Goal: Task Accomplishment & Management: Complete application form

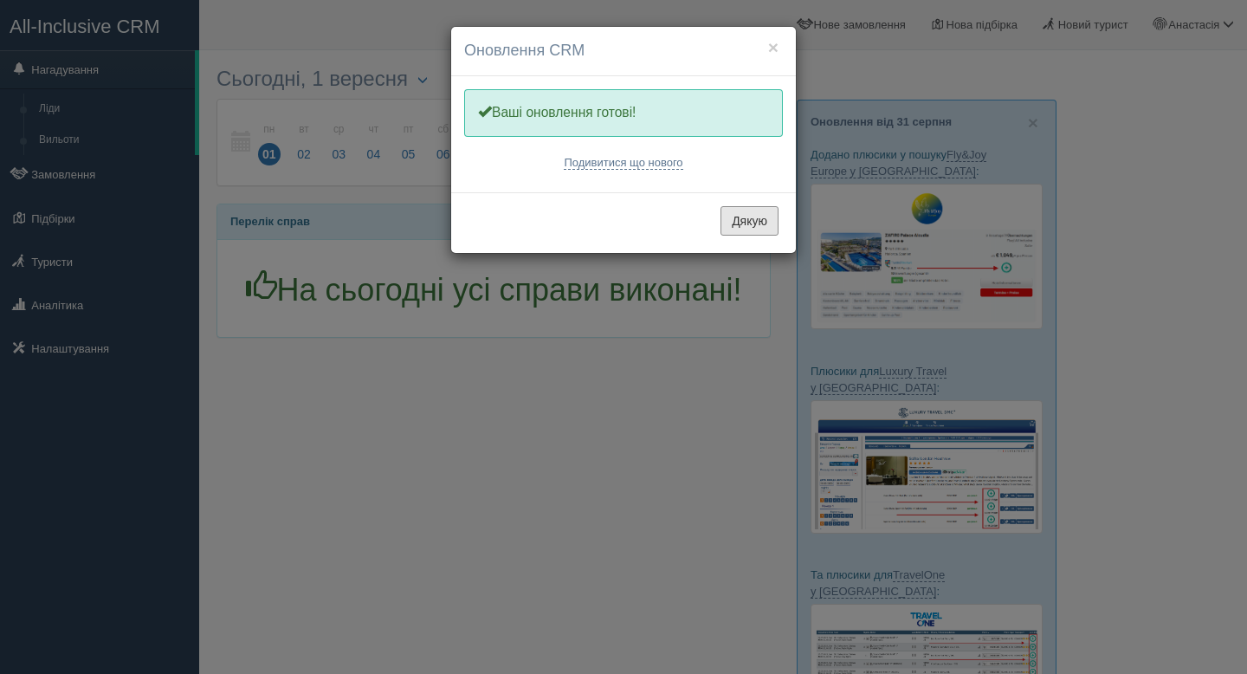
click at [760, 229] on button "Дякую" at bounding box center [750, 220] width 58 height 29
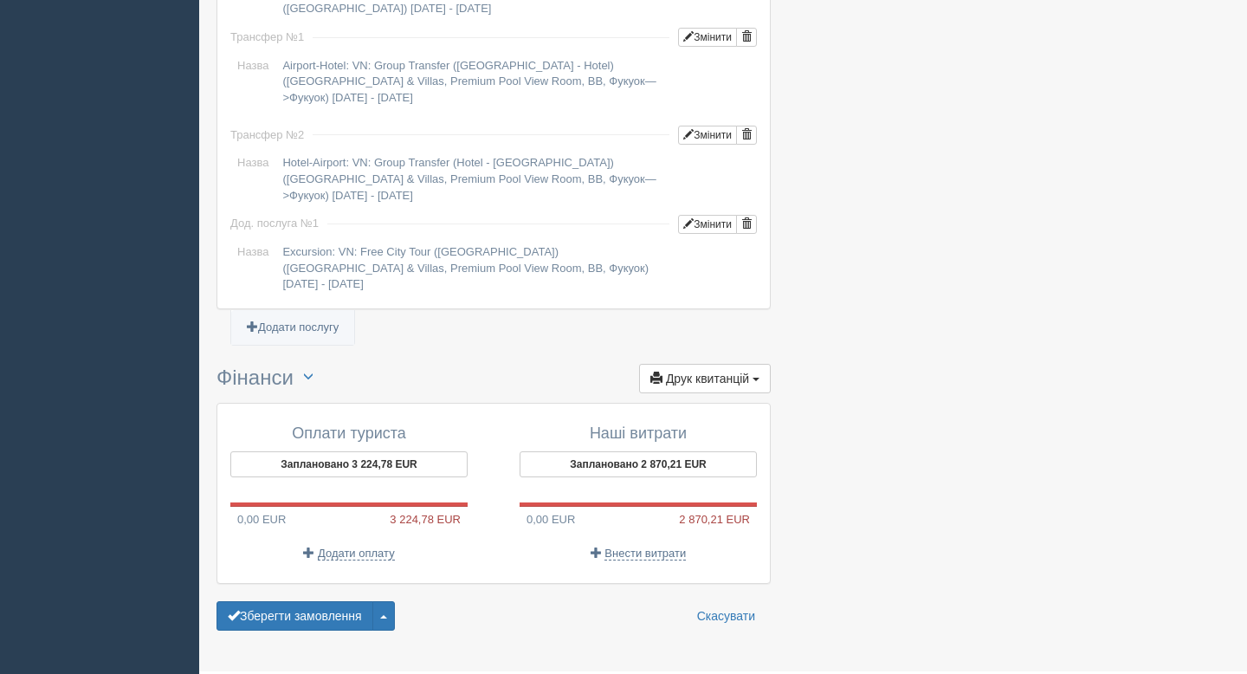
scroll to position [1581, 0]
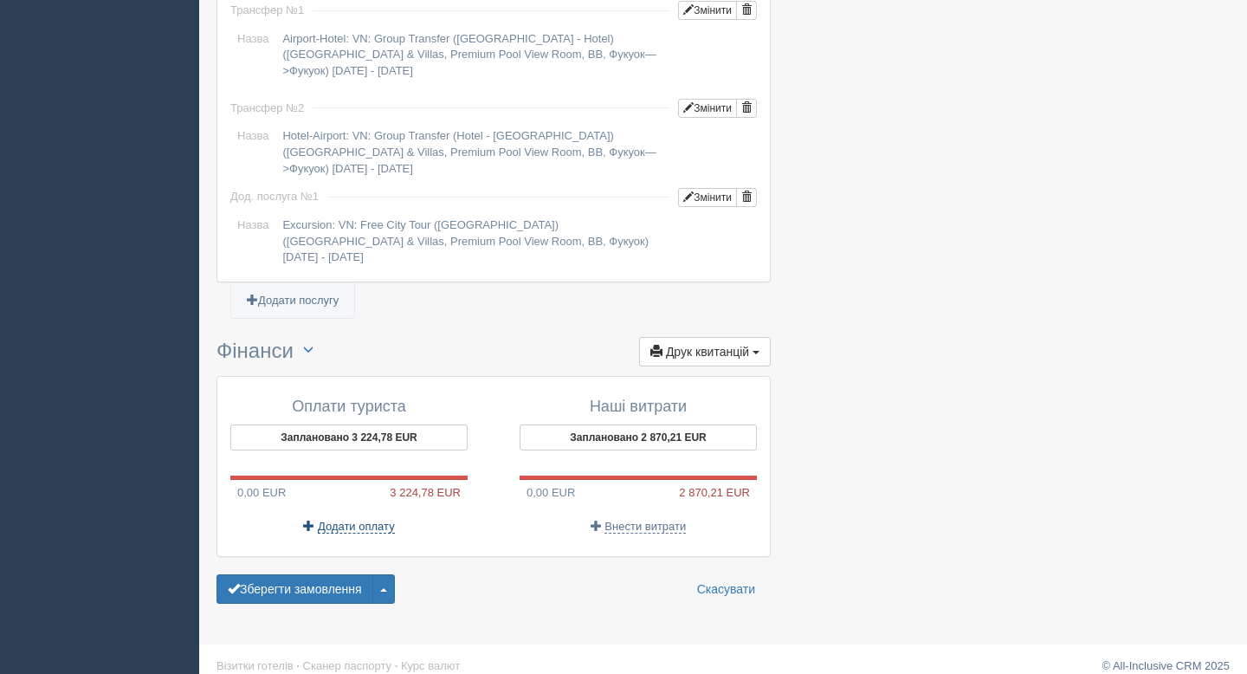
click at [331, 520] on span "Додати оплату" at bounding box center [356, 527] width 77 height 14
type input "[DATE]"
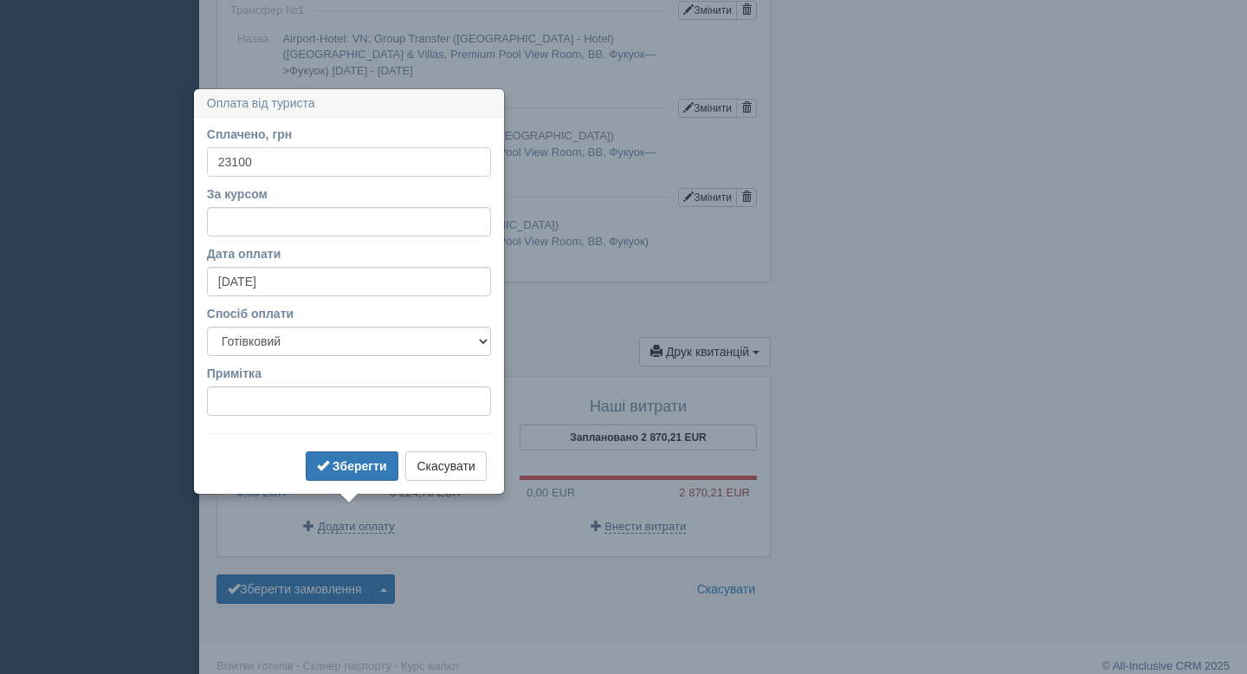
type input "23100"
click at [344, 359] on form "Сплачено, грн 23100 За курсом Дата оплати 01.09.2025 Спосіб оплати Готівковий Б…" at bounding box center [349, 305] width 284 height 359
click at [333, 336] on select "Готівковий Безготівковий" at bounding box center [349, 340] width 284 height 29
select select "non_cash"
click at [207, 326] on select "Готівковий Безготівковий" at bounding box center [349, 340] width 284 height 29
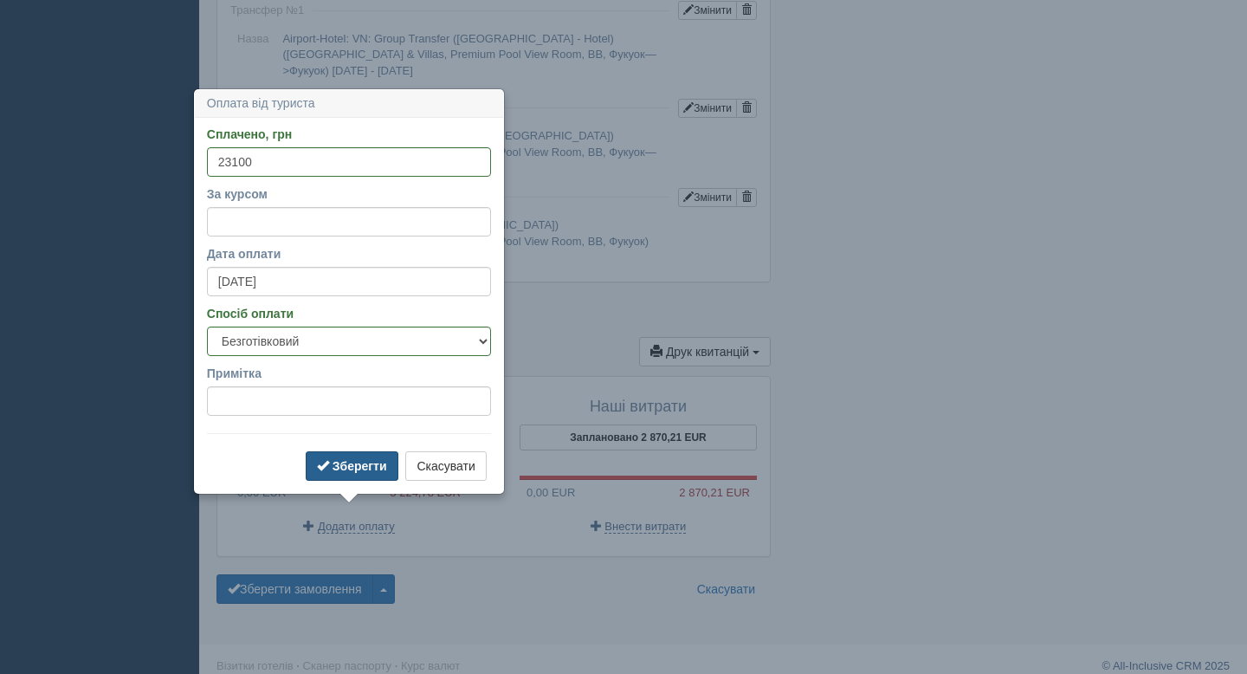
click at [363, 475] on button "Зберегти" at bounding box center [352, 465] width 93 height 29
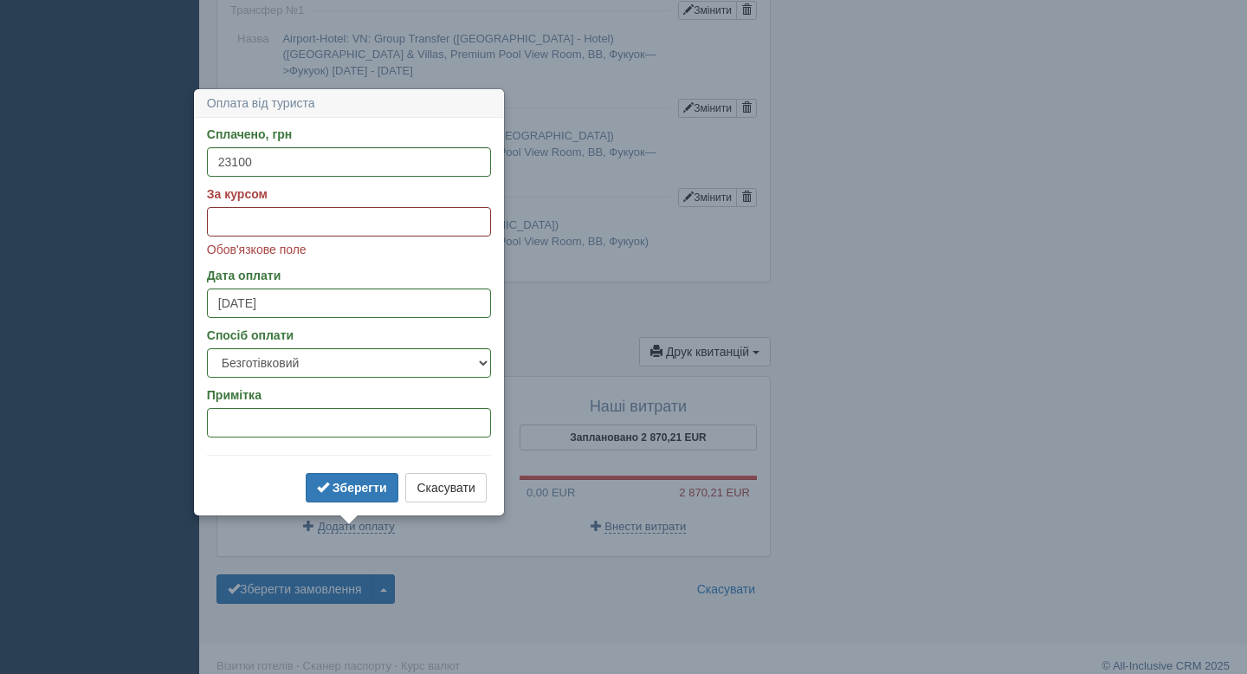
click at [304, 211] on input "За курсом" at bounding box center [349, 221] width 284 height 29
type input "48.2"
click at [338, 490] on b "Зберегти" at bounding box center [360, 488] width 55 height 14
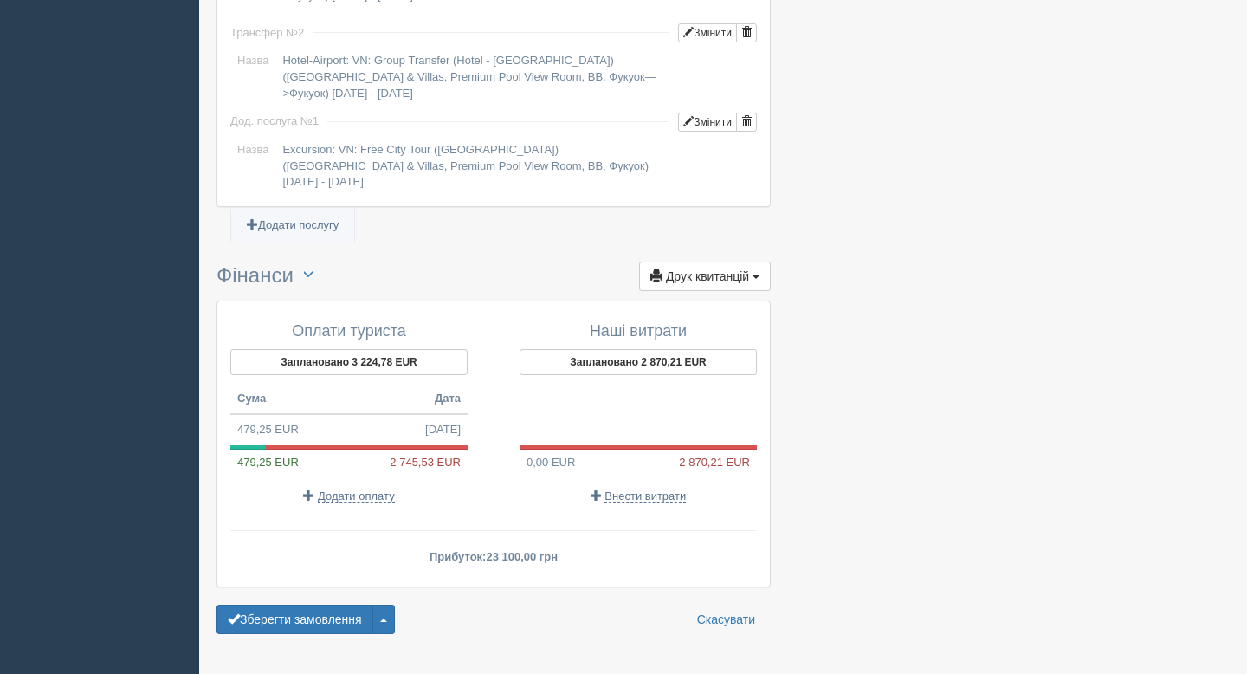
scroll to position [1687, 0]
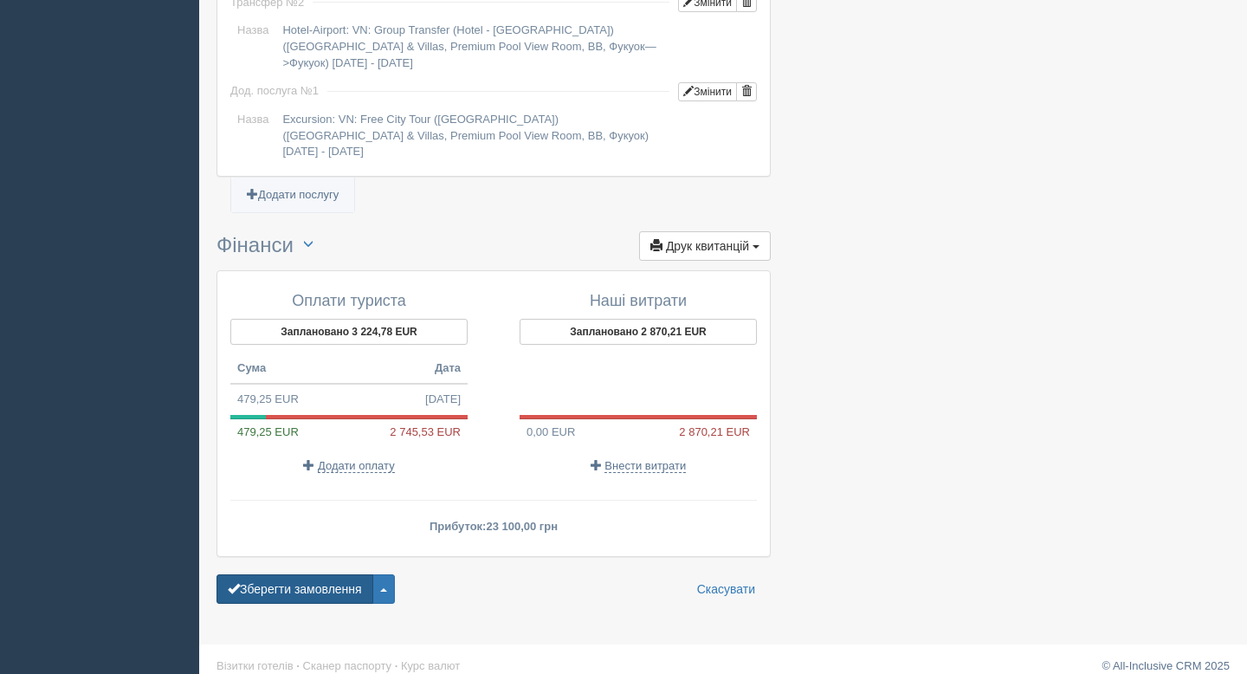
click at [313, 574] on button "Зберегти замовлення" at bounding box center [295, 588] width 157 height 29
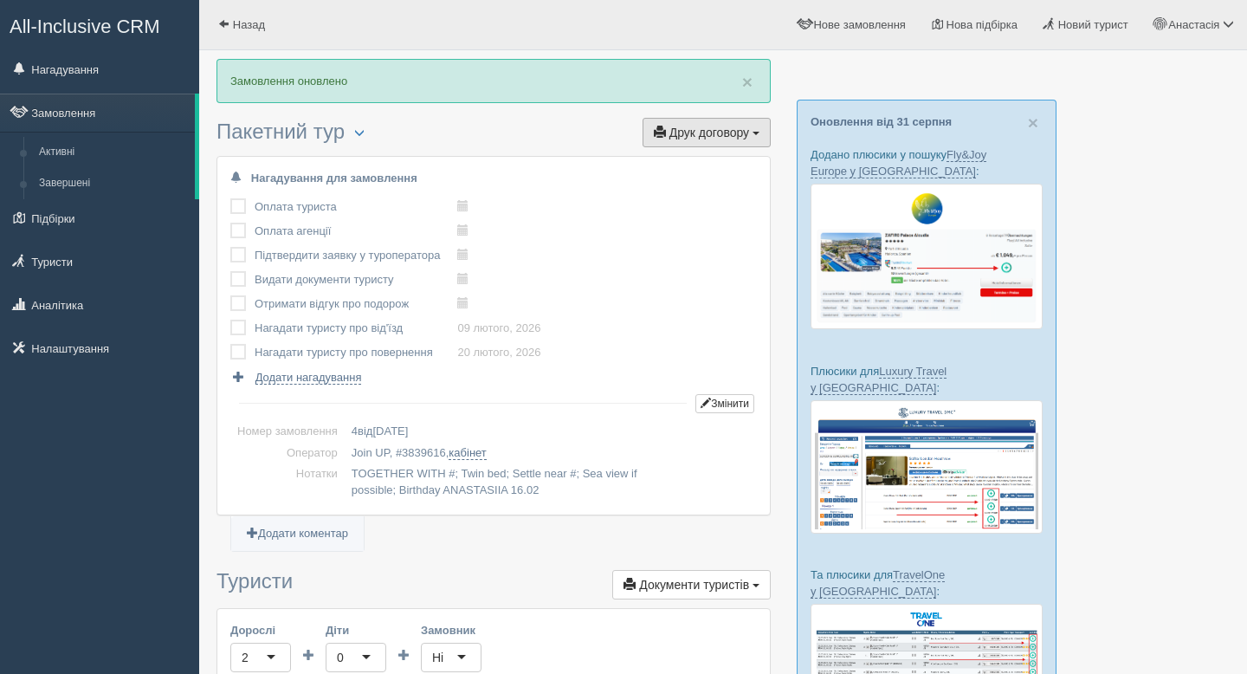
click at [700, 140] on button "Друк договору Друк" at bounding box center [707, 132] width 128 height 29
click at [690, 164] on link "Join UP" at bounding box center [652, 164] width 235 height 29
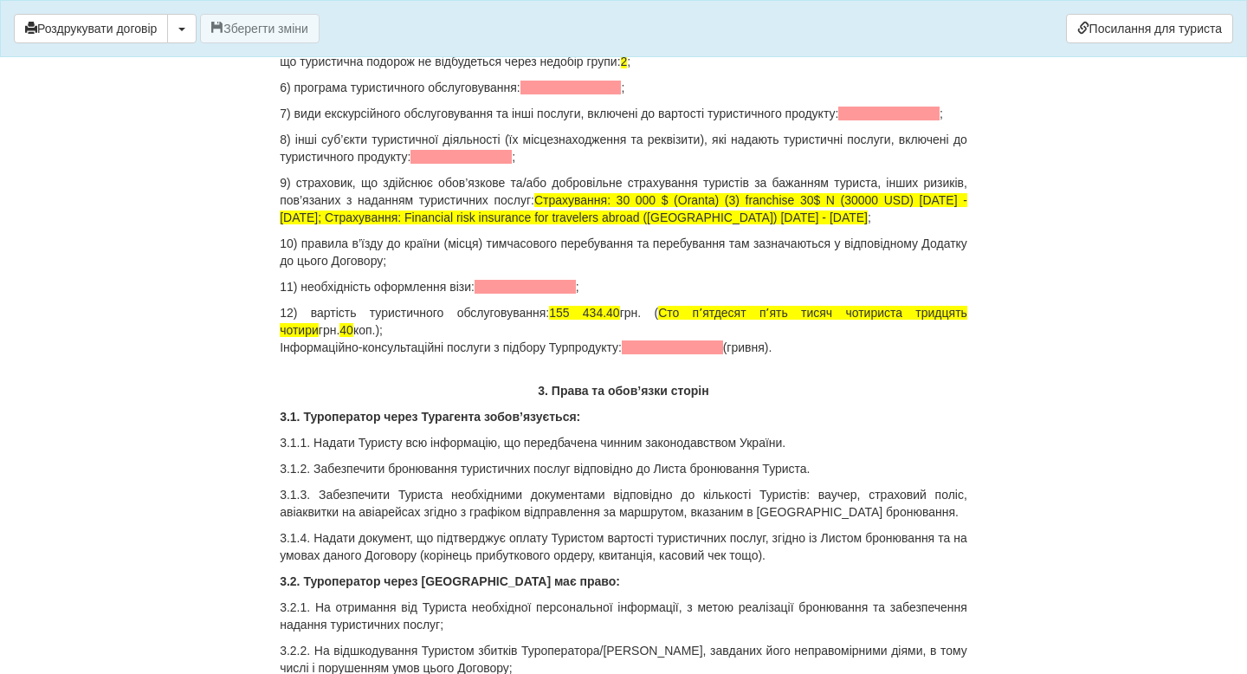
scroll to position [2083, 0]
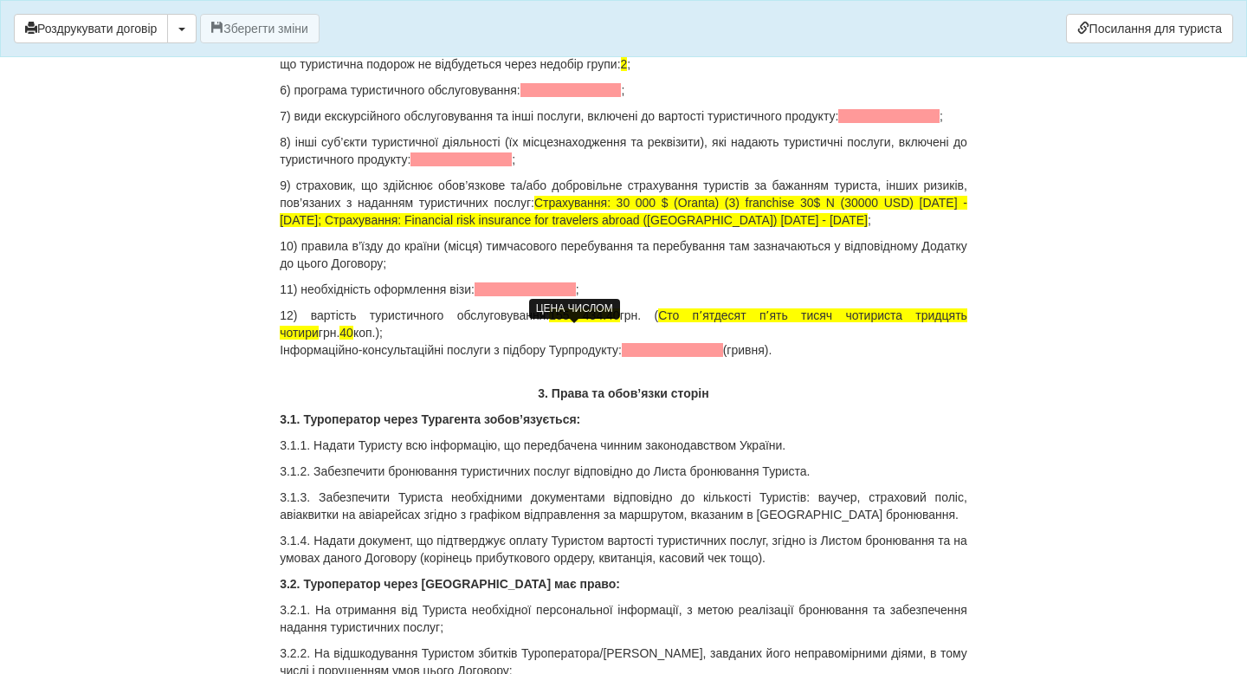
click at [564, 322] on span "155 434.40" at bounding box center [584, 315] width 70 height 14
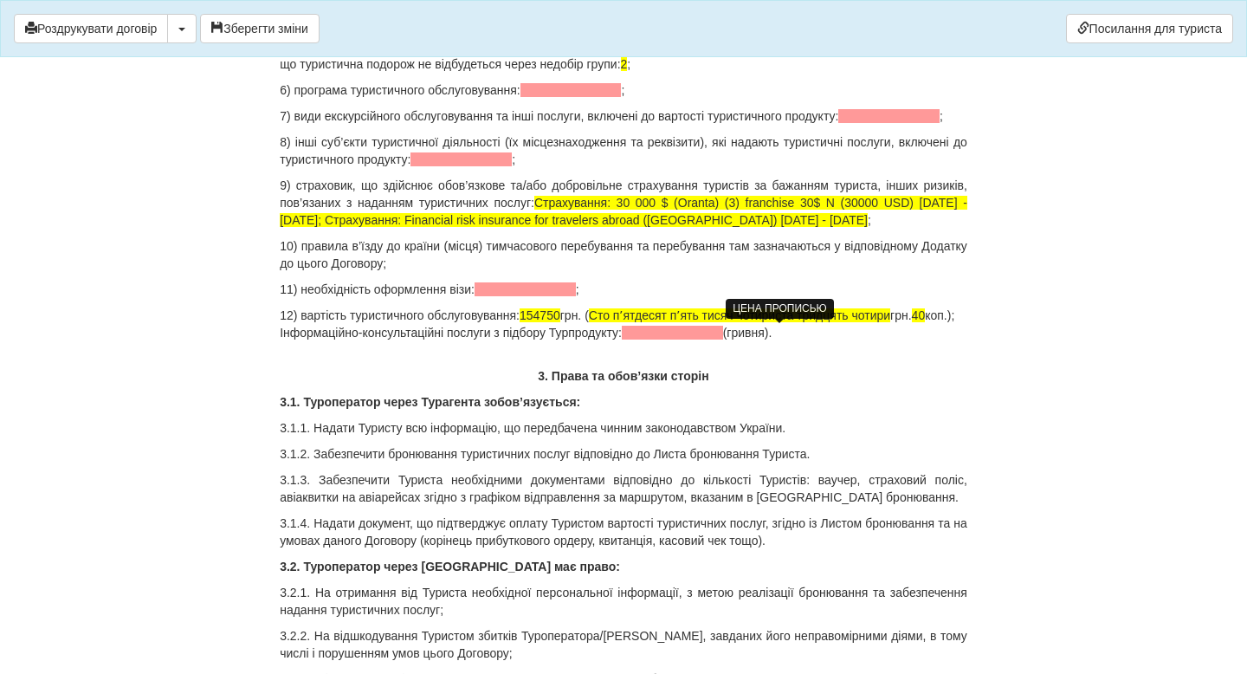
click at [754, 322] on span "Сто пʼятдесят пʼять тисяч чотириста тридцять чотири" at bounding box center [739, 315] width 301 height 14
click at [716, 322] on span "Сто пʼятдесят пʼять тисяч чотириста тридцять чотири" at bounding box center [739, 315] width 301 height 14
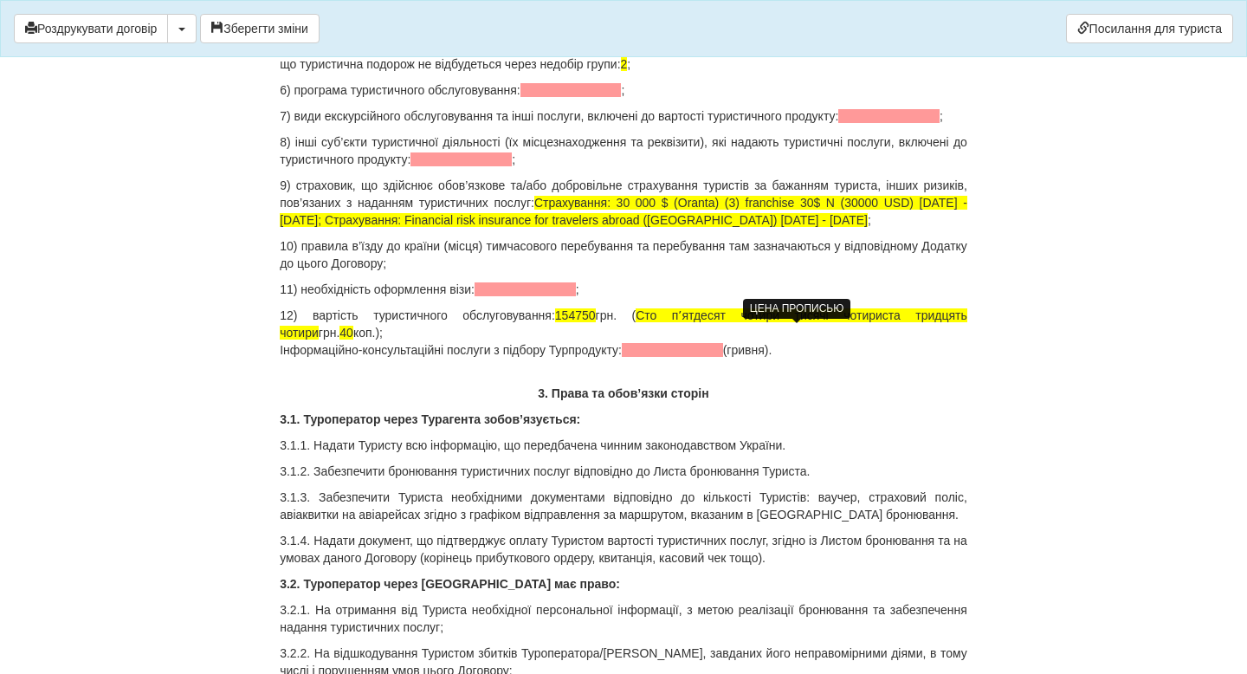
click at [843, 332] on span "Сто пʼятдесят чотири тисячі чотириста тридцять чотири" at bounding box center [624, 323] width 688 height 31
click at [921, 330] on span "Сто пʼятдесят чотири тисячі чотириста тридцять чотири" at bounding box center [624, 323] width 688 height 31
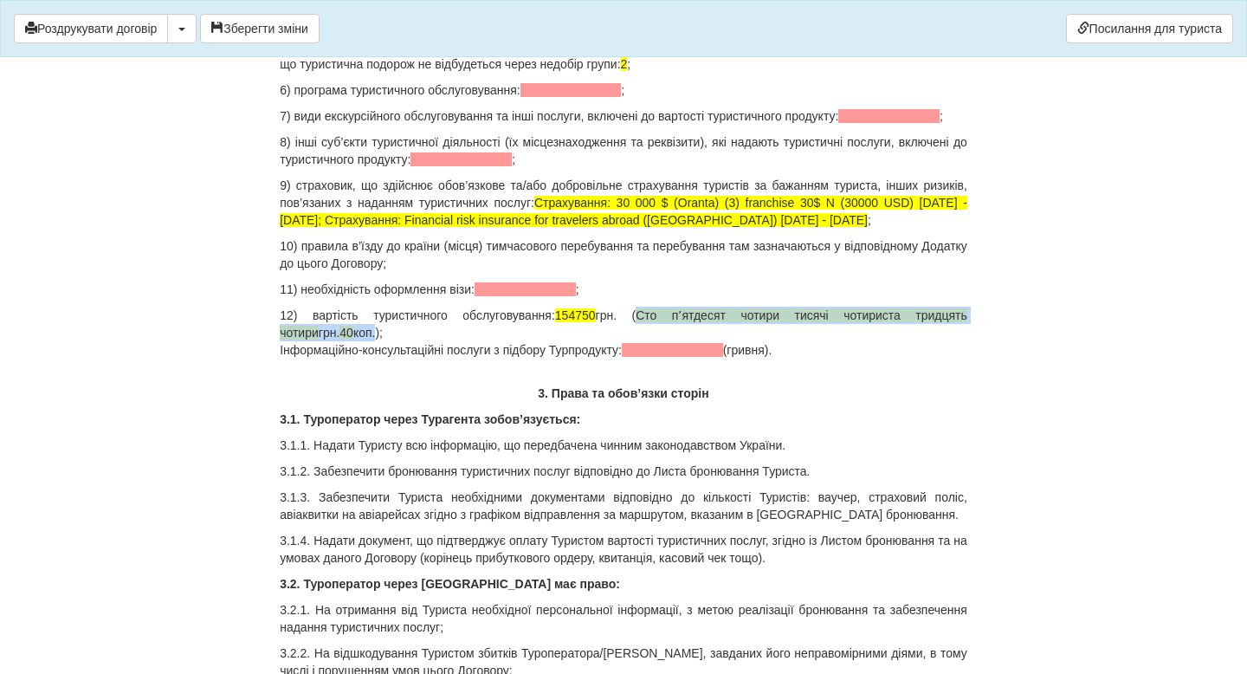
drag, startPoint x: 629, startPoint y: 331, endPoint x: 346, endPoint y: 351, distance: 283.0
click at [346, 351] on p "12) вартість туристичного обслуговування: 154750 грн. ( Сто пʼятдесят чотири ти…" at bounding box center [624, 333] width 688 height 52
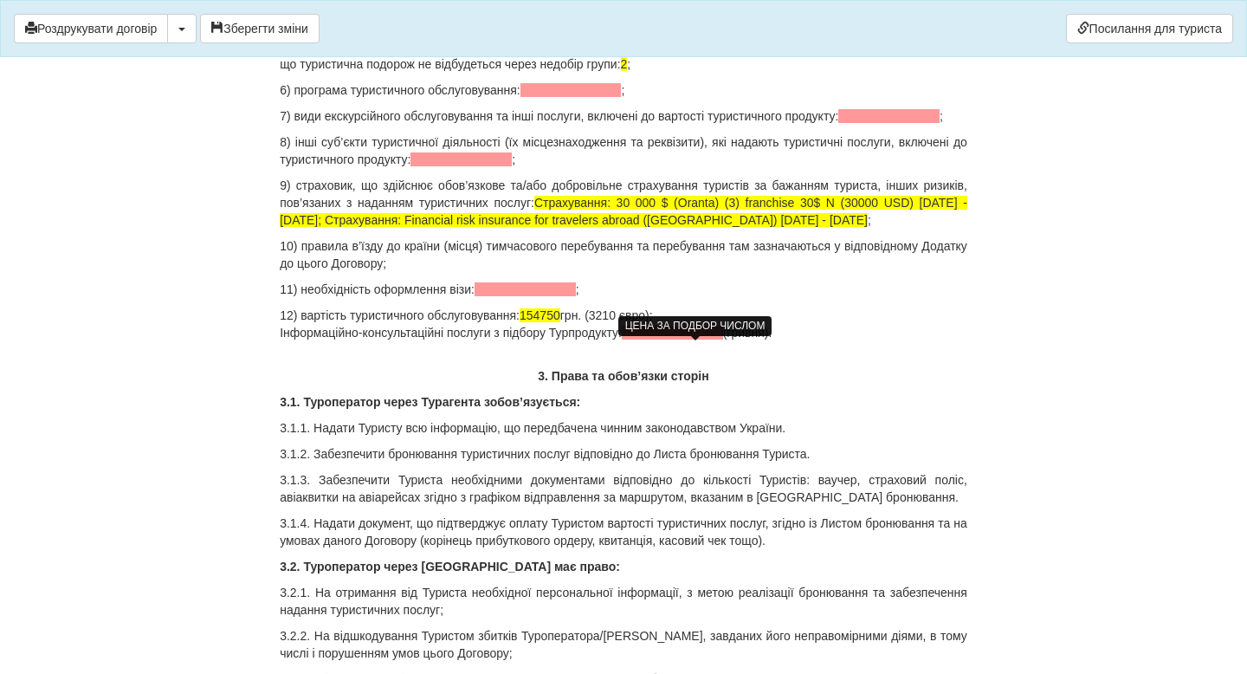
click at [670, 339] on span at bounding box center [672, 333] width 101 height 14
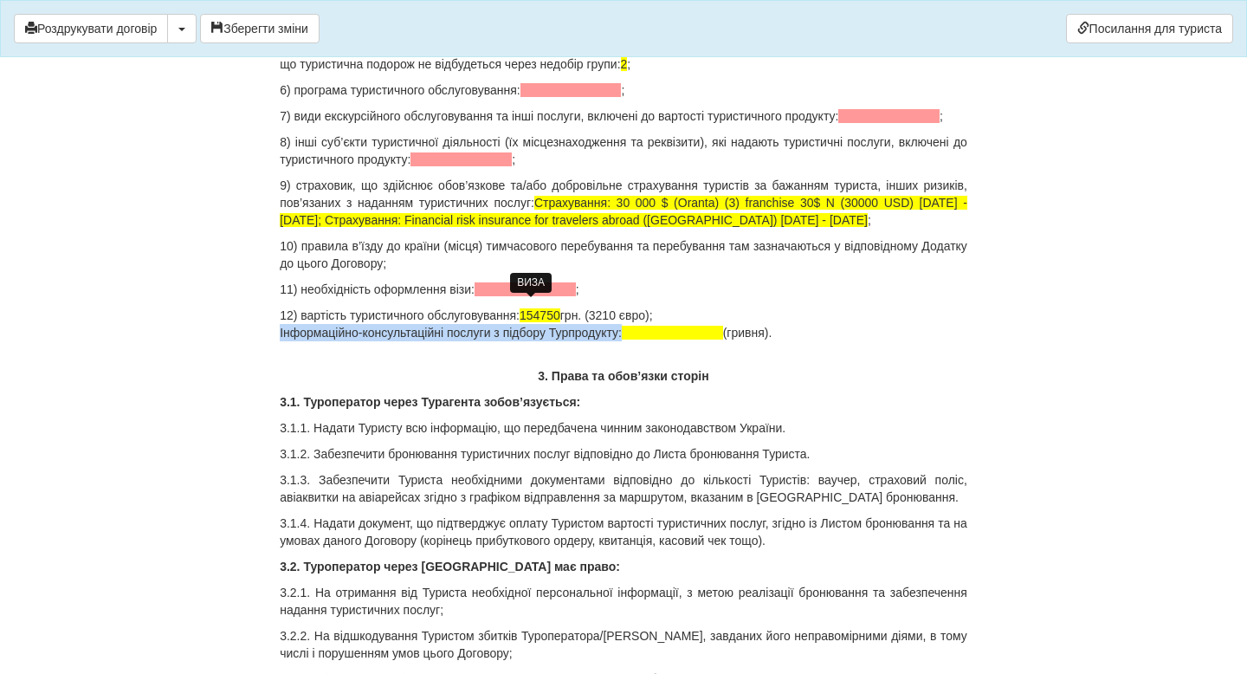
click at [506, 296] on span at bounding box center [525, 289] width 101 height 14
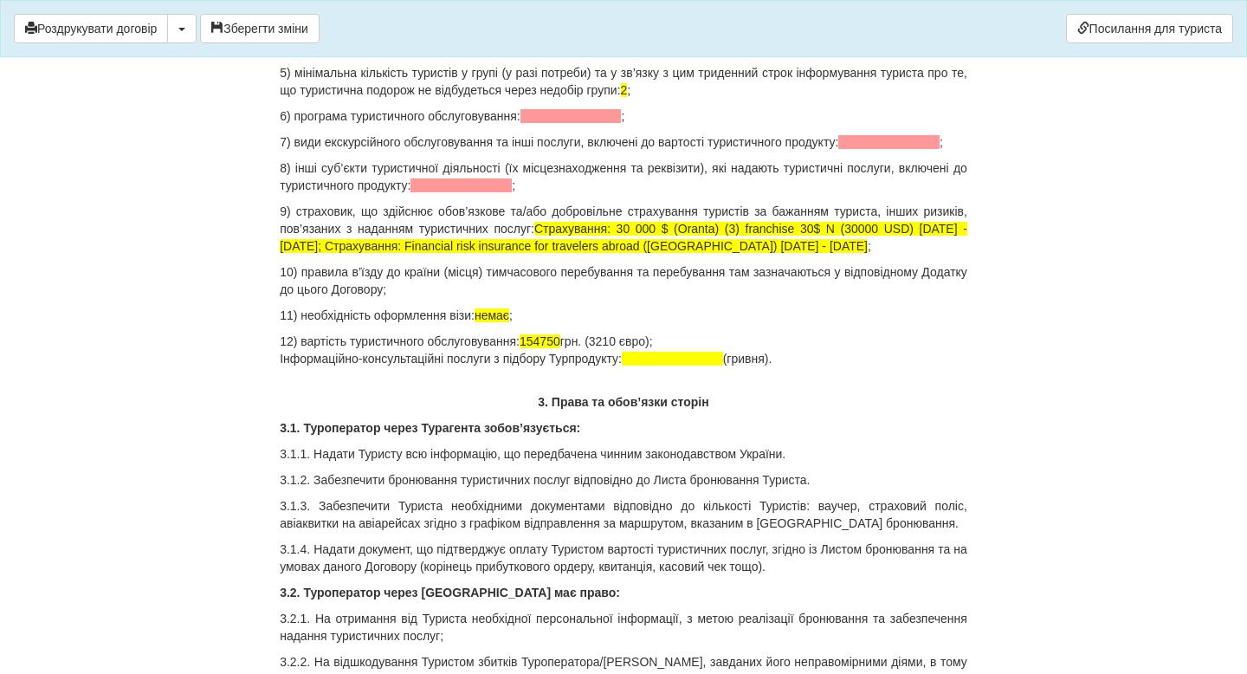
scroll to position [2048, 0]
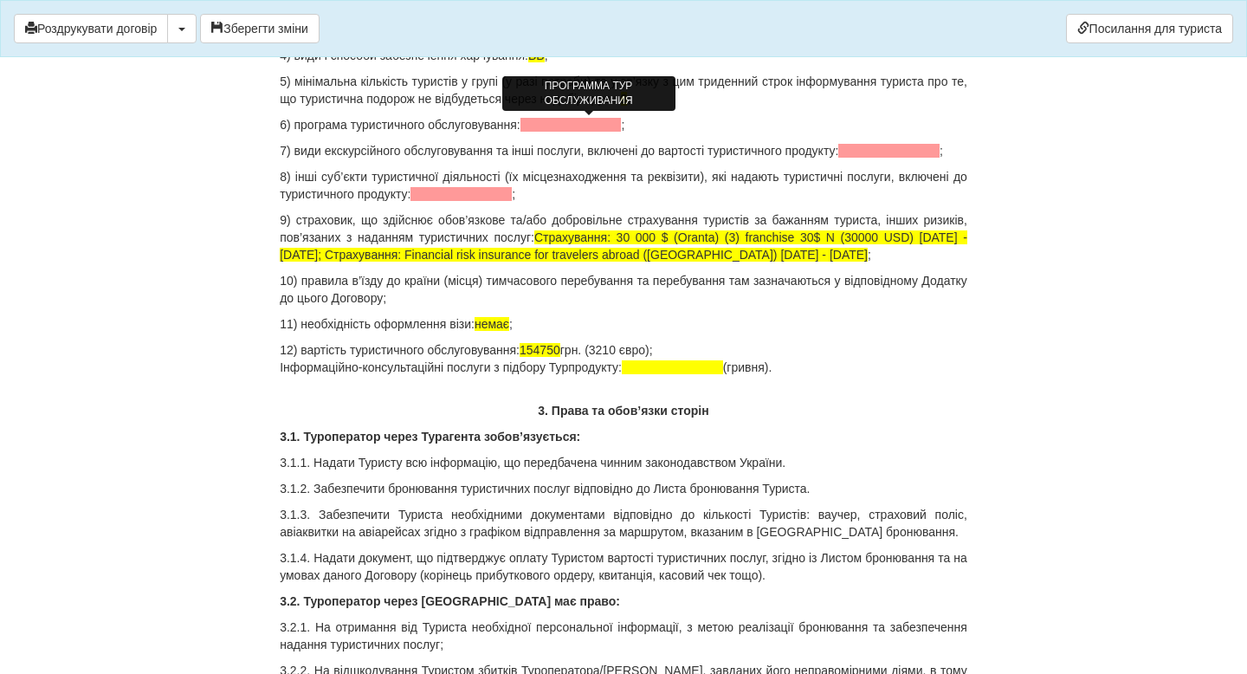
click at [584, 121] on span at bounding box center [570, 125] width 101 height 14
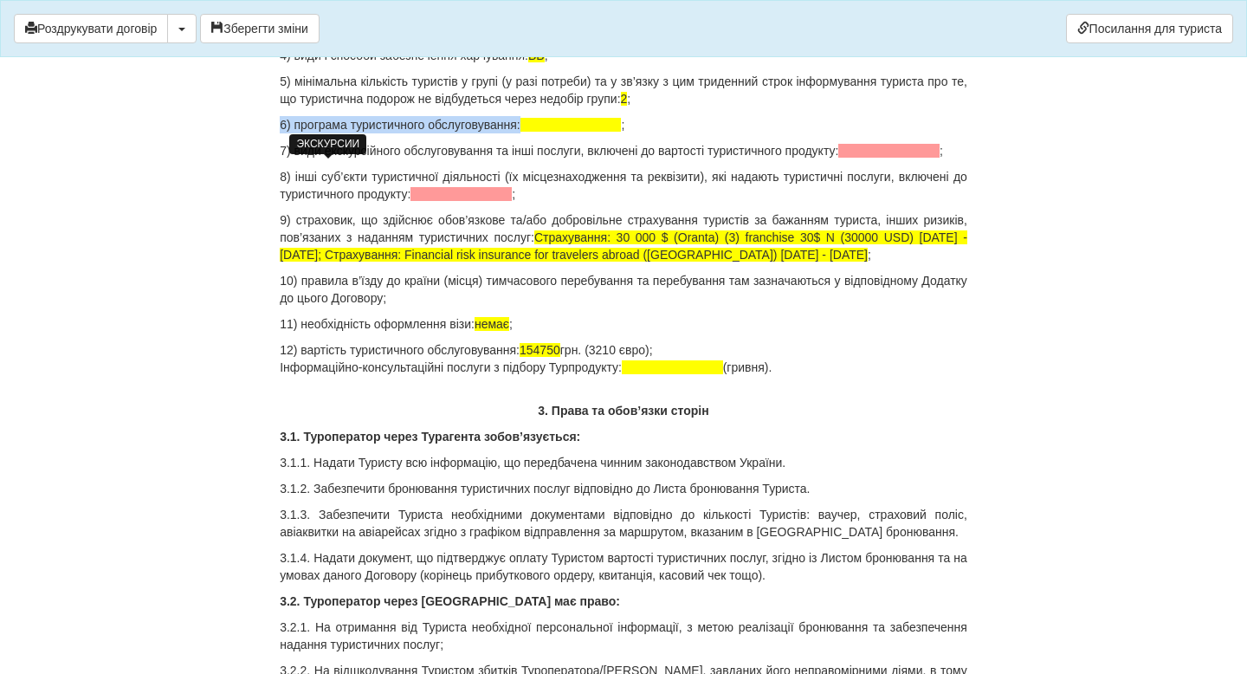
click at [838, 158] on span at bounding box center [888, 151] width 101 height 14
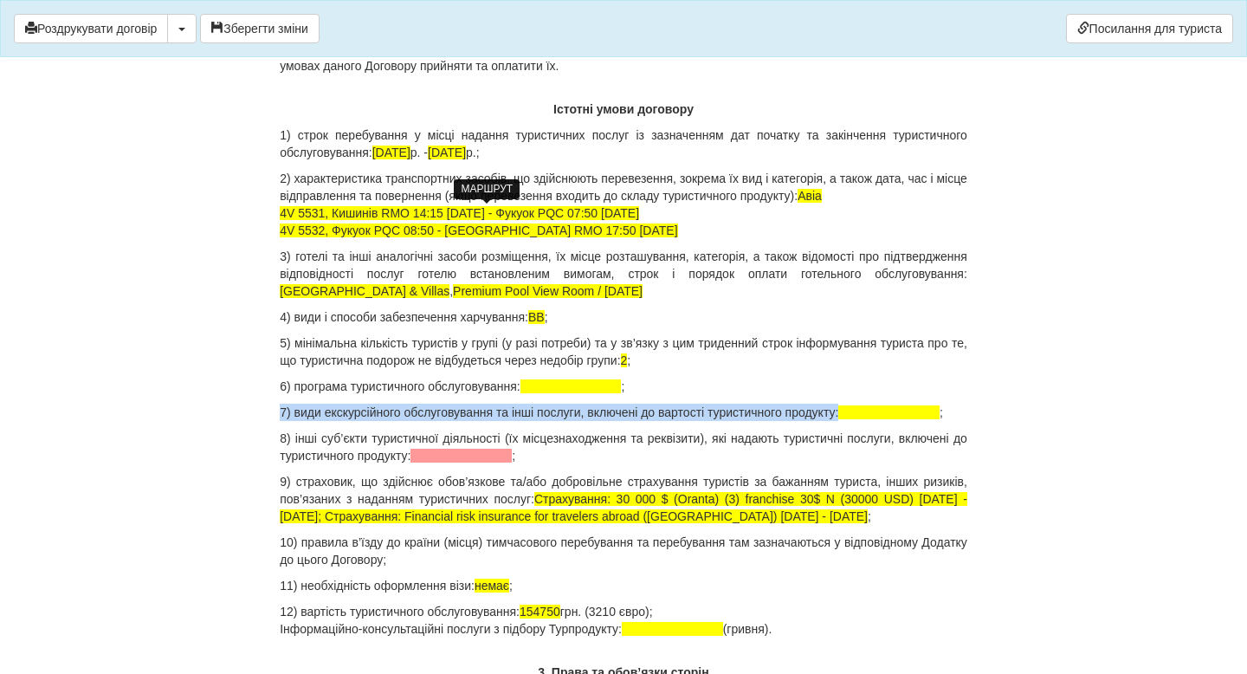
scroll to position [1742, 0]
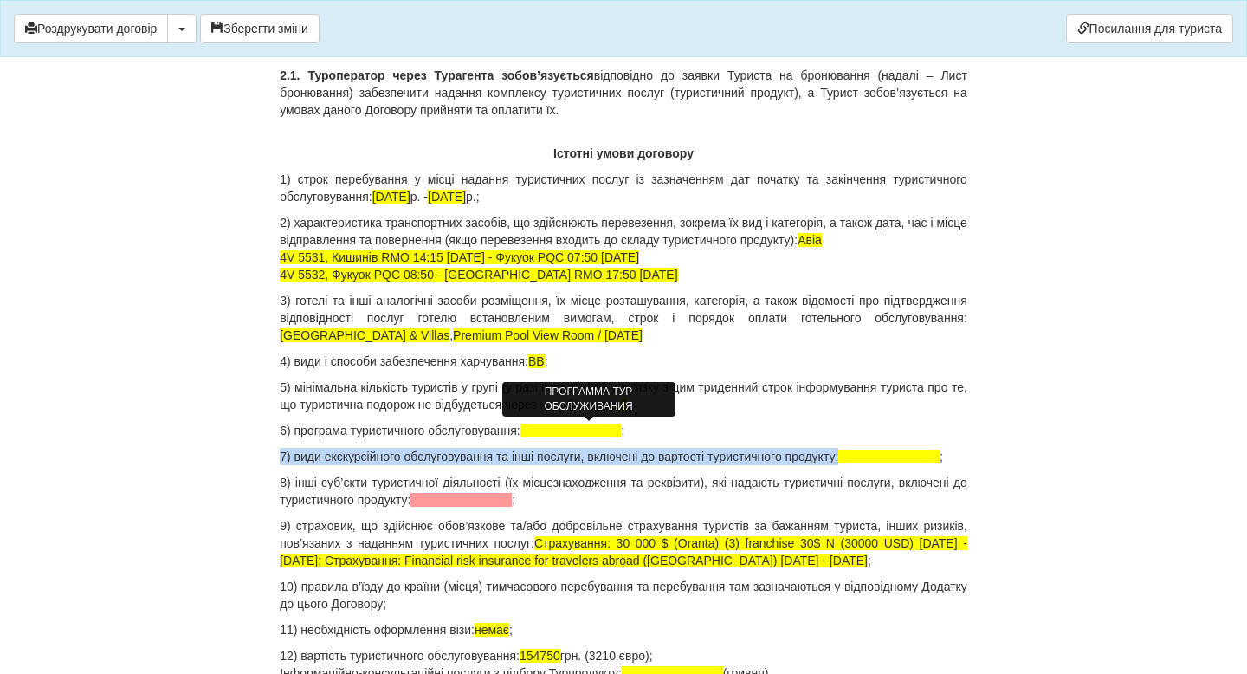
click at [569, 425] on span at bounding box center [570, 430] width 101 height 14
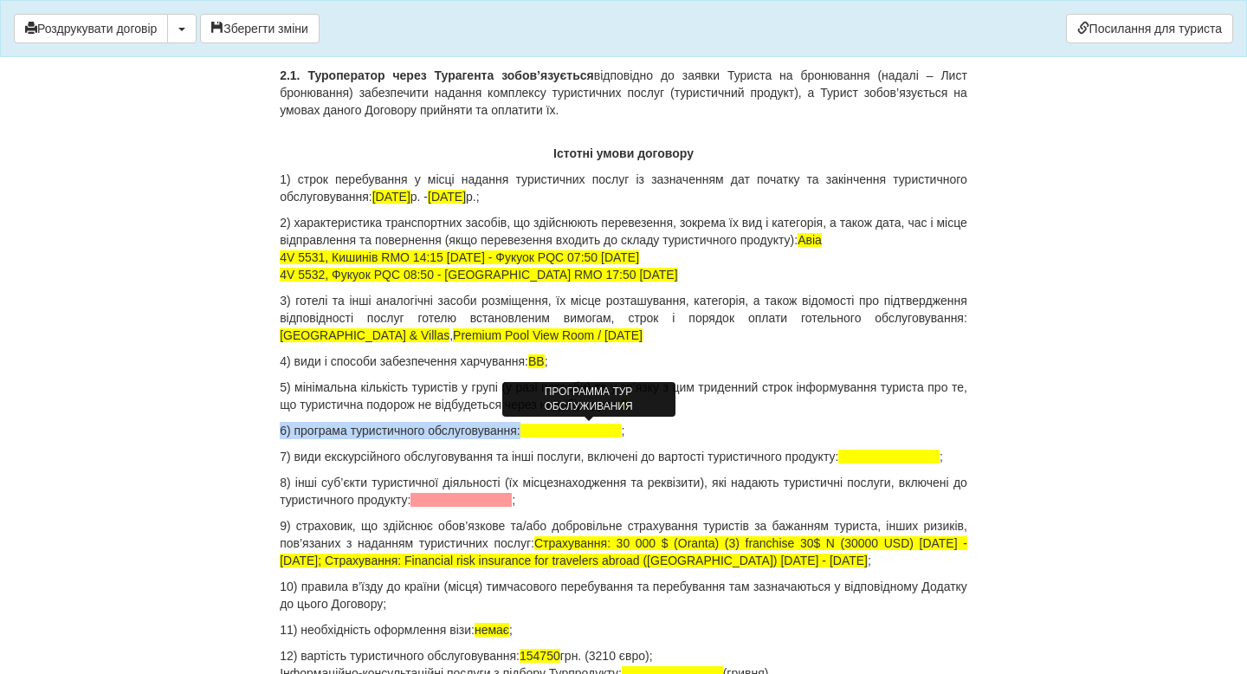
click at [576, 433] on span at bounding box center [570, 430] width 101 height 14
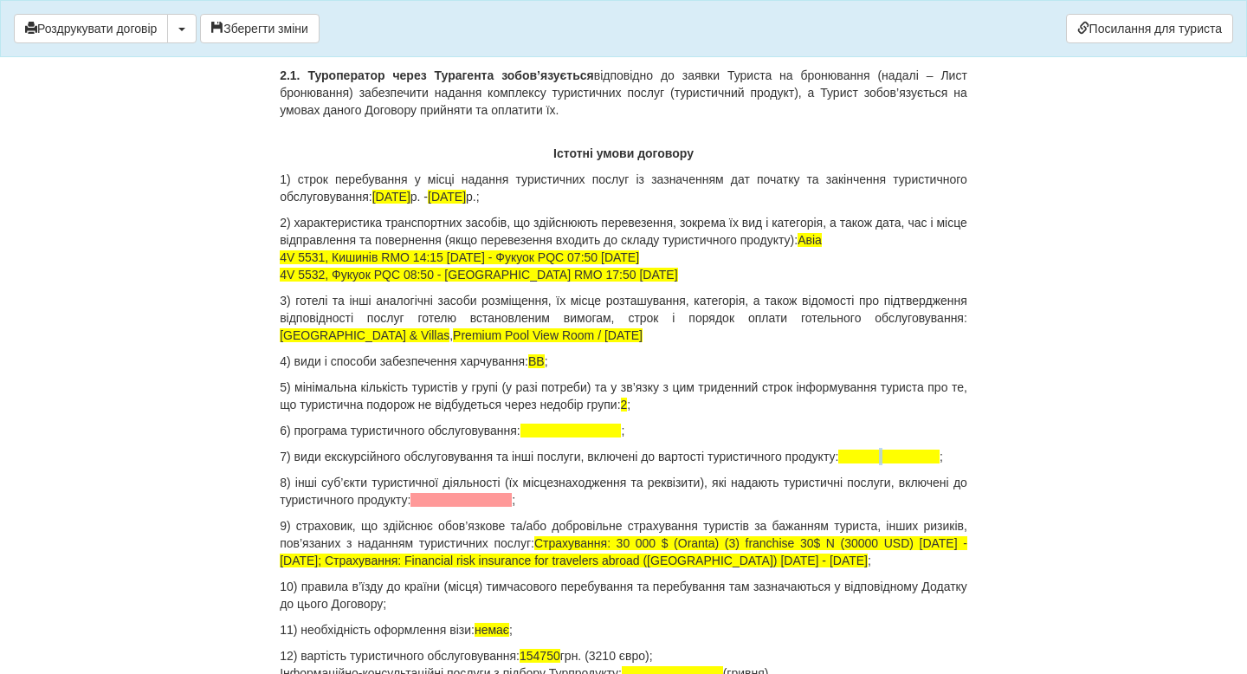
click at [838, 463] on span at bounding box center [888, 456] width 101 height 14
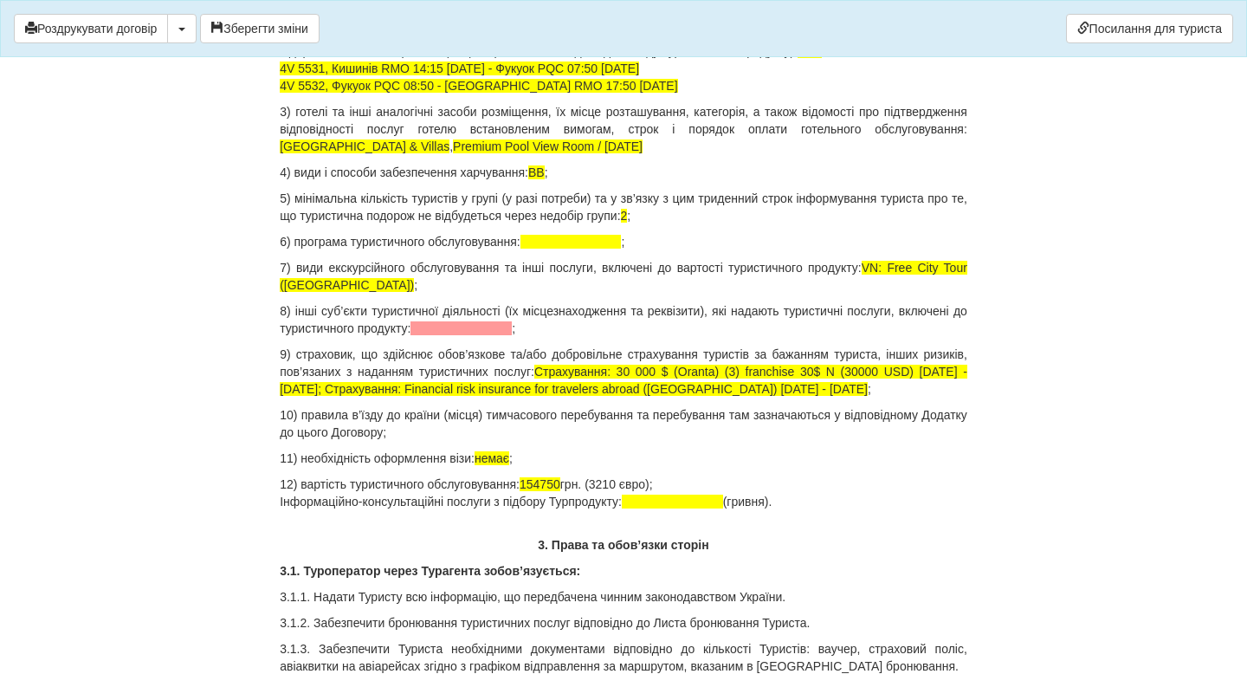
scroll to position [1935, 0]
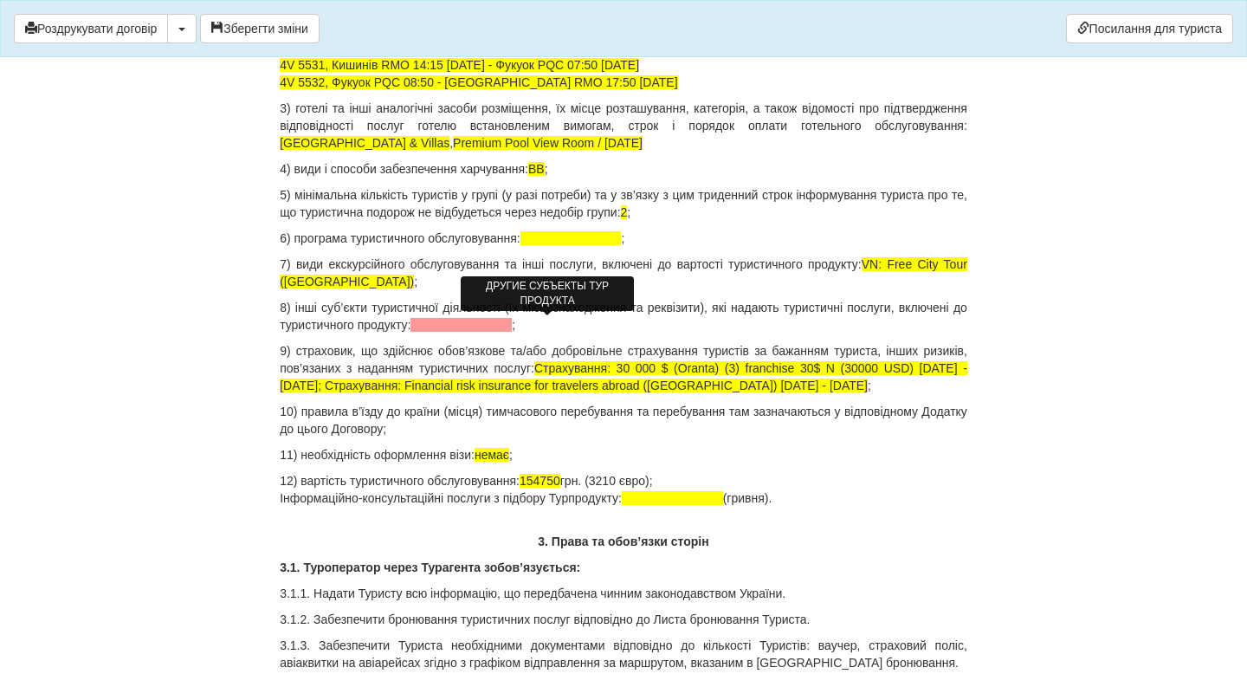
click at [512, 324] on span at bounding box center [460, 325] width 101 height 14
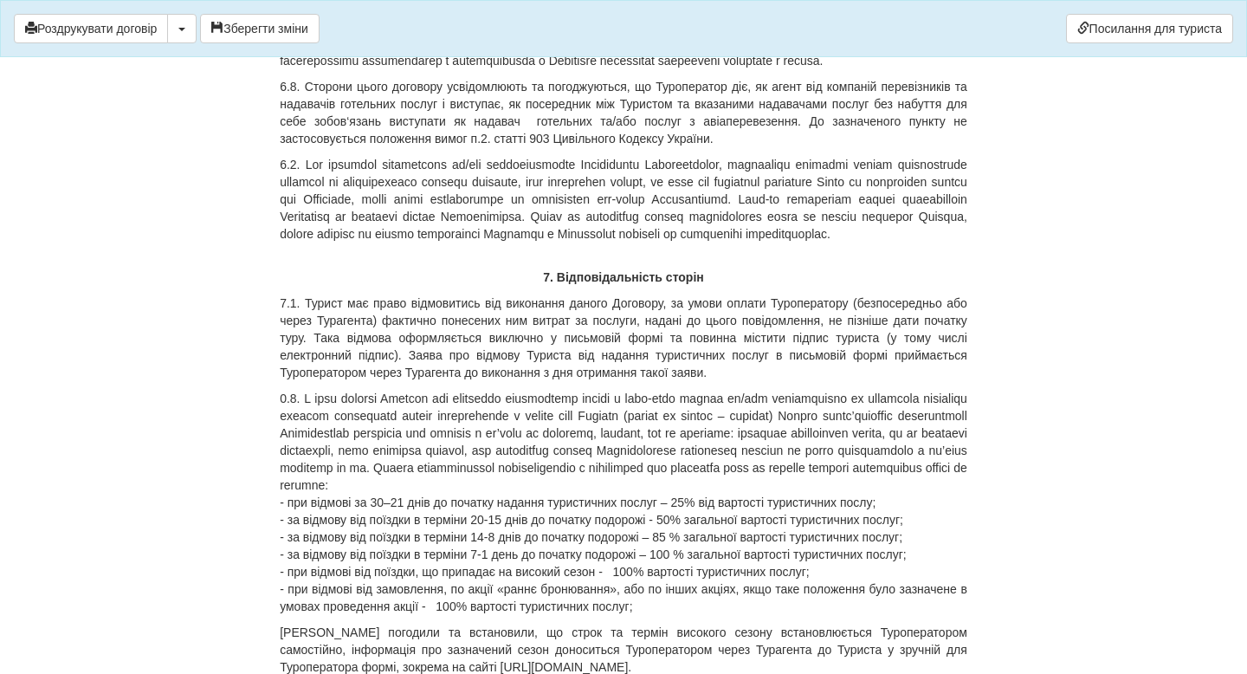
scroll to position [7047, 0]
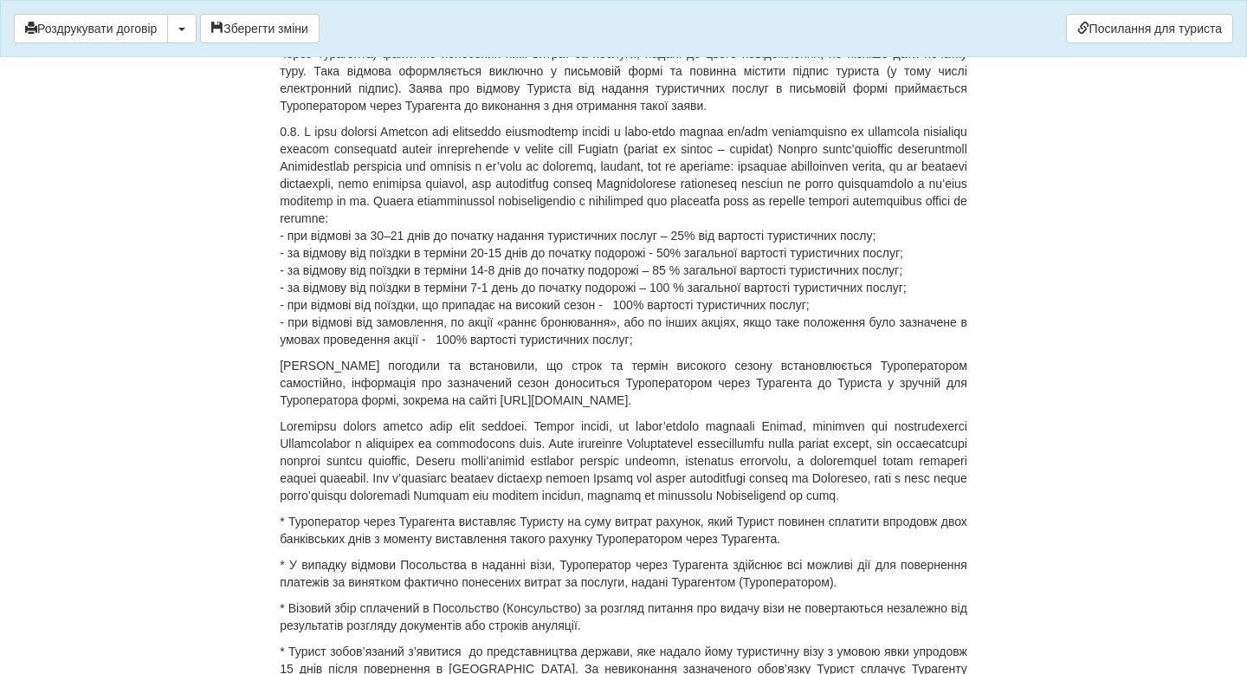
click at [395, 348] on p "- при відмові за 30–21 днів до початку надання туристичних послуг – 25% від вар…" at bounding box center [624, 235] width 688 height 225
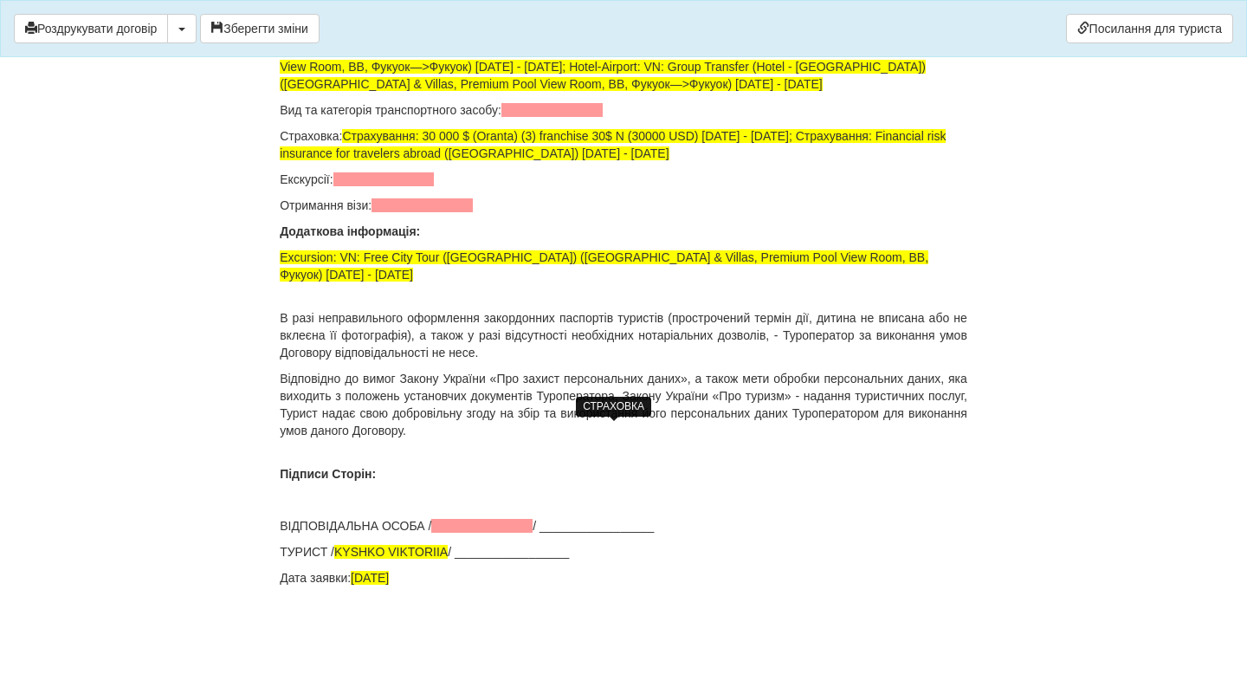
scroll to position [12158, 0]
click at [402, 186] on span at bounding box center [383, 179] width 101 height 14
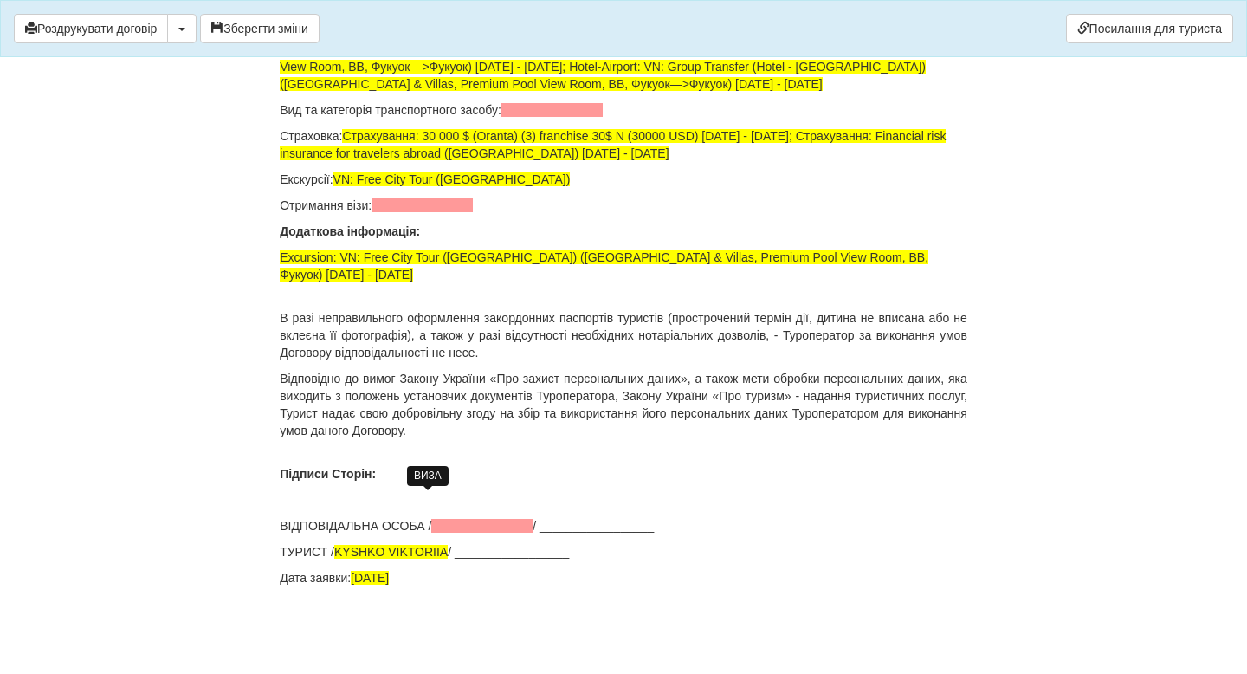
click at [423, 212] on span at bounding box center [422, 205] width 101 height 14
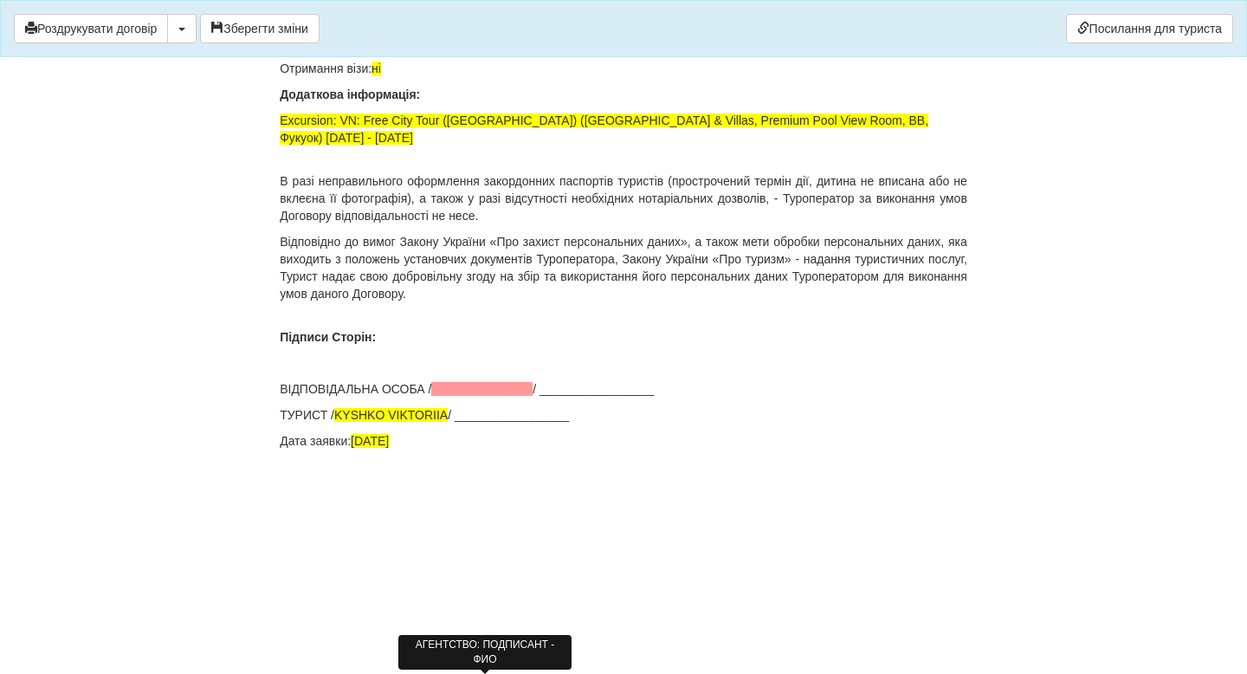
click at [490, 396] on span at bounding box center [481, 389] width 101 height 14
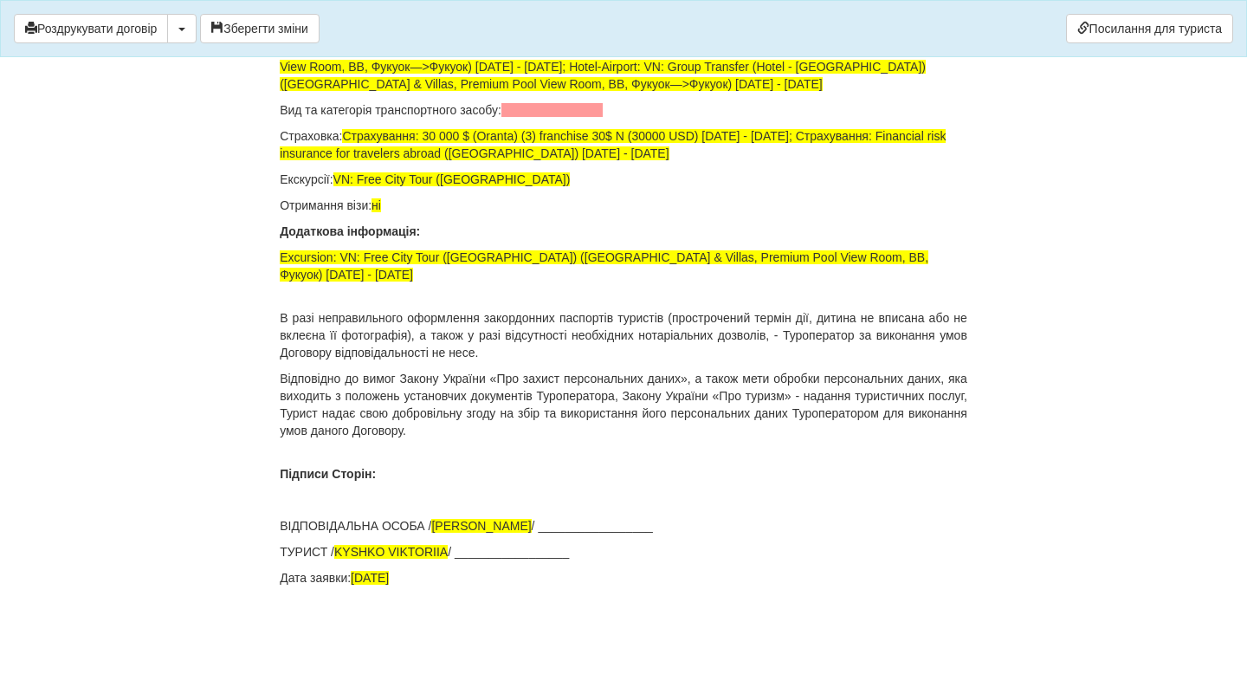
scroll to position [11924, 0]
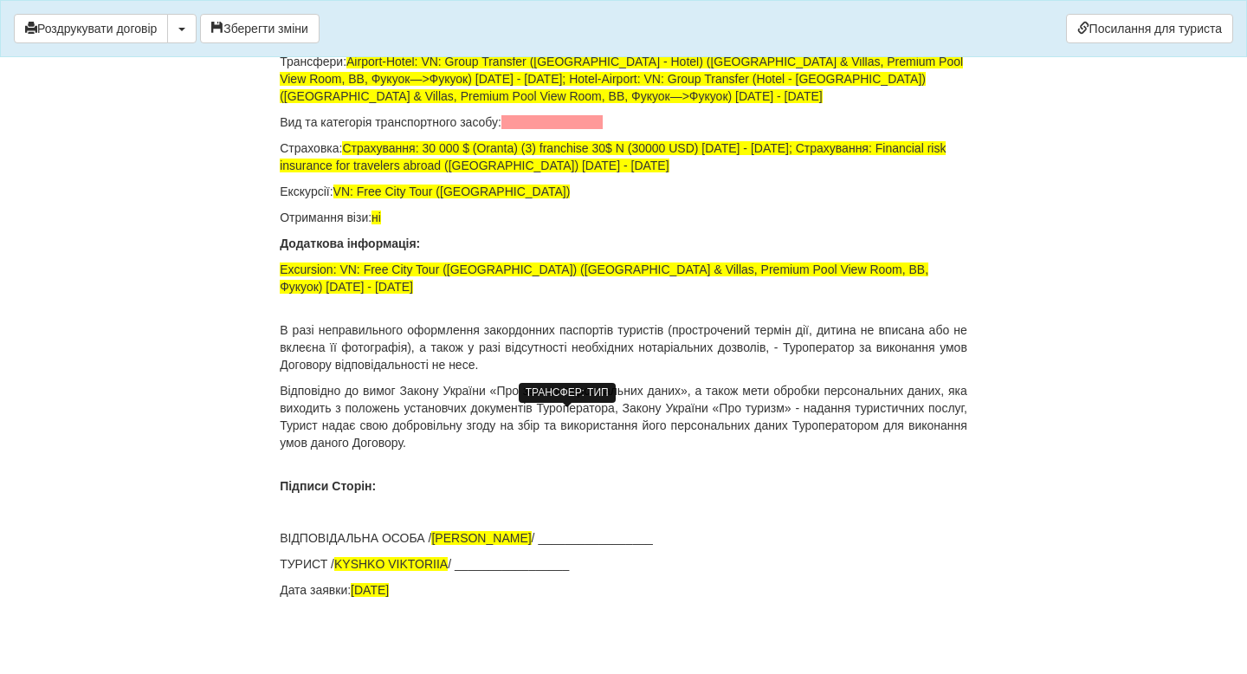
click at [546, 129] on span at bounding box center [551, 122] width 101 height 14
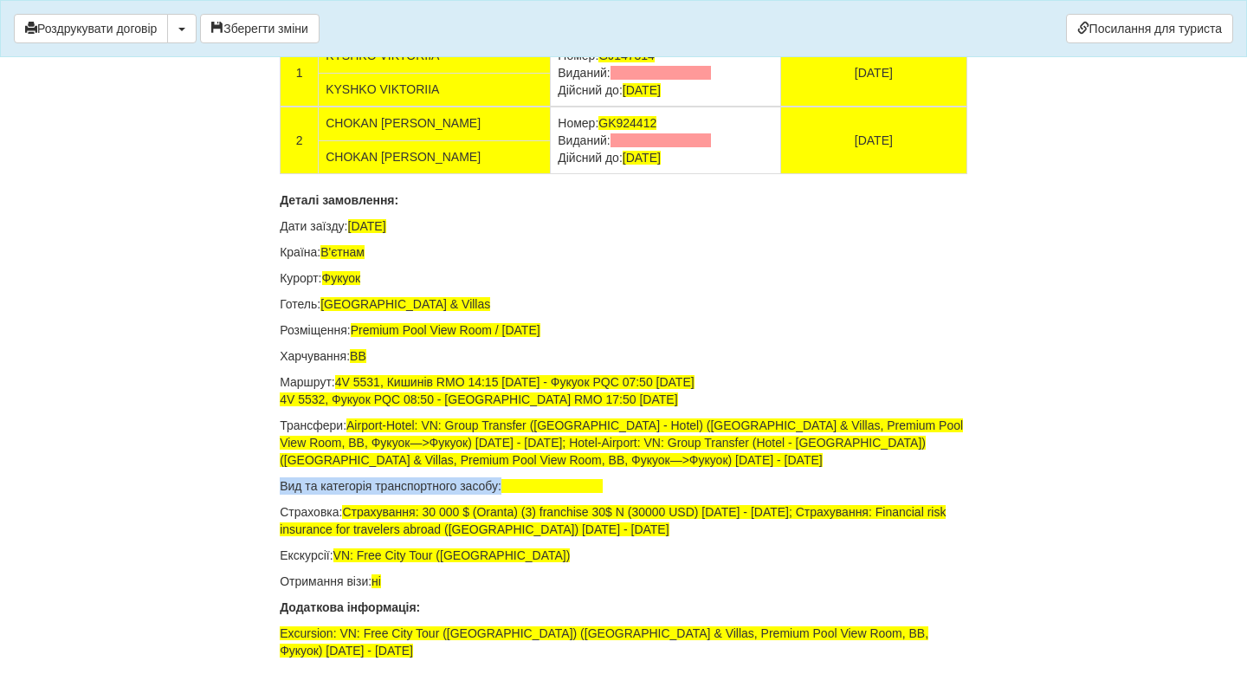
scroll to position [11605, 0]
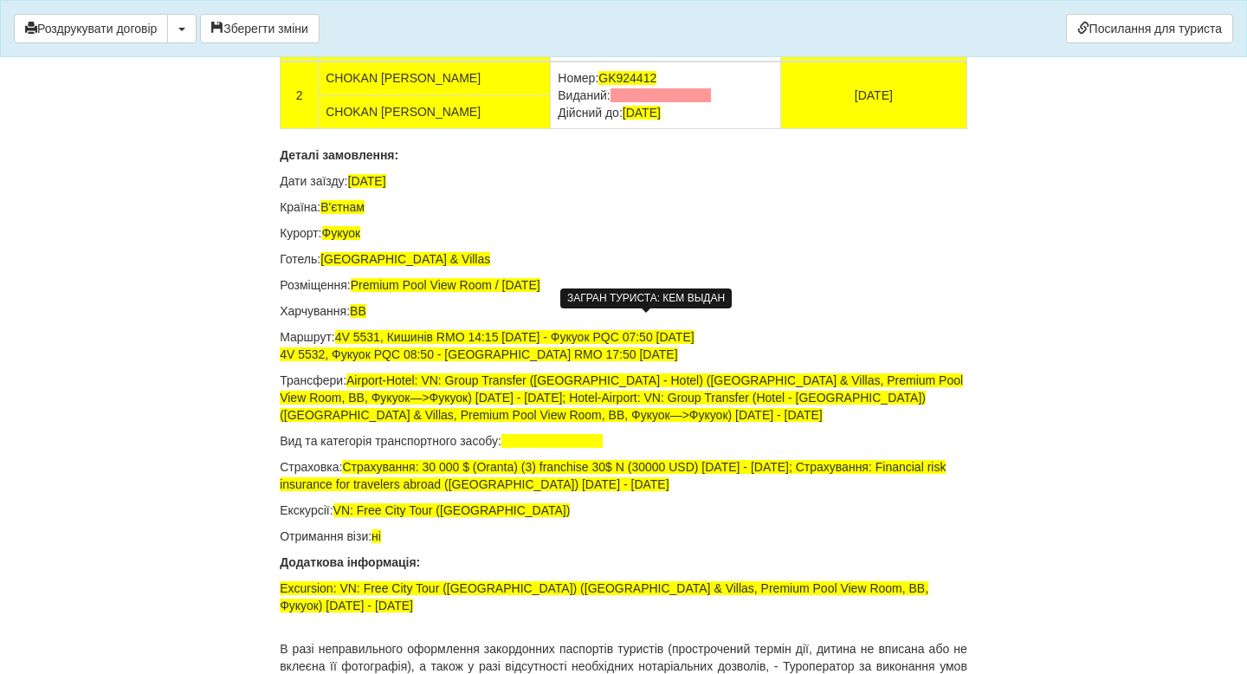
click at [649, 35] on span at bounding box center [661, 28] width 101 height 14
click at [617, 35] on span at bounding box center [661, 28] width 101 height 14
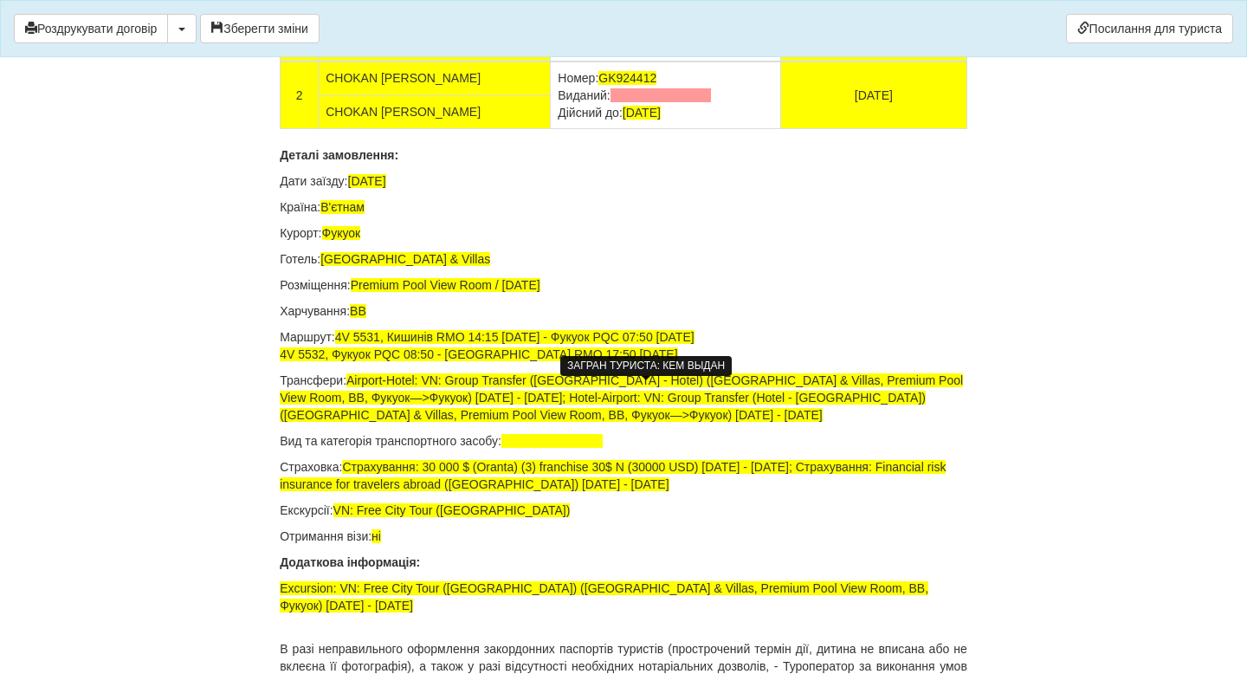
click at [617, 102] on span at bounding box center [661, 95] width 101 height 14
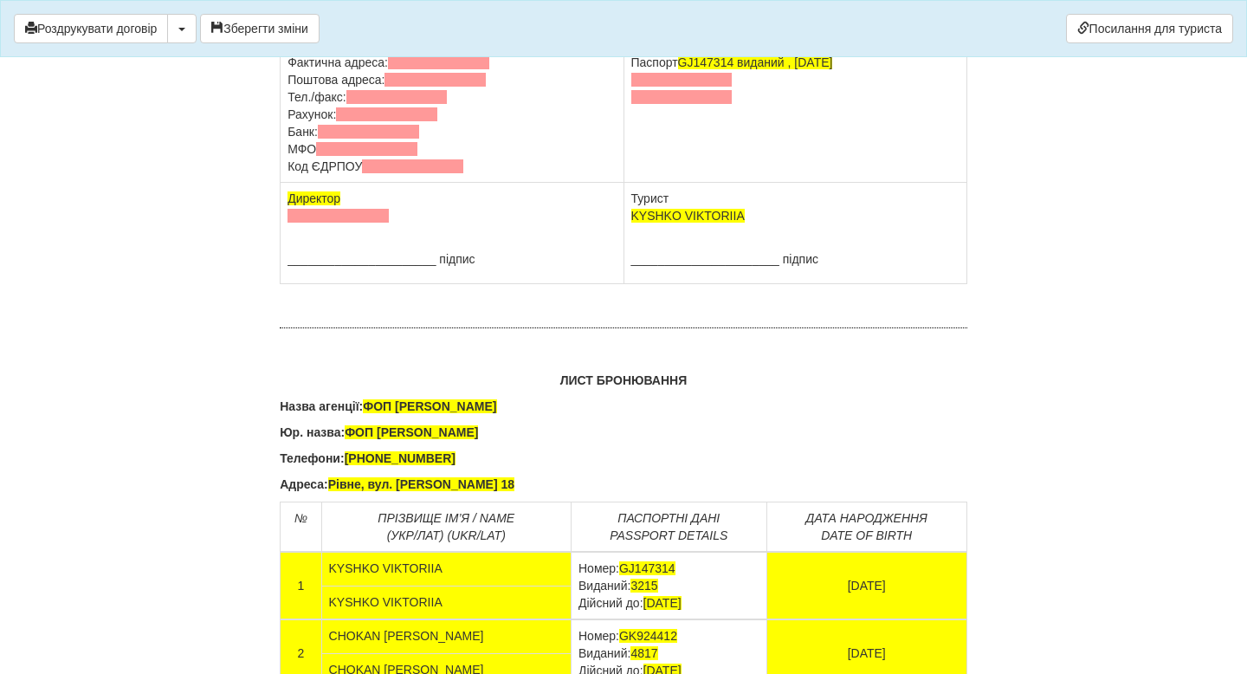
scroll to position [11076, 0]
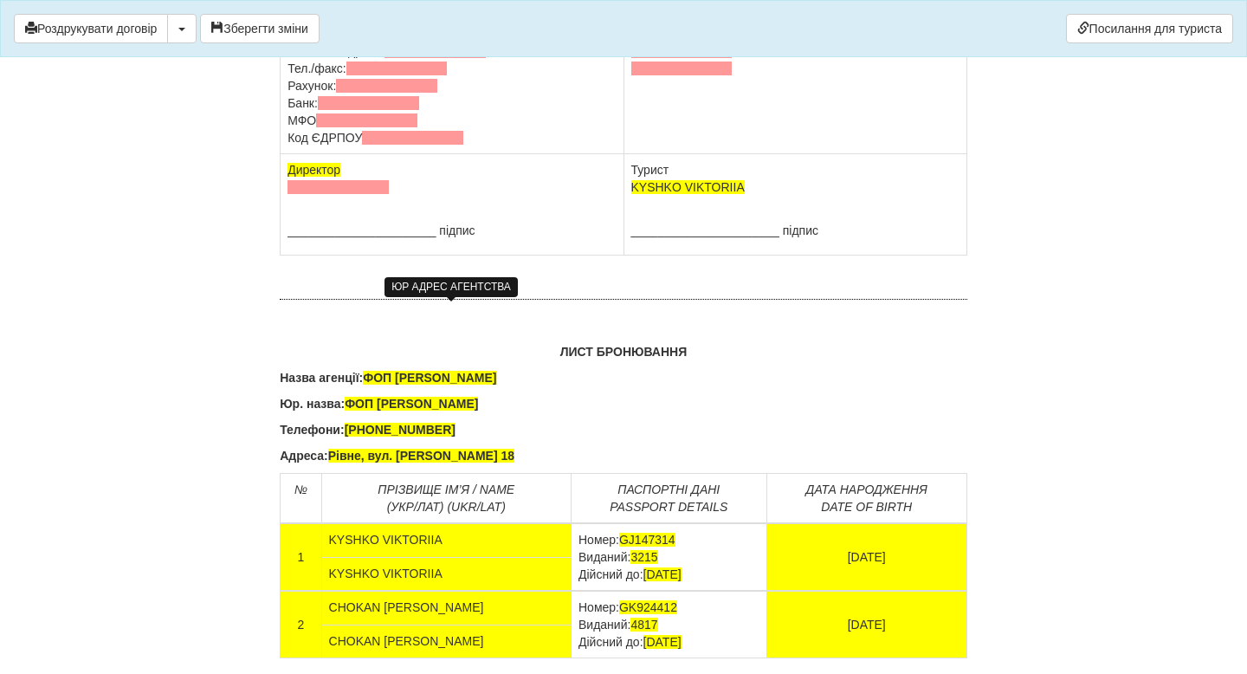
click at [439, 23] on span at bounding box center [444, 17] width 101 height 14
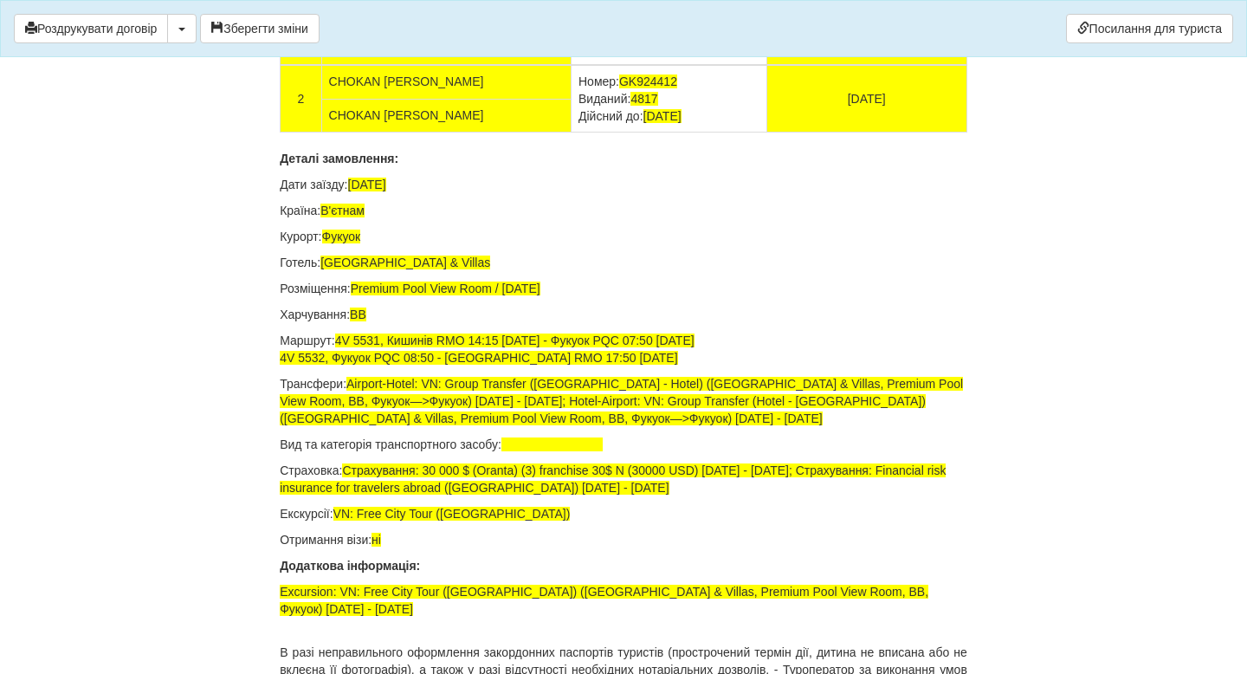
scroll to position [11628, 0]
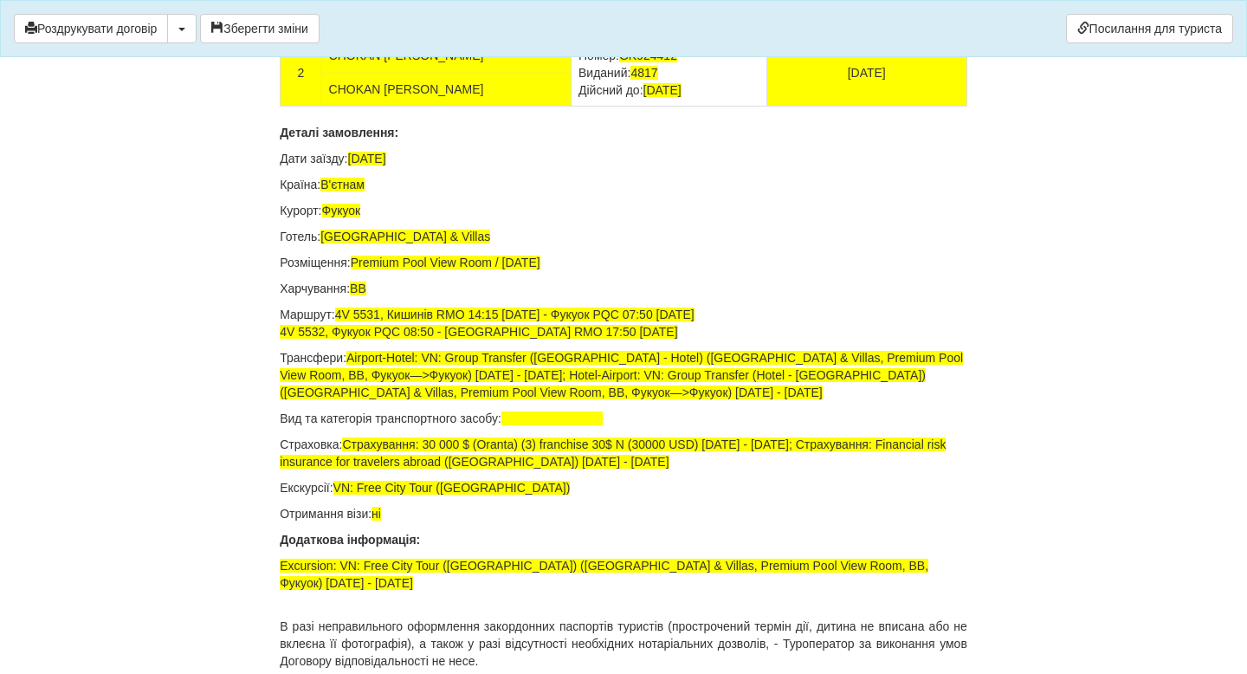
drag, startPoint x: 334, startPoint y: 197, endPoint x: 553, endPoint y: 195, distance: 218.2
copy span "Рівне, вул. Федора Пекарського 18"
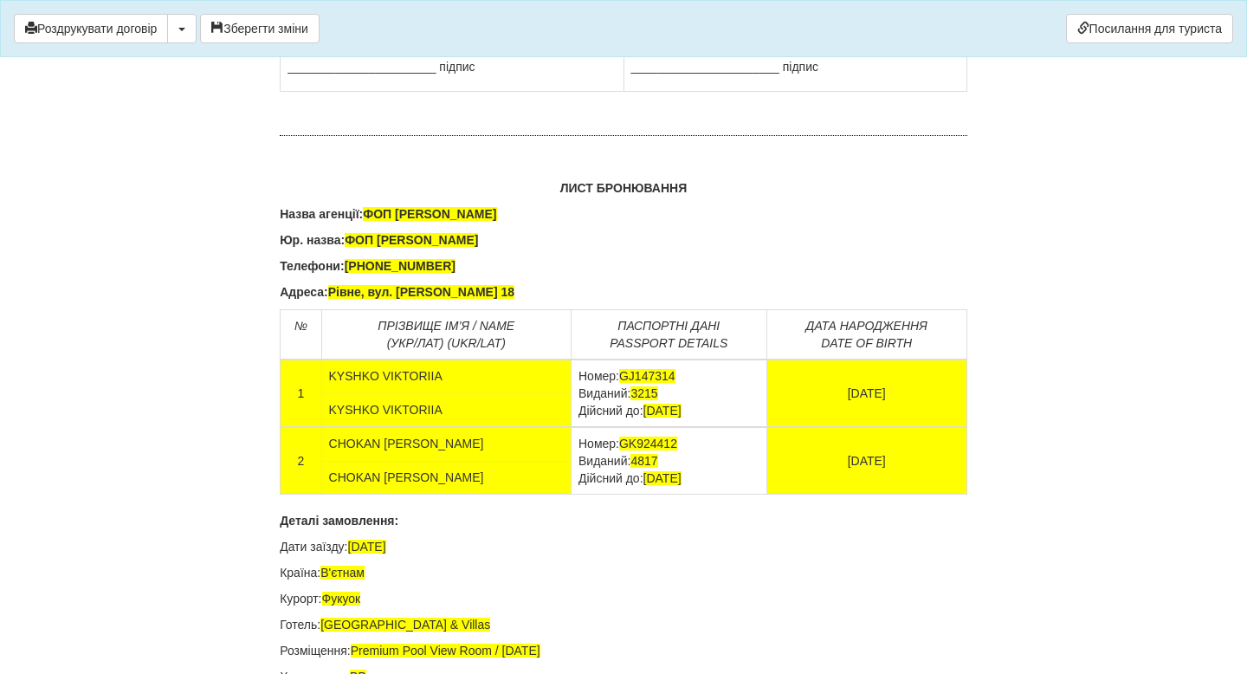
scroll to position [11226, 0]
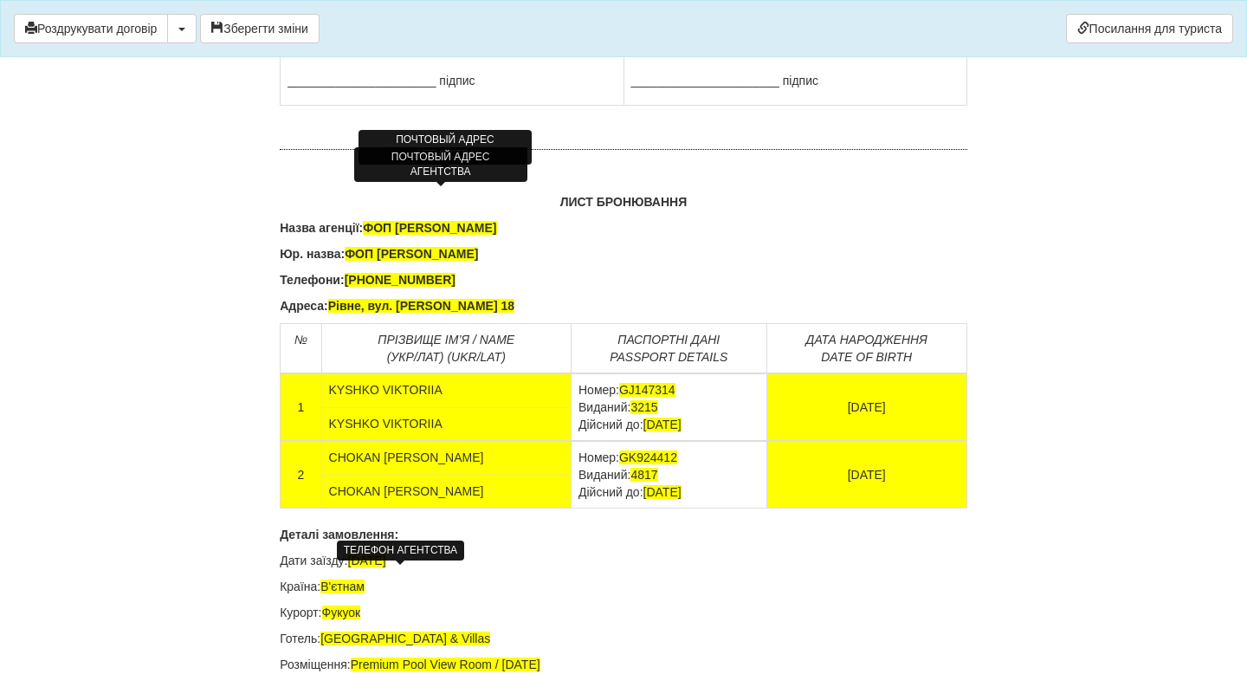
click at [404, 287] on span "+380980926791" at bounding box center [400, 280] width 111 height 14
copy b "Телефони:"
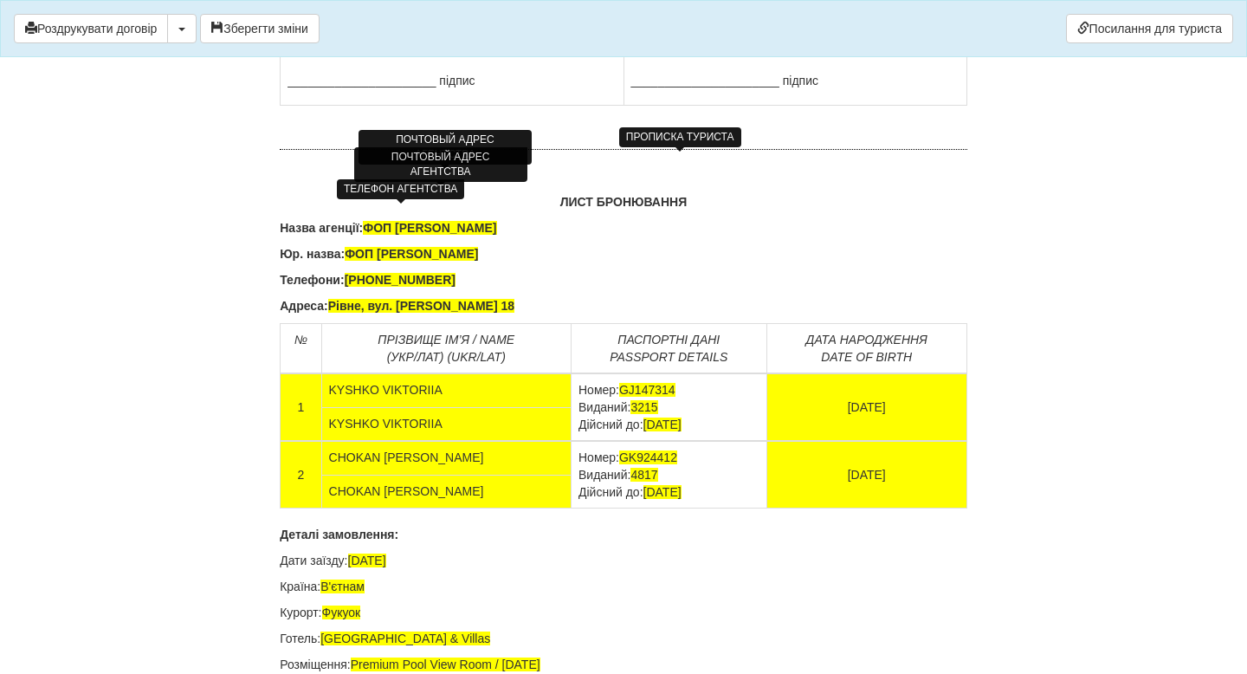
copy td "Рахунок:"
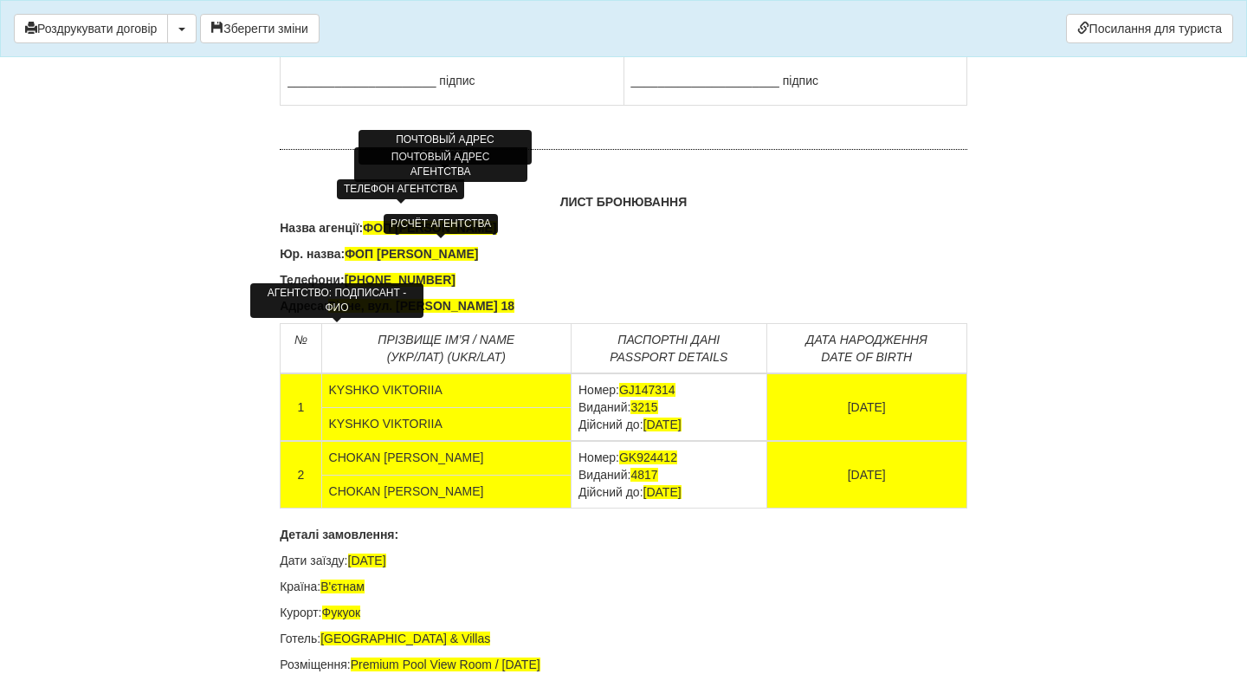
click at [358, 44] on span at bounding box center [338, 37] width 101 height 14
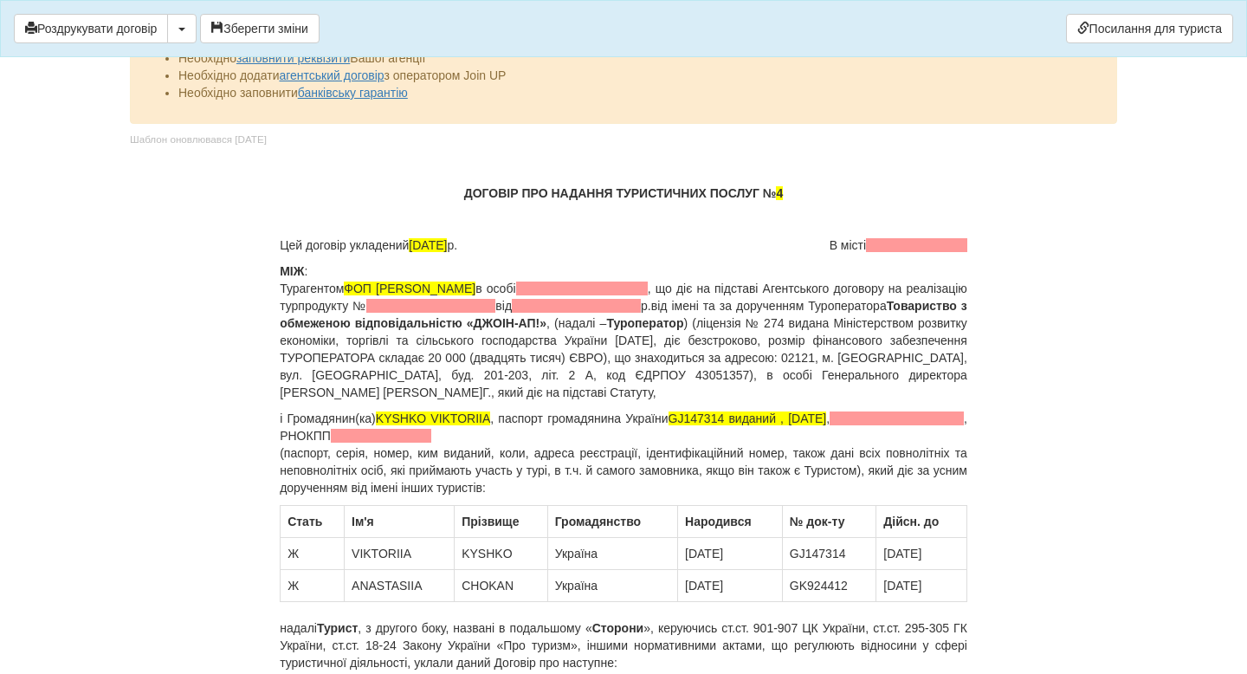
scroll to position [3, 0]
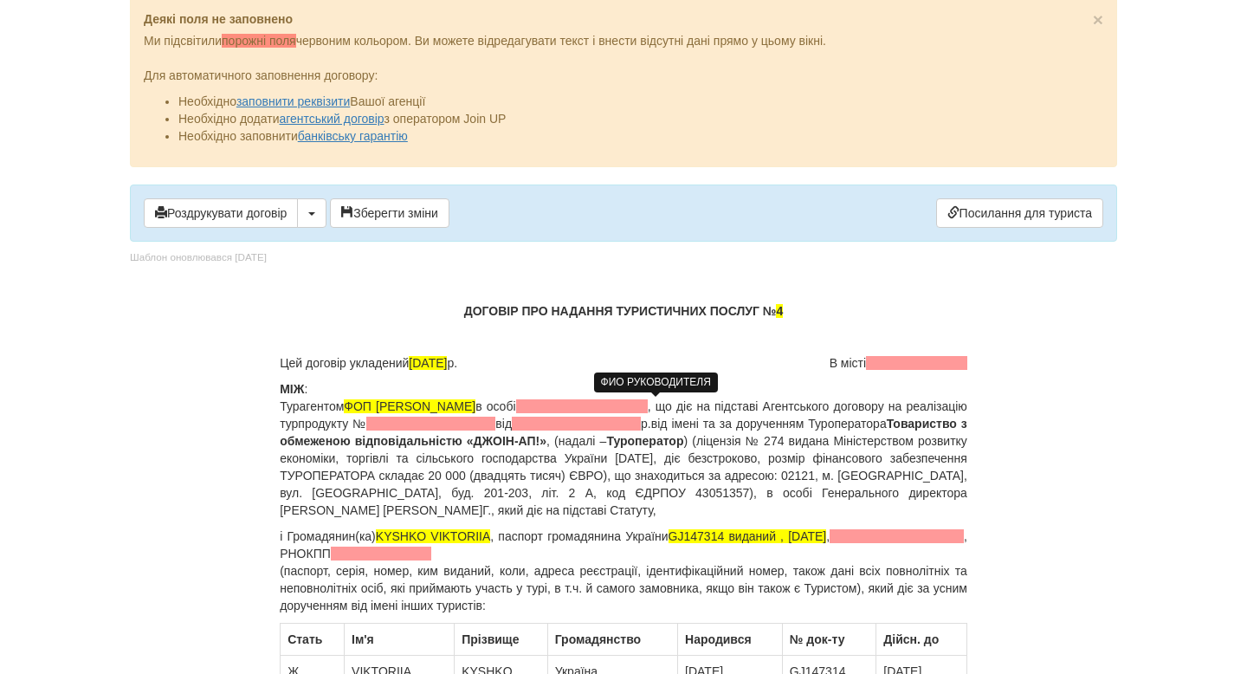
click at [639, 406] on span at bounding box center [582, 406] width 132 height 14
click at [495, 426] on span at bounding box center [430, 424] width 129 height 14
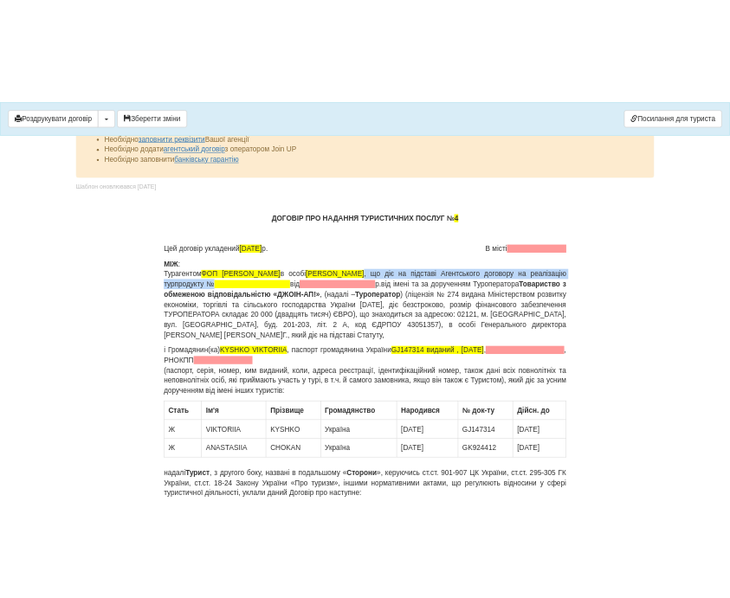
scroll to position [42, 0]
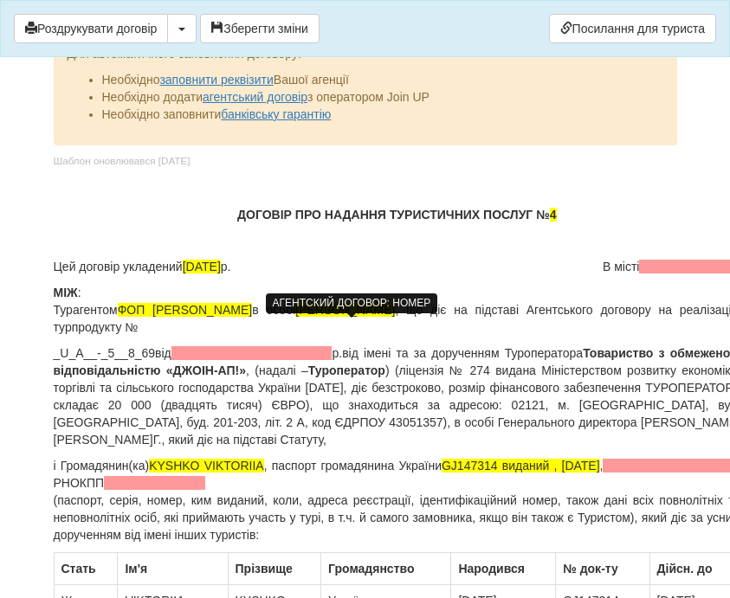
click at [144, 353] on span "_U_A__-_5__8_69" at bounding box center [105, 353] width 102 height 14
click at [128, 353] on span "_U_A__-_5__869" at bounding box center [101, 353] width 95 height 14
click at [108, 355] on span "_U_A__-_5869" at bounding box center [94, 353] width 81 height 14
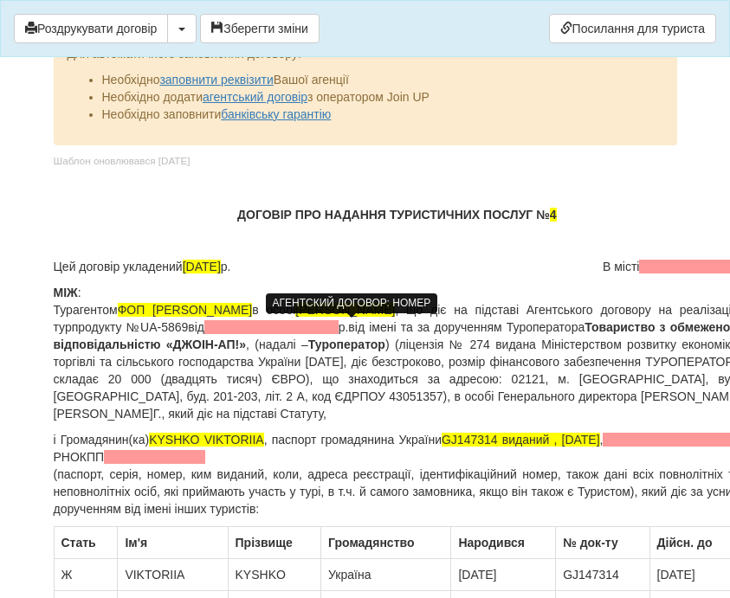
click at [339, 331] on span at bounding box center [271, 327] width 134 height 14
click at [337, 326] on span at bounding box center [270, 327] width 133 height 14
click at [337, 329] on span at bounding box center [270, 327] width 133 height 14
click at [550, 330] on span "від імені та за дорученням Туроператора" at bounding box center [465, 327] width 237 height 14
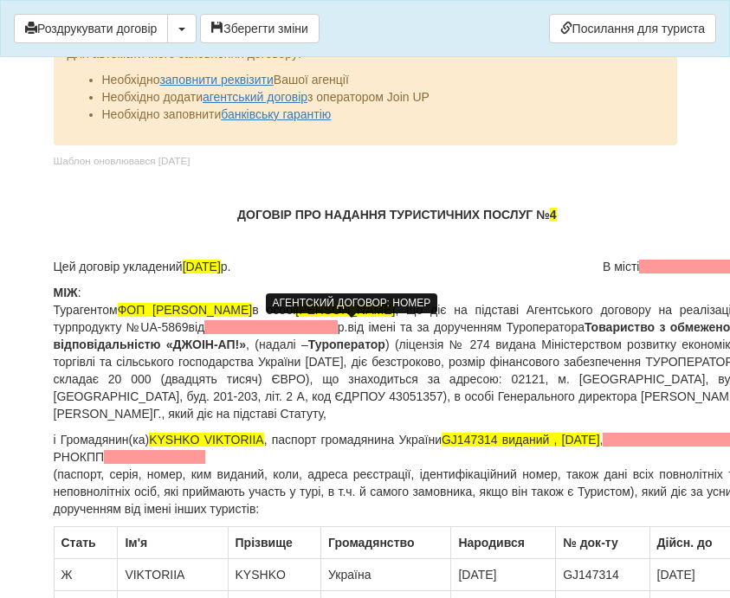
click at [337, 323] on span at bounding box center [270, 327] width 133 height 14
click at [395, 308] on span "[PERSON_NAME]" at bounding box center [345, 310] width 100 height 14
click at [337, 328] on span at bounding box center [270, 327] width 133 height 14
click at [205, 327] on span "від" at bounding box center [197, 327] width 16 height 14
click at [337, 327] on span at bounding box center [270, 327] width 133 height 14
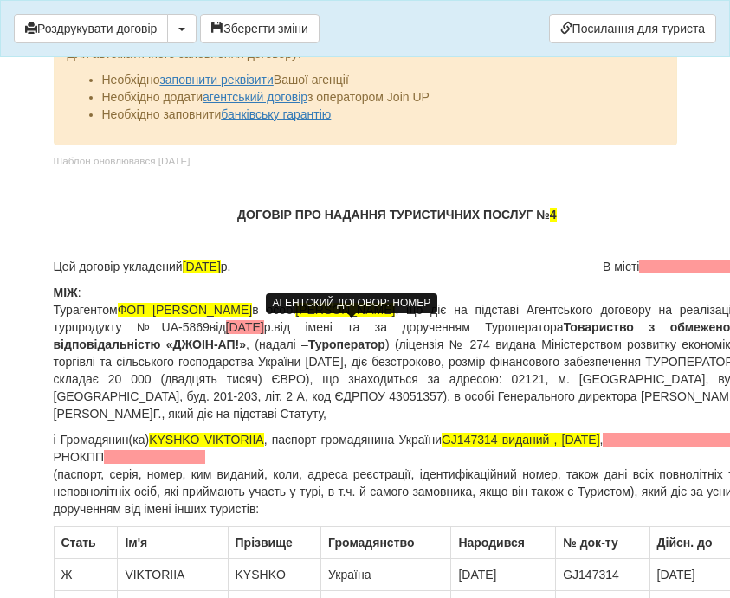
click at [484, 263] on p "Цей договір укладений 01.09.2025 р. В місті" at bounding box center [398, 266] width 688 height 17
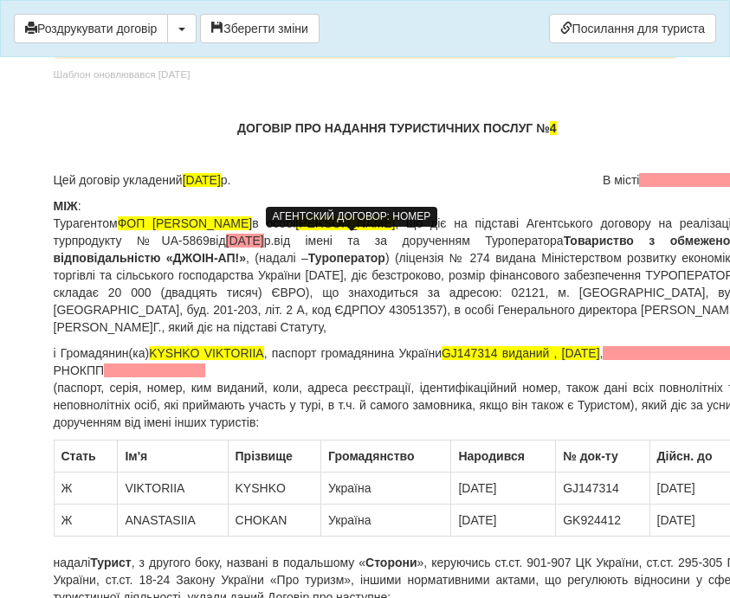
scroll to position [129, 10]
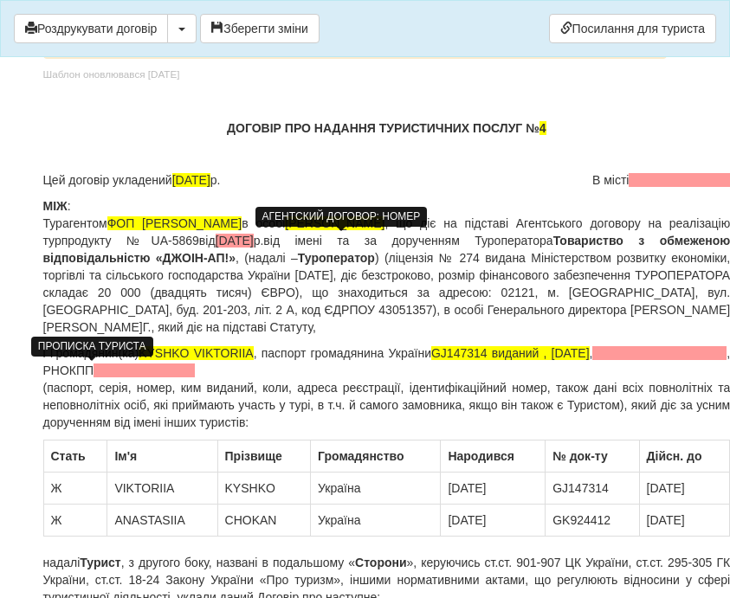
click at [592, 360] on span at bounding box center [659, 353] width 134 height 14
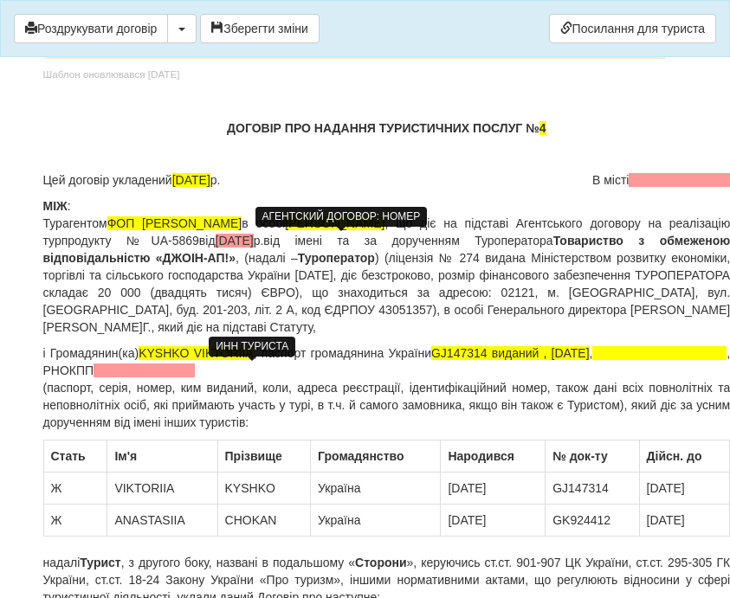
click at [195, 371] on span at bounding box center [144, 371] width 101 height 14
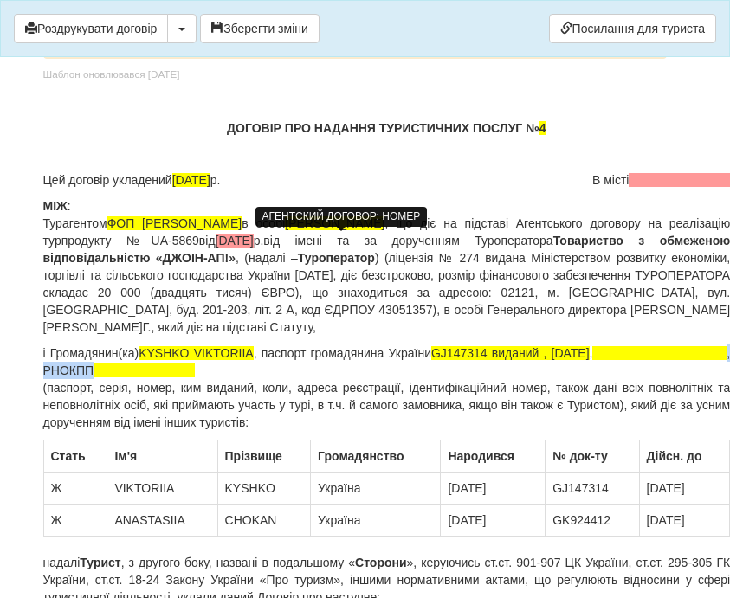
click at [358, 366] on p "і Громадянин(ка) KYSHKO VIKTORIIA , паспорт громадянина України GJ147314 видани…" at bounding box center [387, 388] width 688 height 87
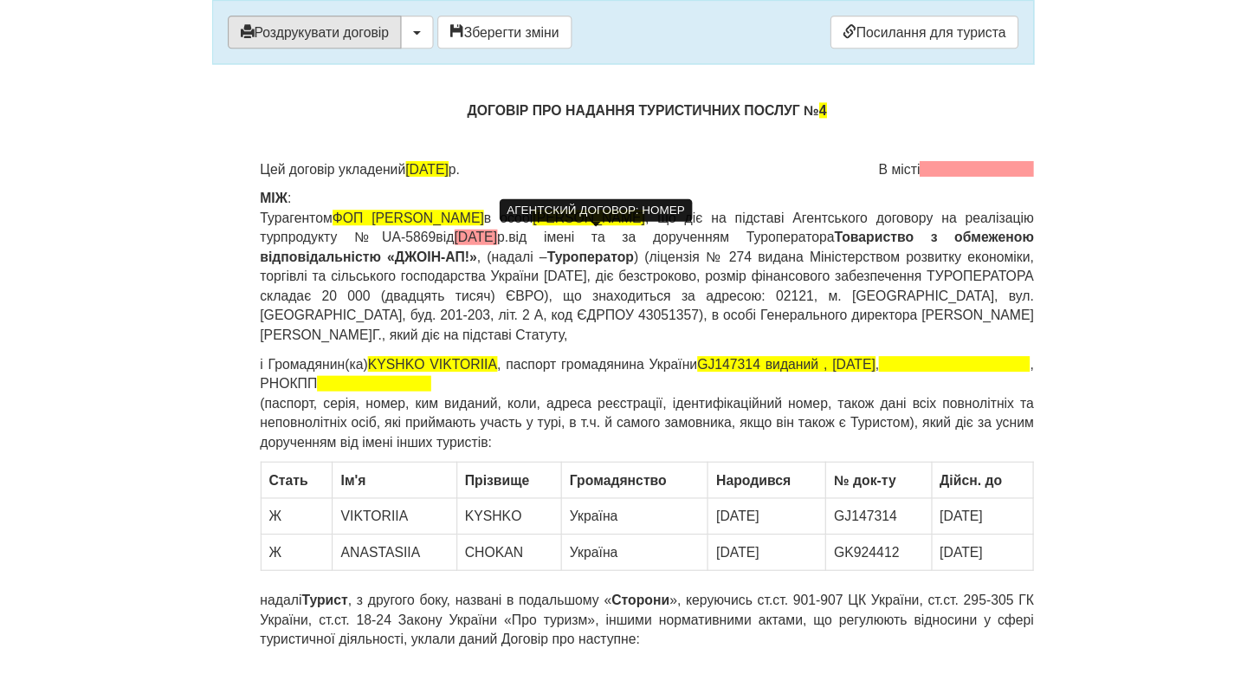
scroll to position [159, 0]
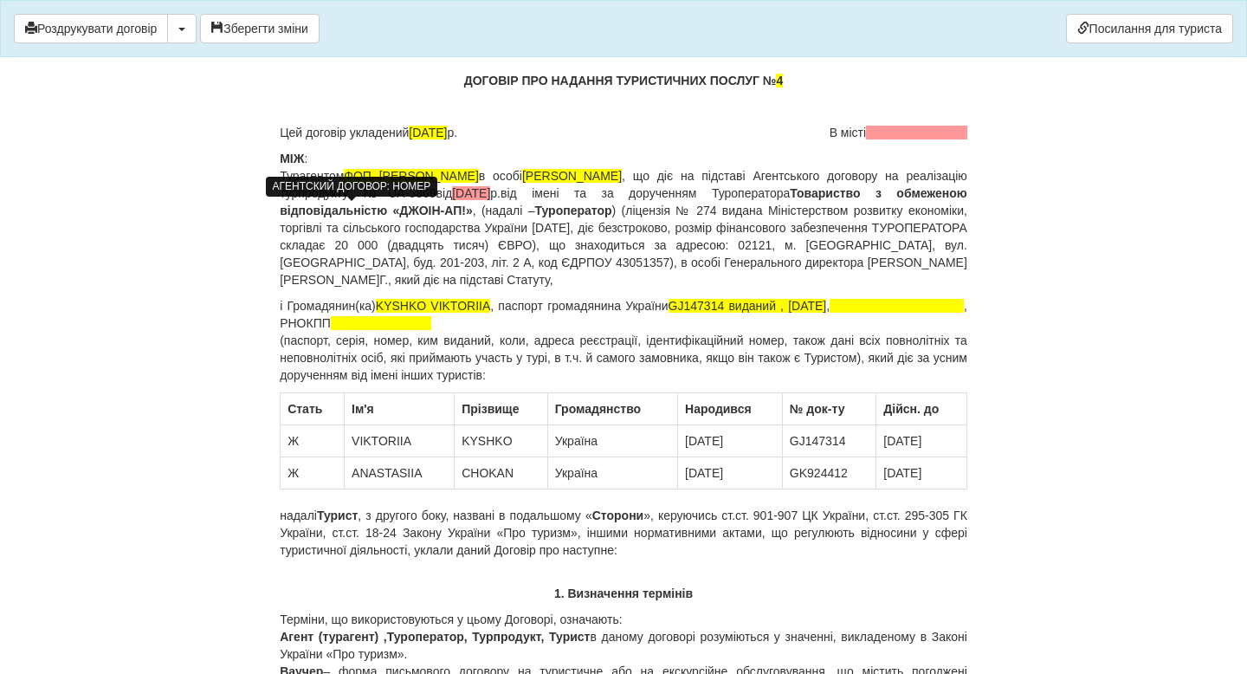
click at [874, 133] on span at bounding box center [916, 133] width 101 height 14
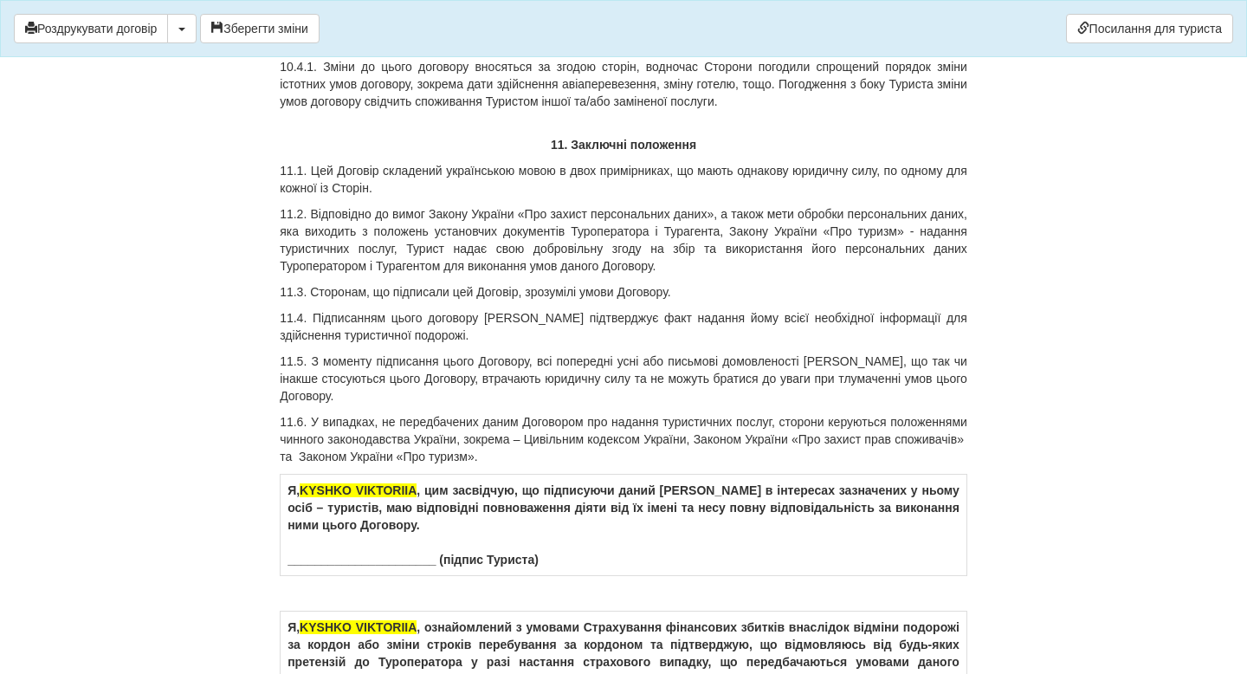
scroll to position [10152, 0]
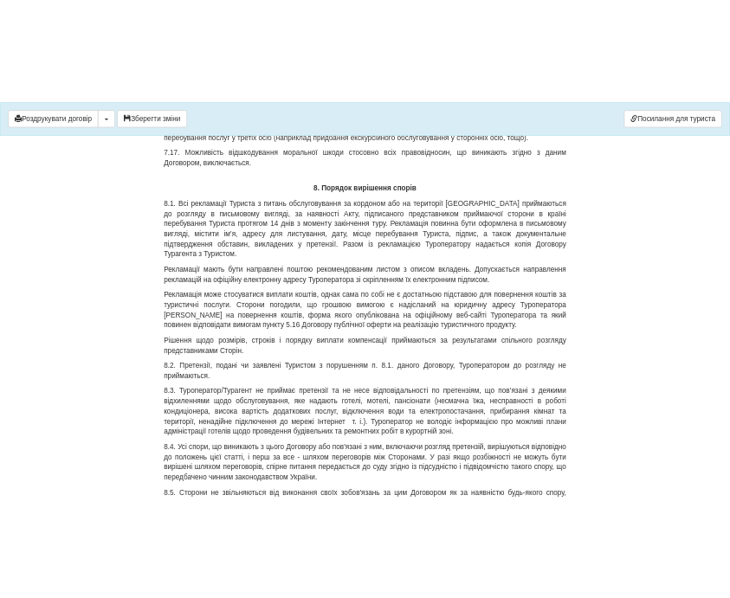
scroll to position [8725, 0]
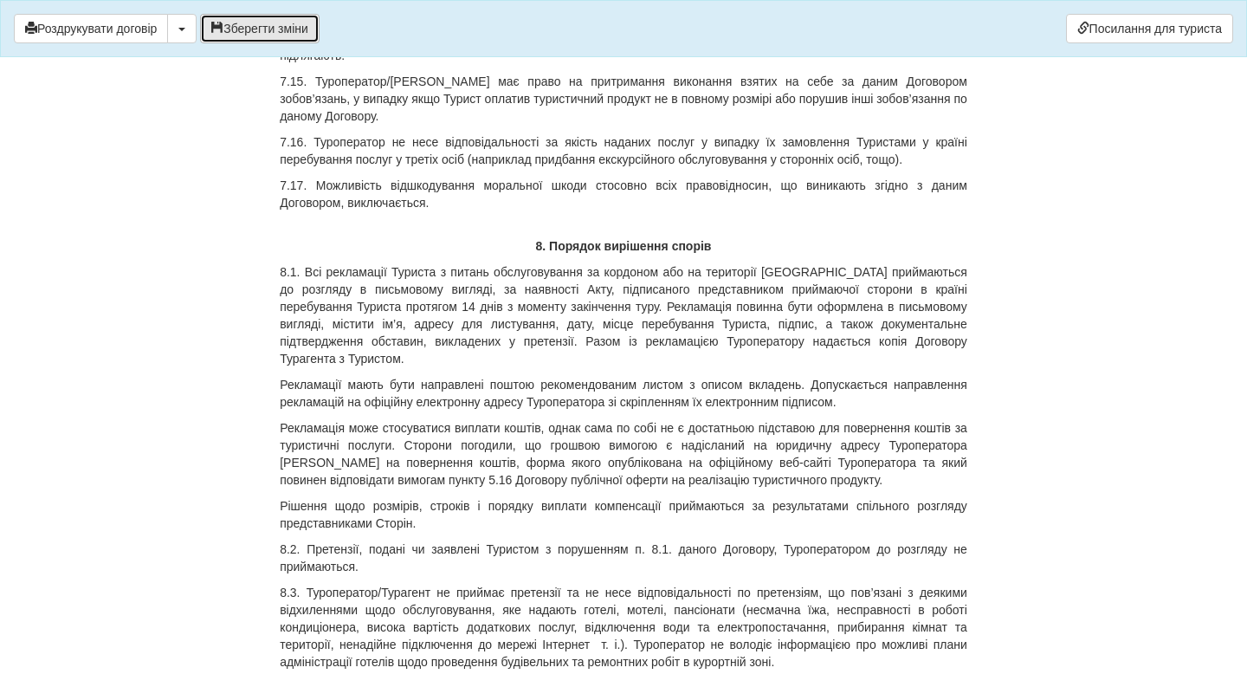
click at [281, 19] on button "Зберегти зміни" at bounding box center [260, 28] width 120 height 29
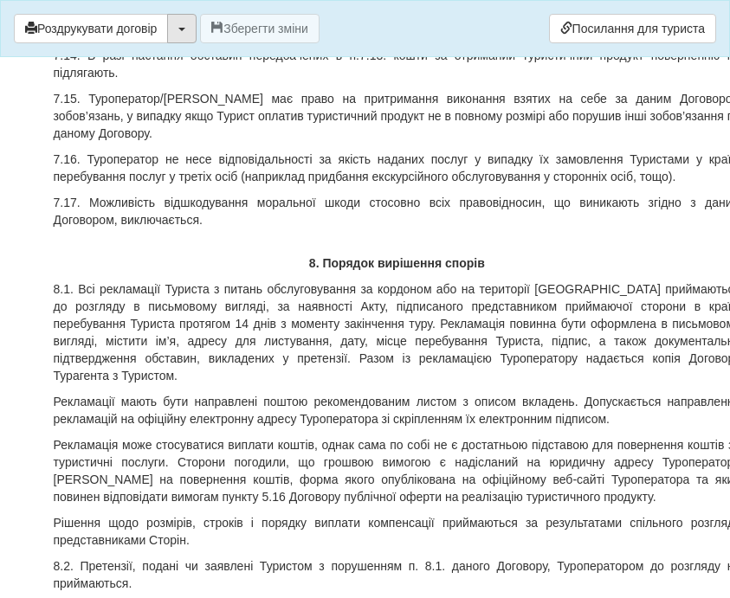
click at [197, 30] on button "button" at bounding box center [181, 28] width 29 height 29
click at [223, 73] on link "Скачати PDF" at bounding box center [236, 64] width 137 height 29
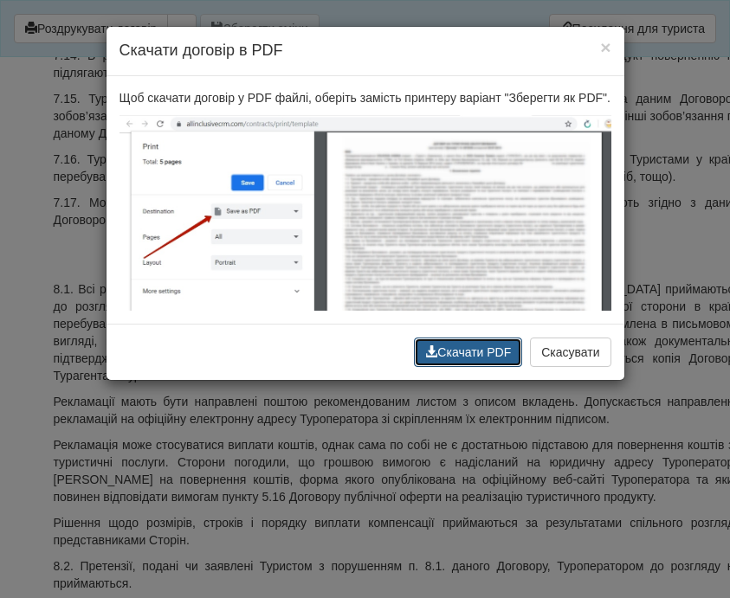
click at [486, 367] on button "Скачати PDF" at bounding box center [468, 352] width 108 height 29
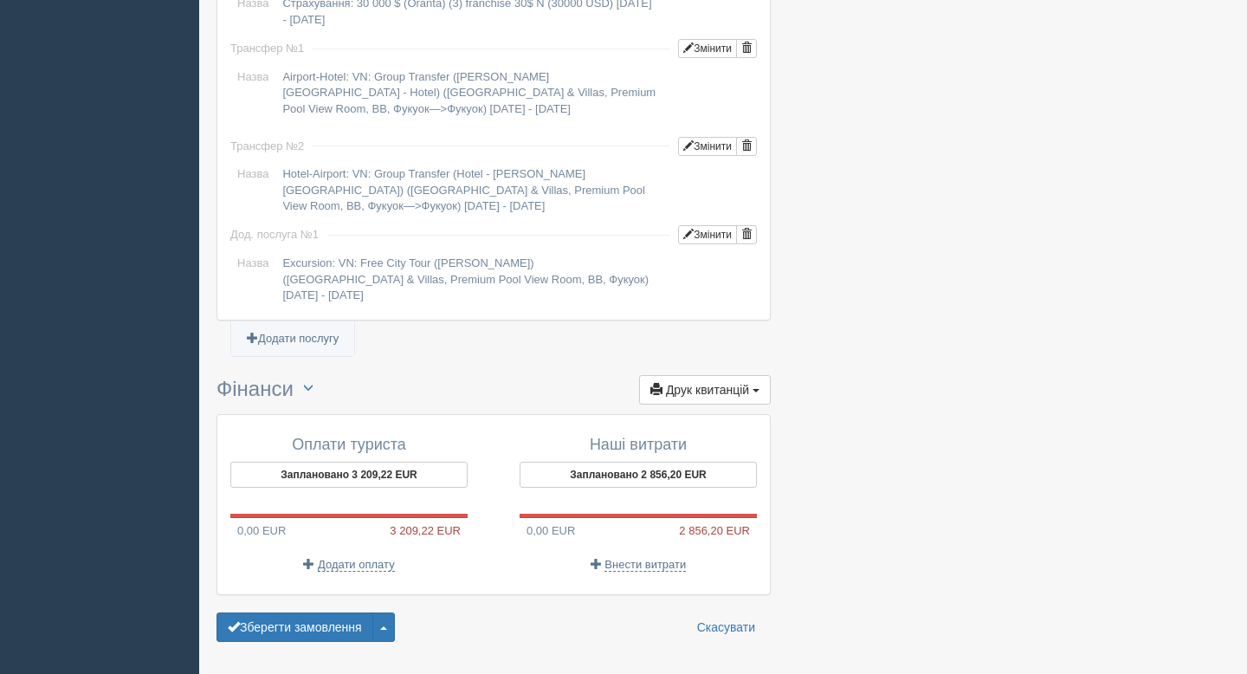
scroll to position [1500, 0]
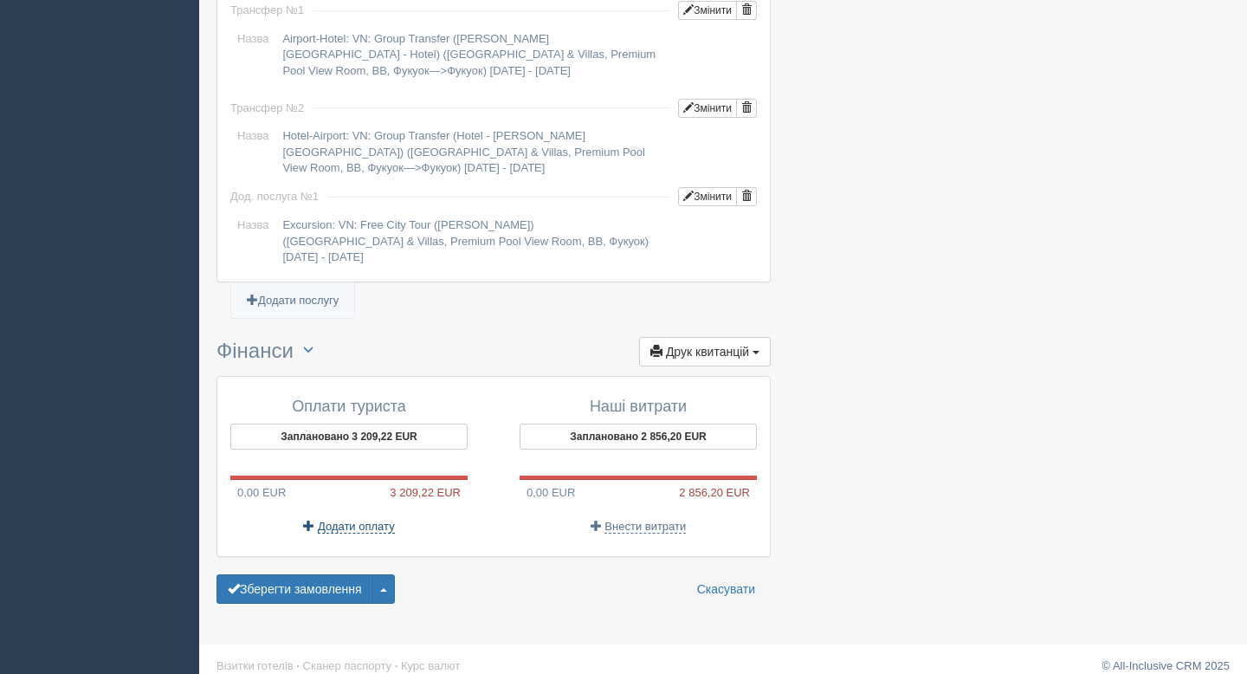
click at [367, 520] on span "Додати оплату" at bounding box center [356, 527] width 77 height 14
type input "[DATE]"
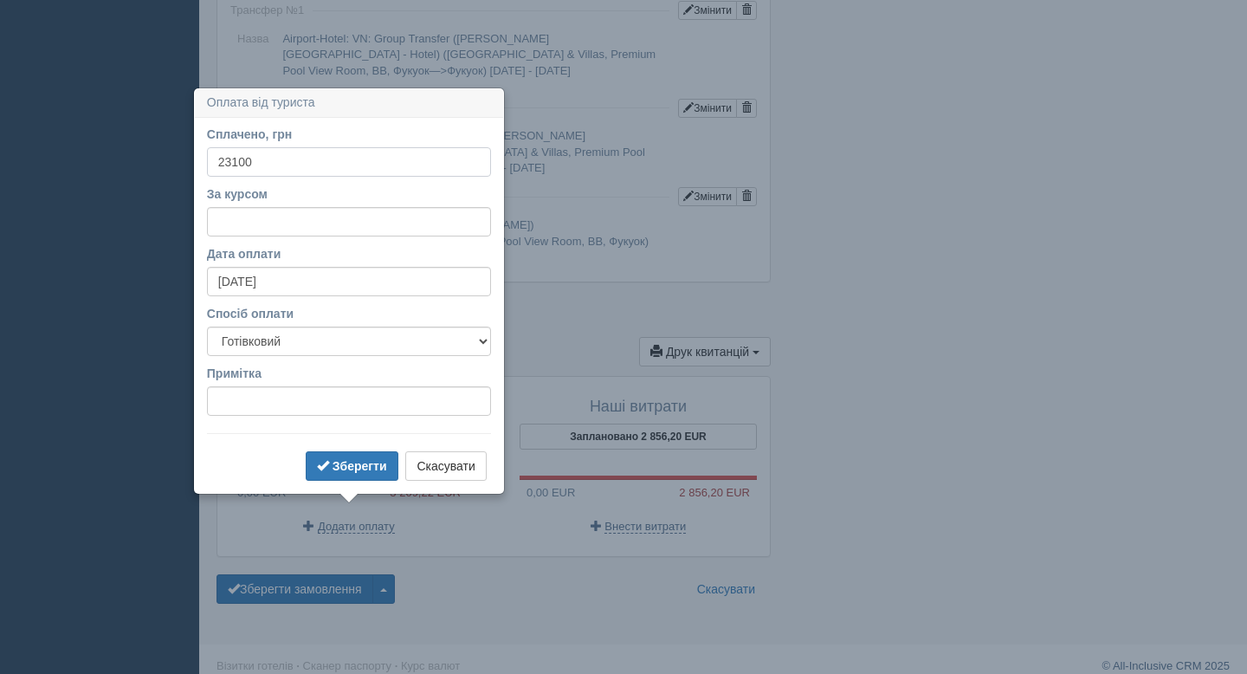
type input "23100"
click at [258, 223] on input "За курсом" at bounding box center [349, 221] width 284 height 29
type input "48.2"
click at [347, 346] on select "Готівковий Безготівковий" at bounding box center [349, 340] width 284 height 29
select select "non_cash"
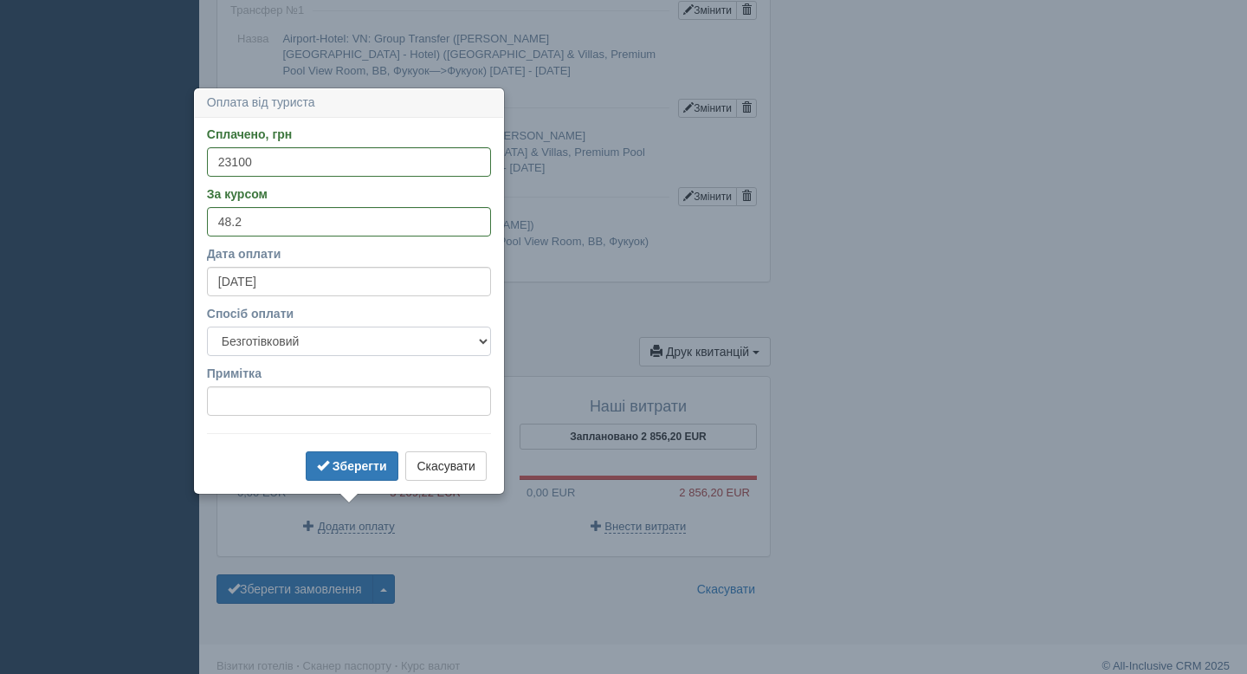
click at [207, 326] on select "Готівковий Безготівковий" at bounding box center [349, 340] width 284 height 29
click at [339, 463] on b "Зберегти" at bounding box center [360, 466] width 55 height 14
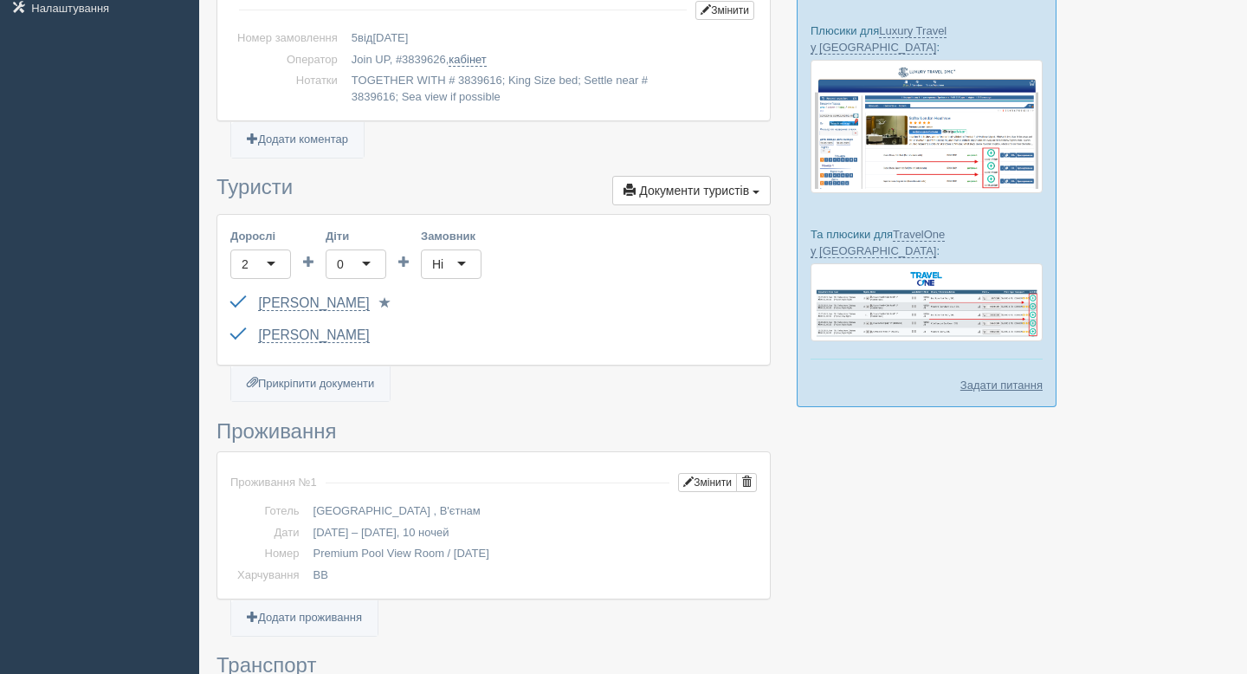
scroll to position [1606, 0]
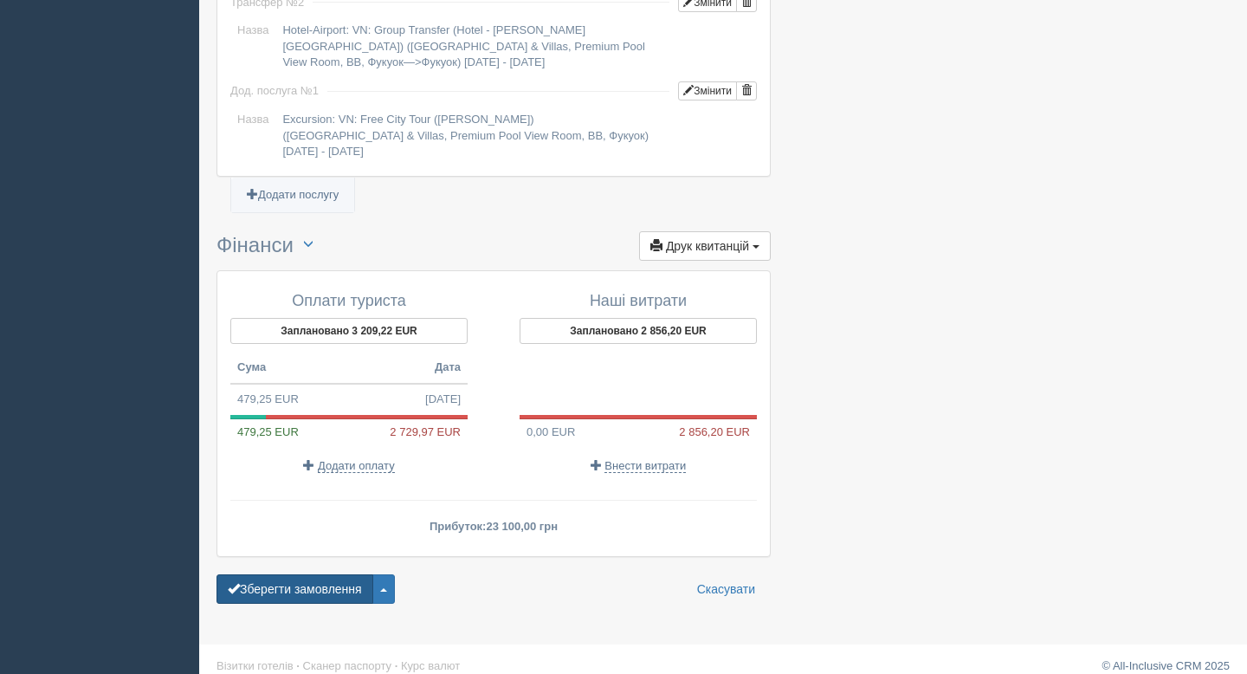
click at [292, 578] on button "Зберегти замовлення" at bounding box center [295, 588] width 157 height 29
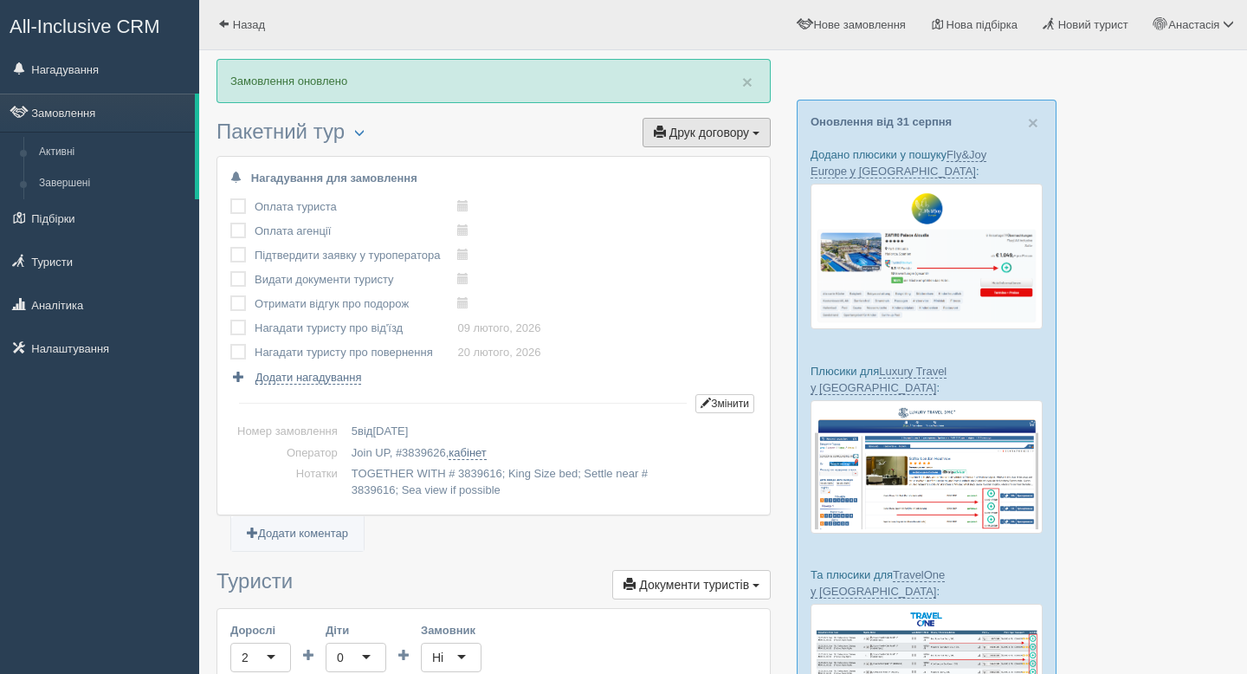
click at [688, 128] on span "Друк договору" at bounding box center [709, 133] width 80 height 14
click at [687, 158] on link "Join UP" at bounding box center [652, 164] width 235 height 29
click at [105, 111] on link "Замовлення" at bounding box center [97, 113] width 195 height 38
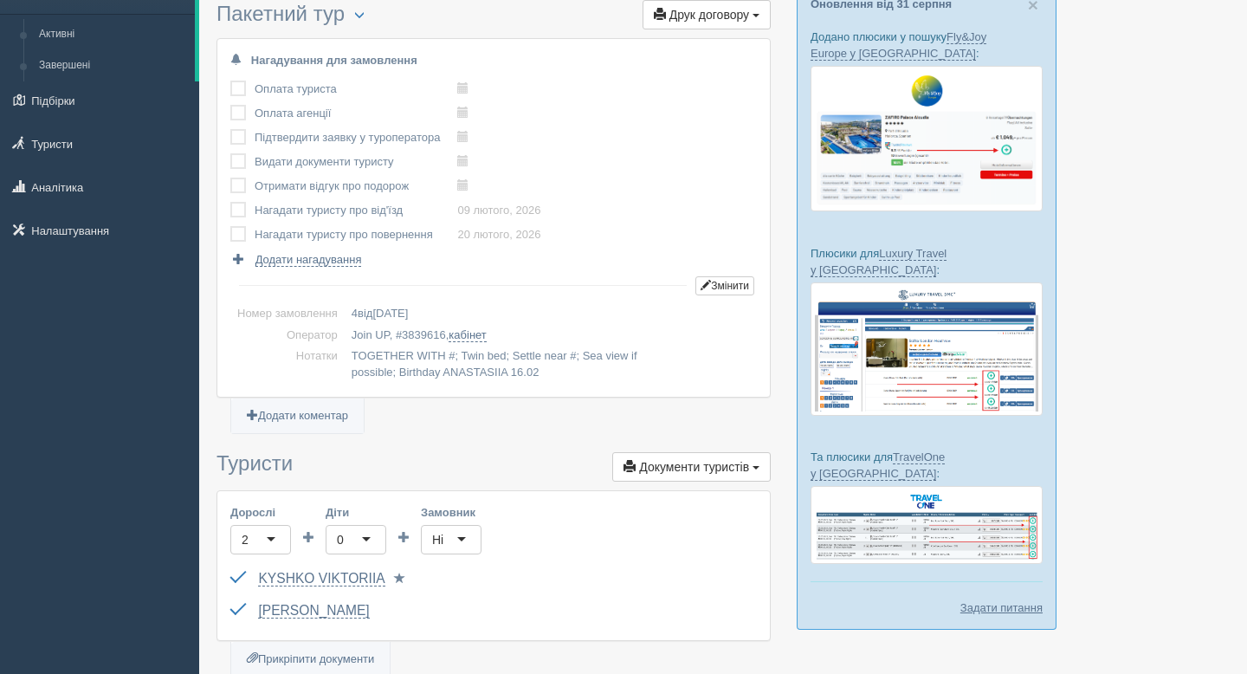
scroll to position [50, 0]
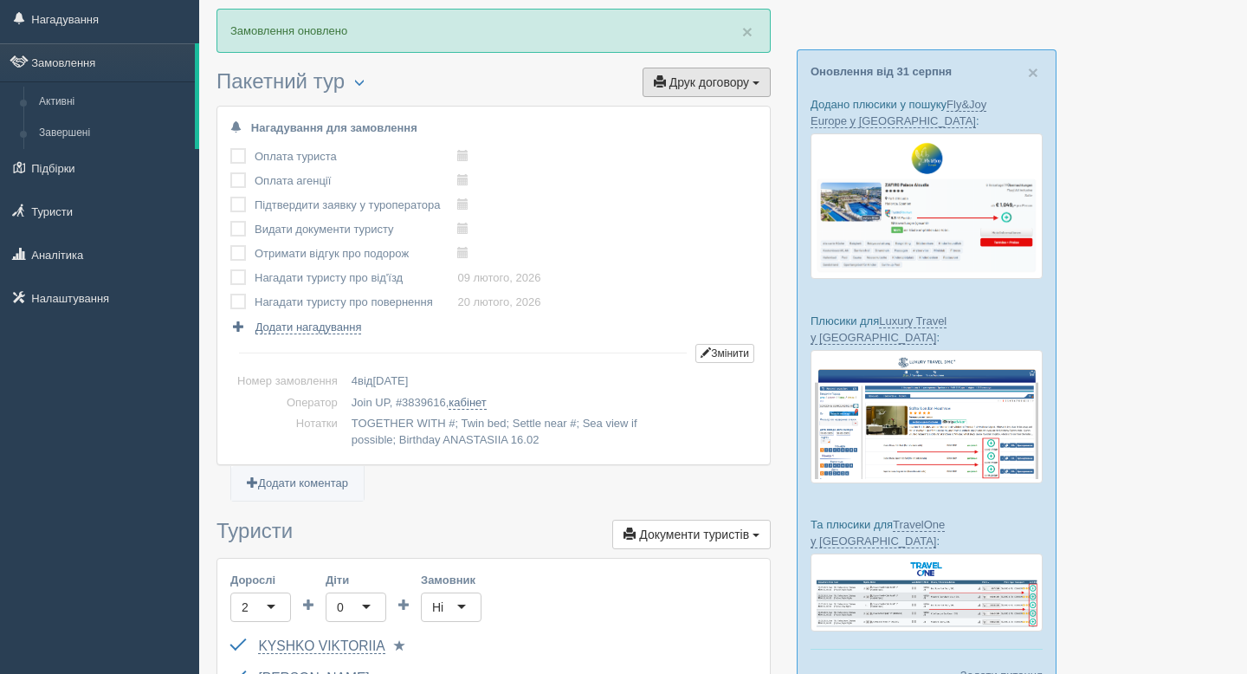
click at [716, 78] on span "Друк договору" at bounding box center [709, 82] width 80 height 14
click at [682, 110] on link "Join UP" at bounding box center [652, 114] width 235 height 29
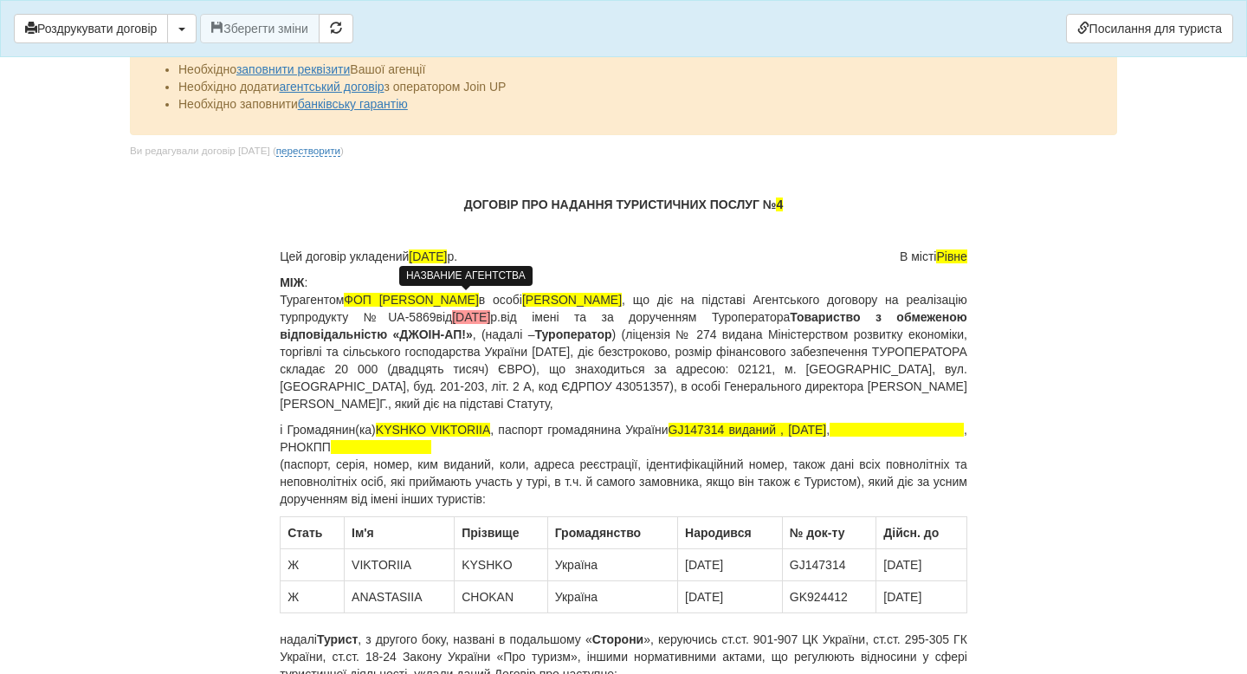
scroll to position [52, 0]
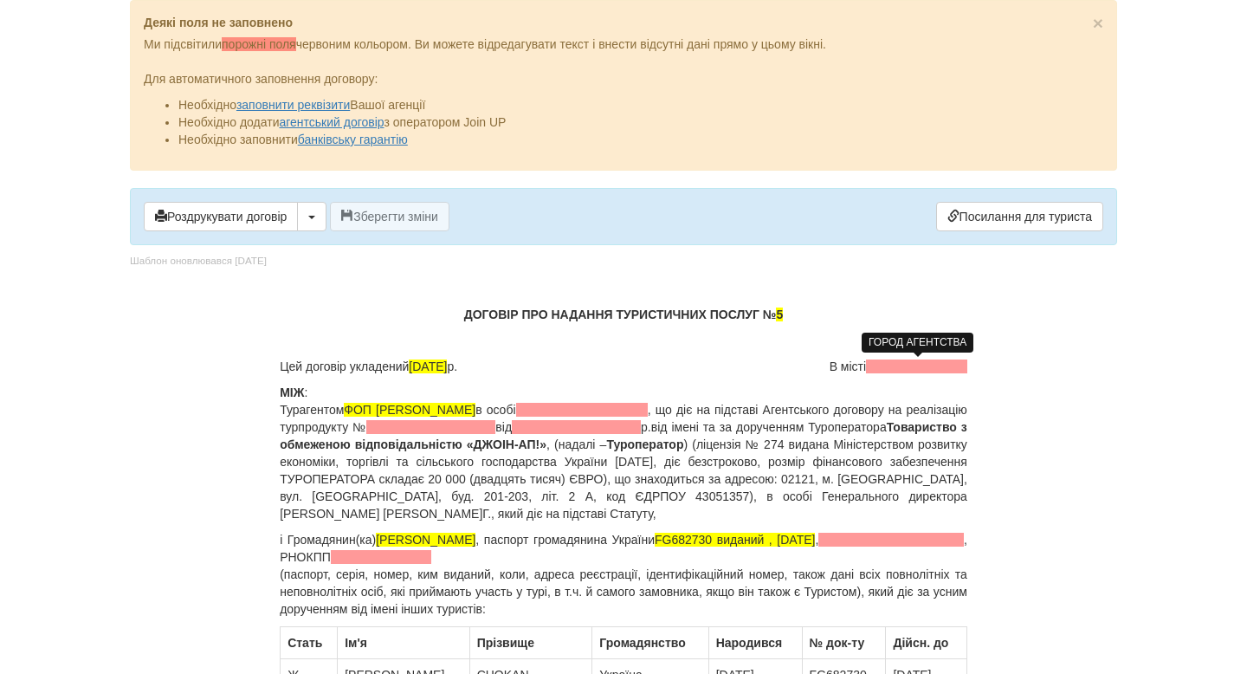
click at [886, 372] on span at bounding box center [916, 366] width 101 height 14
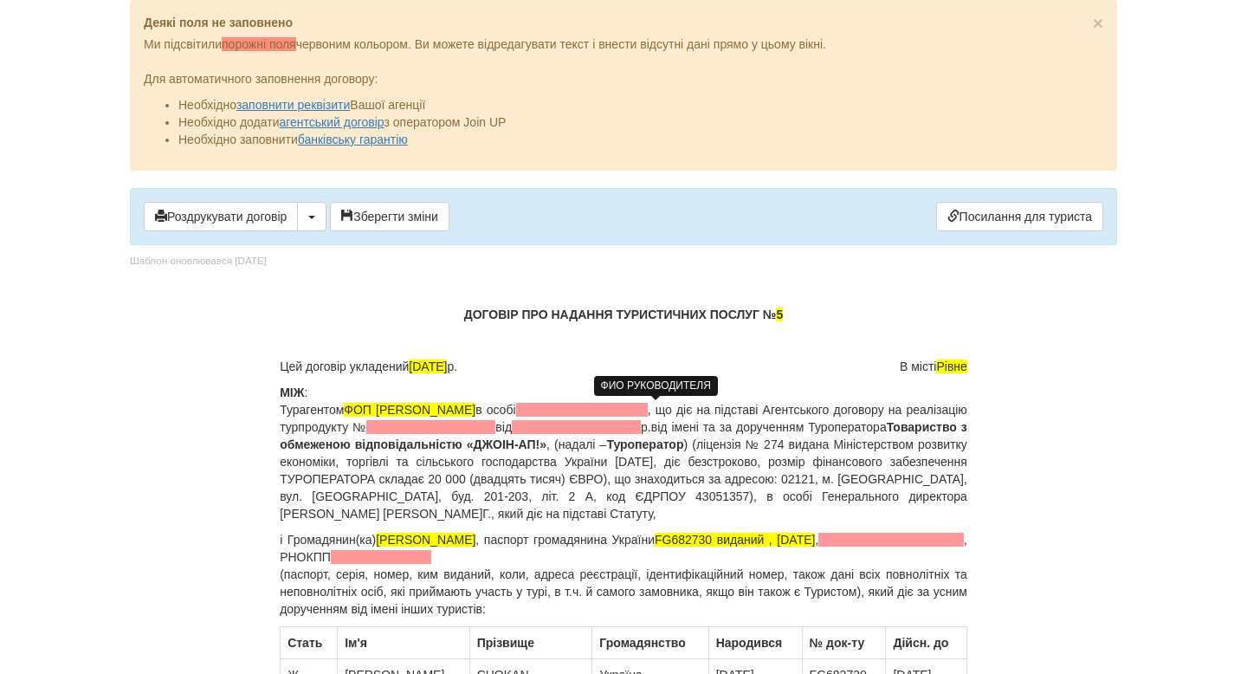
click at [611, 407] on span at bounding box center [582, 410] width 132 height 14
click at [495, 431] on span at bounding box center [430, 427] width 129 height 14
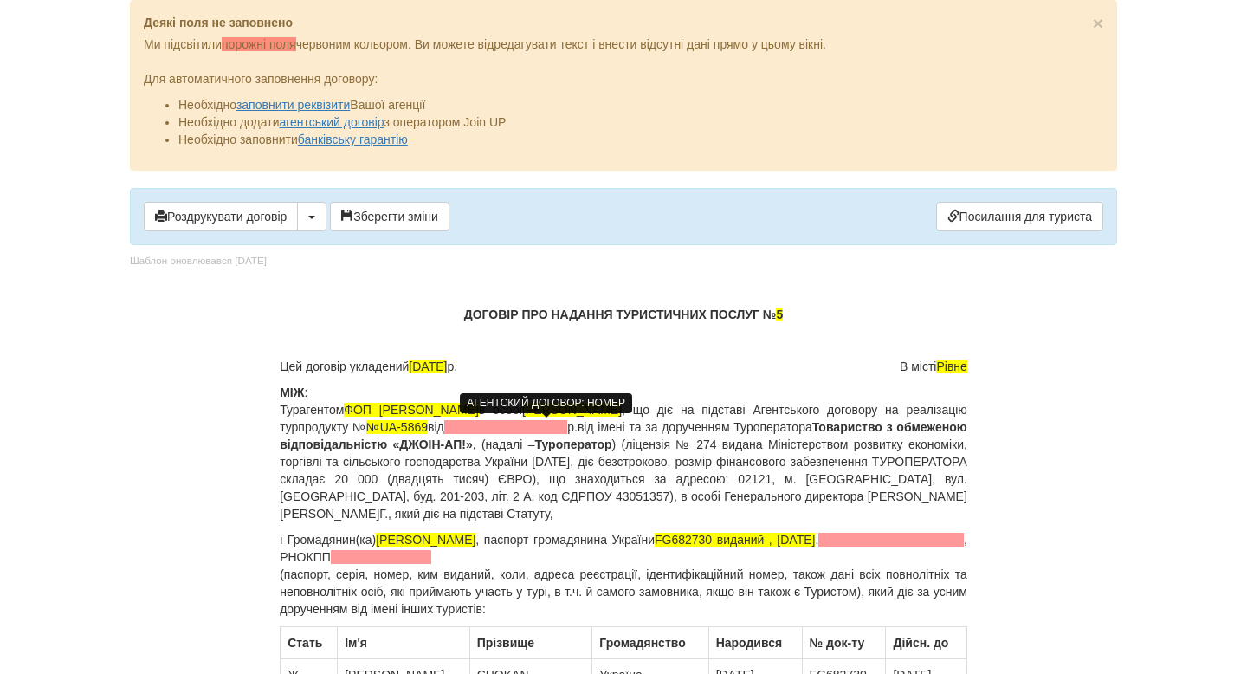
click at [428, 426] on span "№UA-5869" at bounding box center [396, 427] width 61 height 14
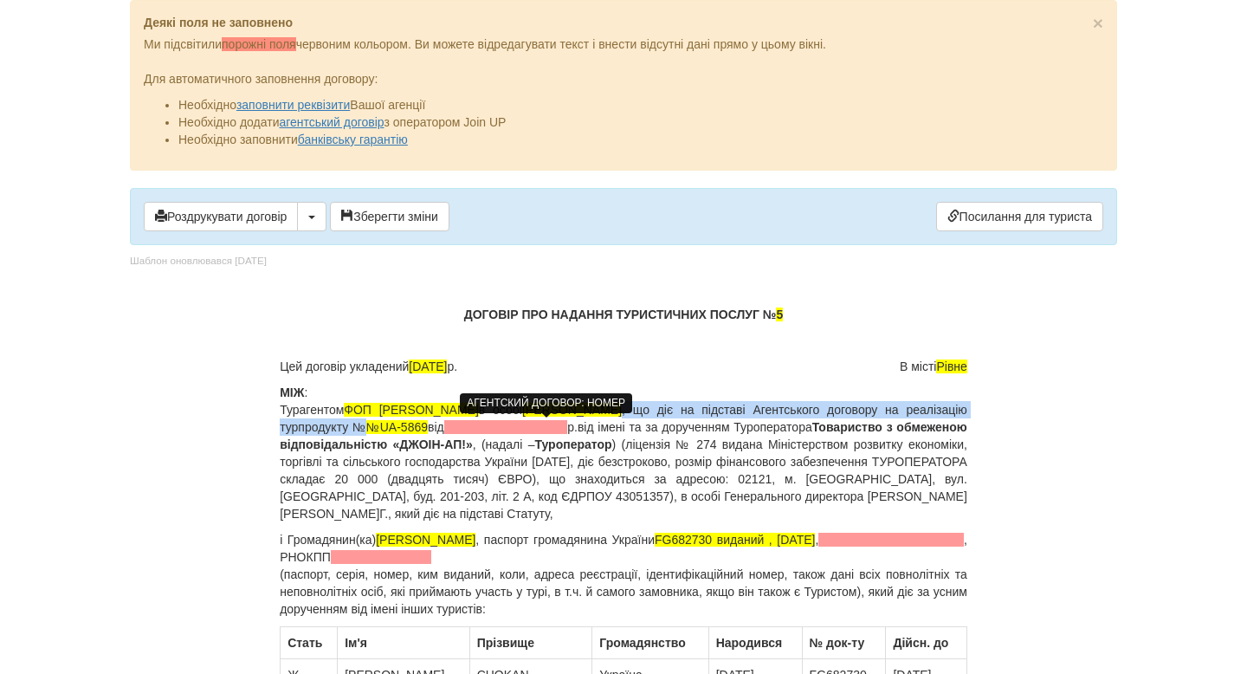
click at [428, 426] on span "№UA-5869" at bounding box center [396, 427] width 61 height 14
click at [513, 426] on p "МІЖ : Турагентом ФОП [PERSON_NAME] в особі [PERSON_NAME] , що діє на підставі А…" at bounding box center [624, 453] width 688 height 139
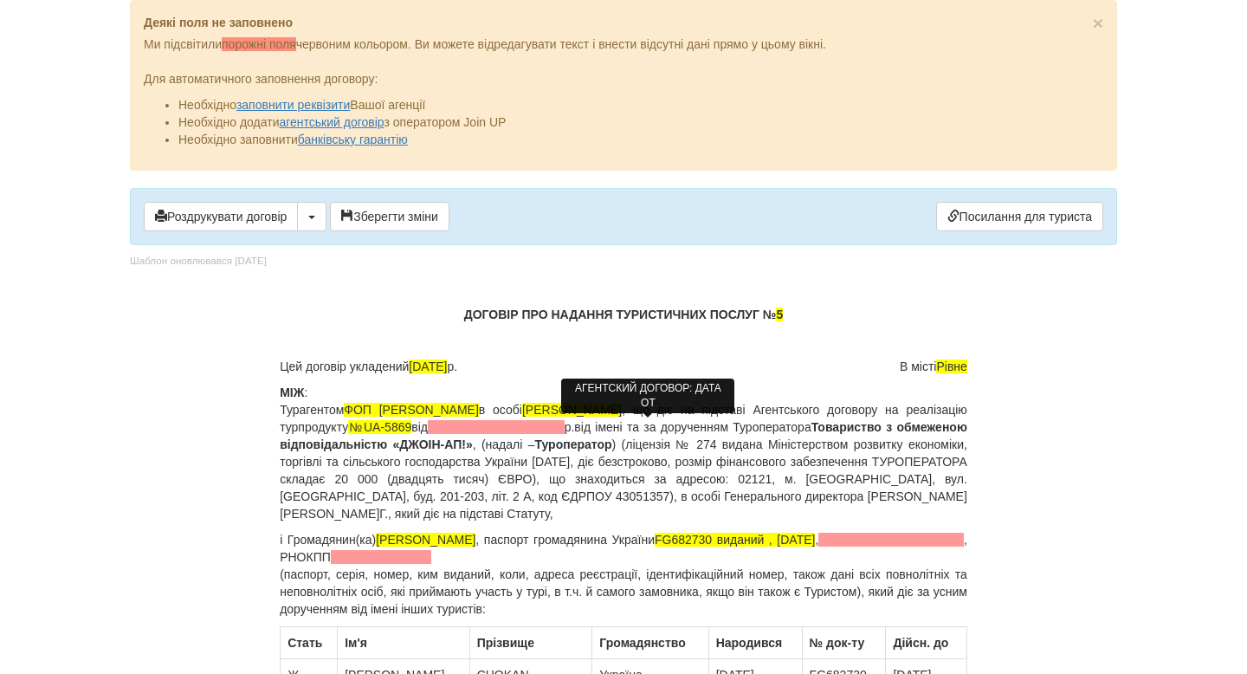
click at [565, 427] on span at bounding box center [496, 427] width 137 height 14
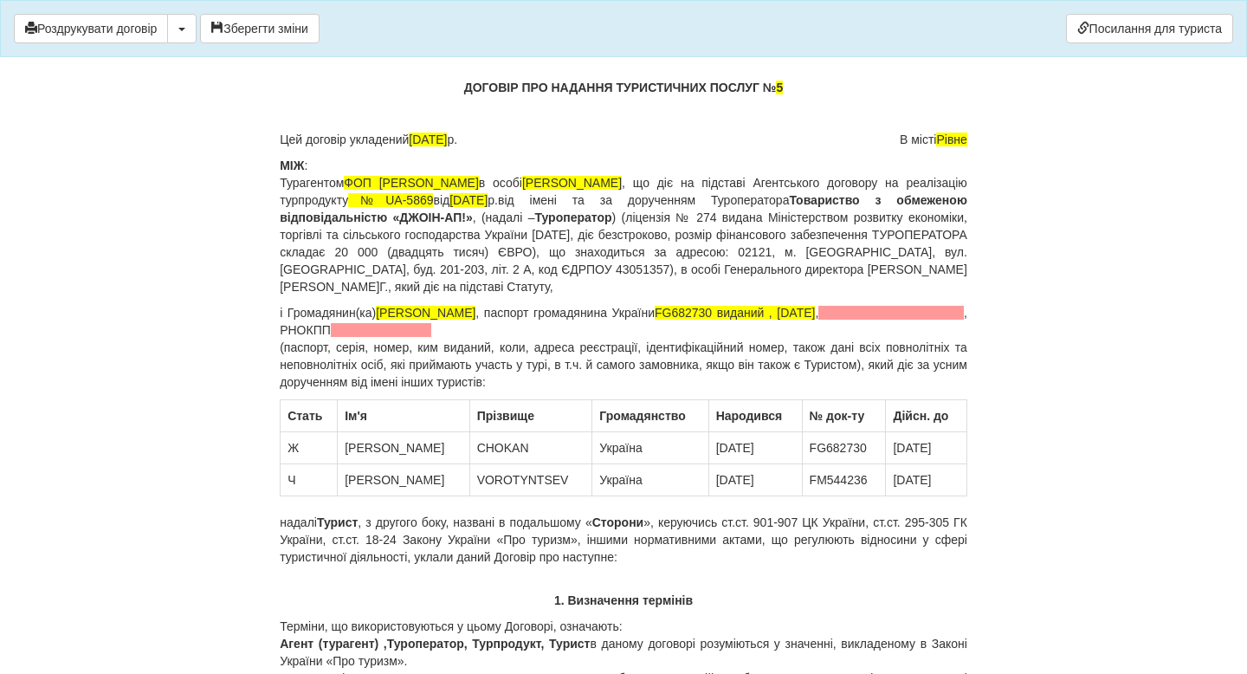
scroll to position [155, 0]
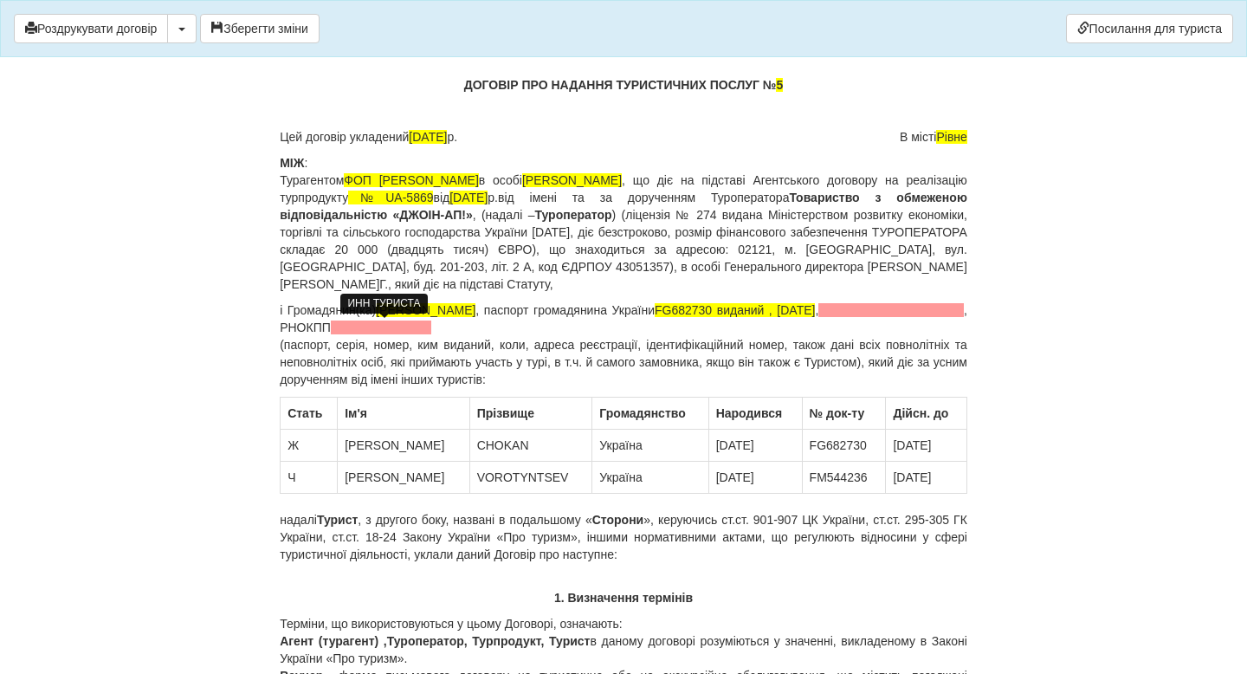
click at [383, 323] on span at bounding box center [381, 327] width 101 height 14
click at [913, 306] on span at bounding box center [890, 310] width 145 height 14
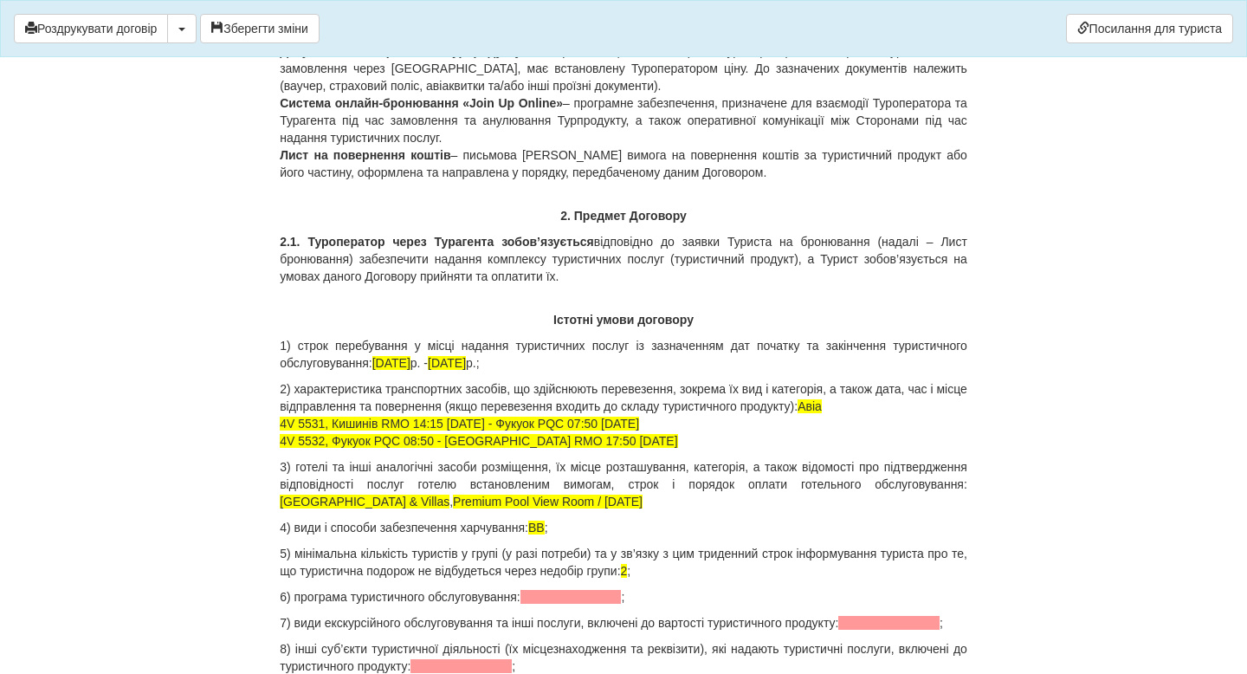
scroll to position [1622, 0]
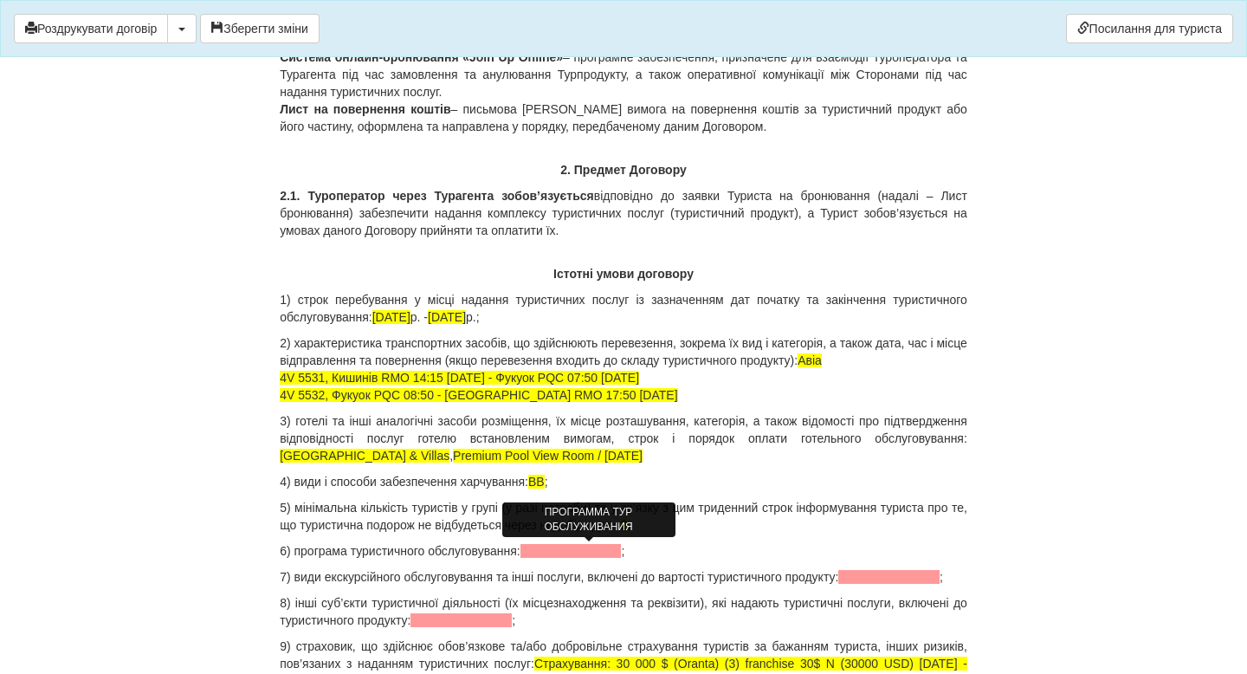
click at [580, 549] on span at bounding box center [570, 551] width 101 height 14
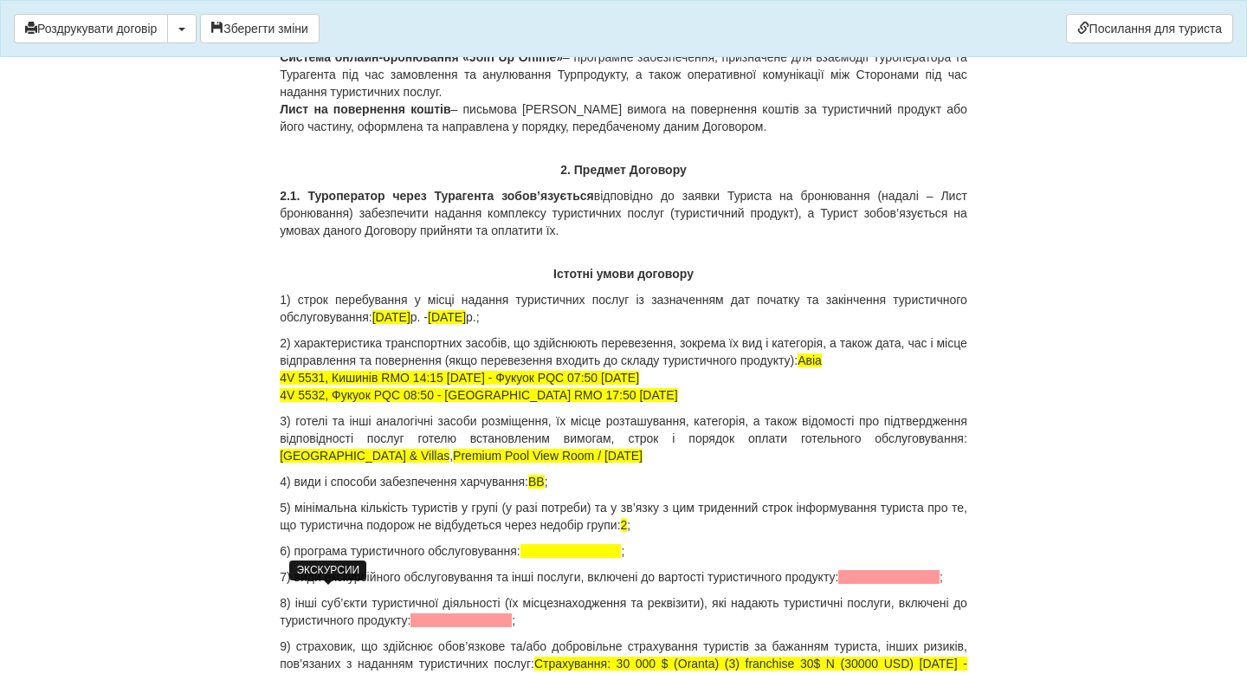
click at [838, 584] on span at bounding box center [888, 577] width 101 height 14
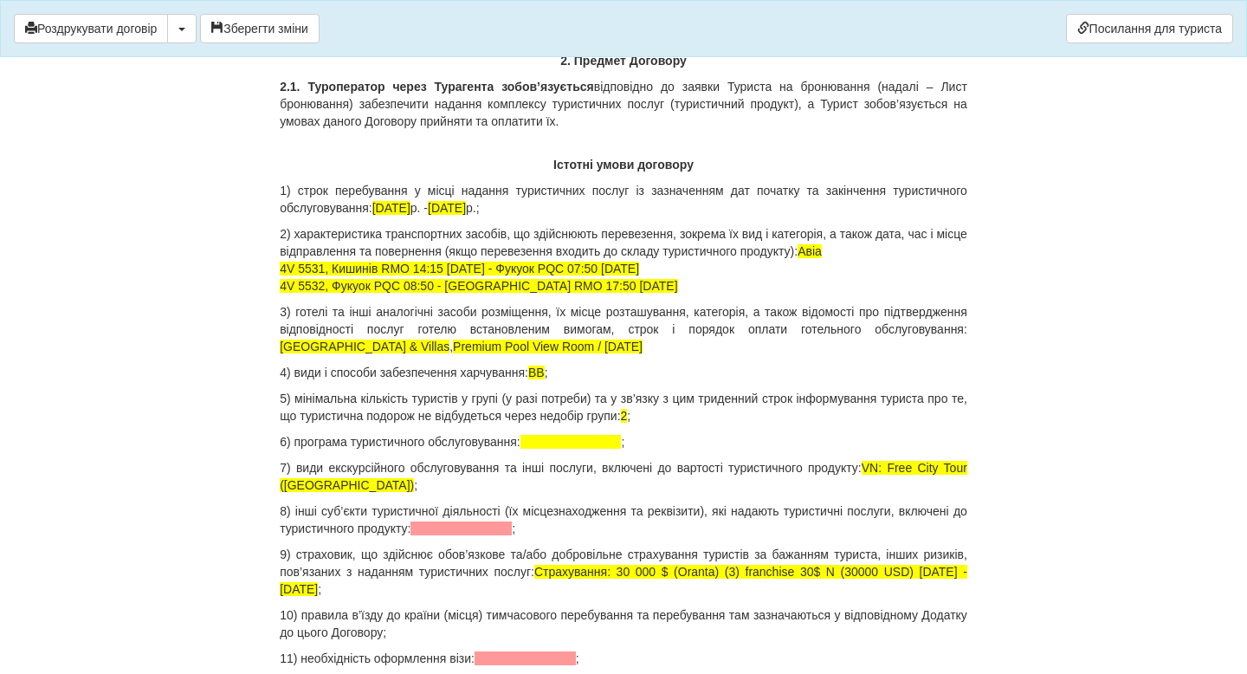
scroll to position [1735, 0]
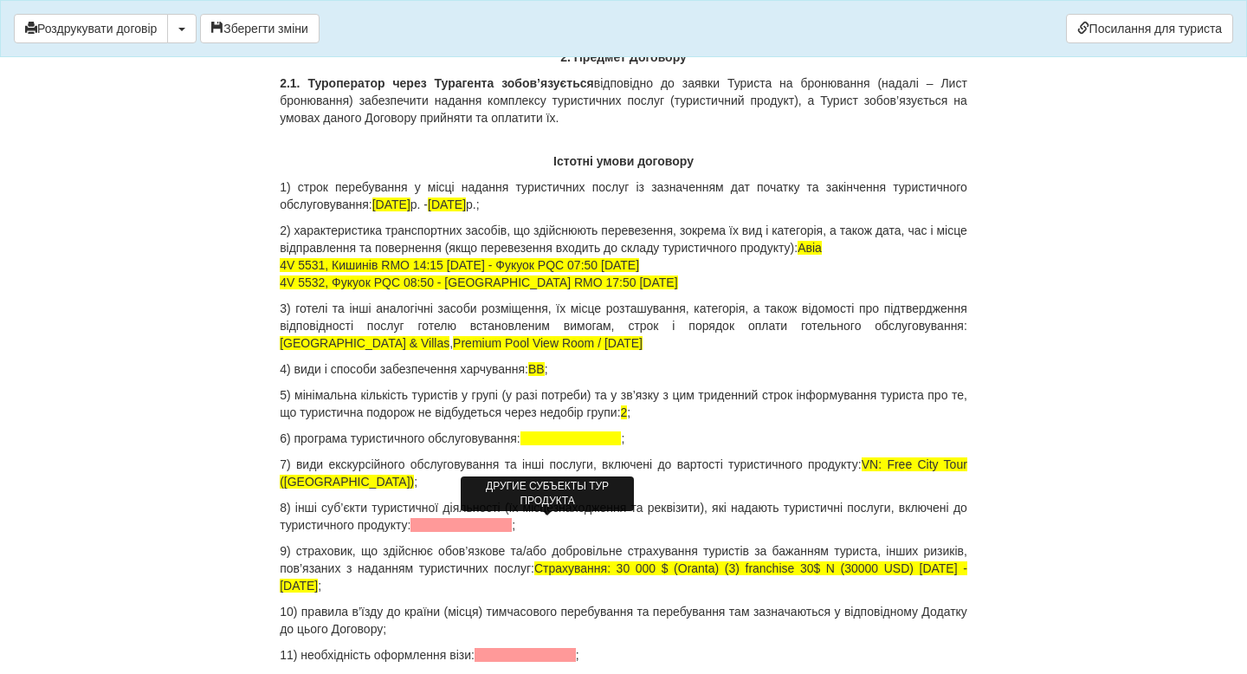
click at [512, 523] on span at bounding box center [460, 525] width 101 height 14
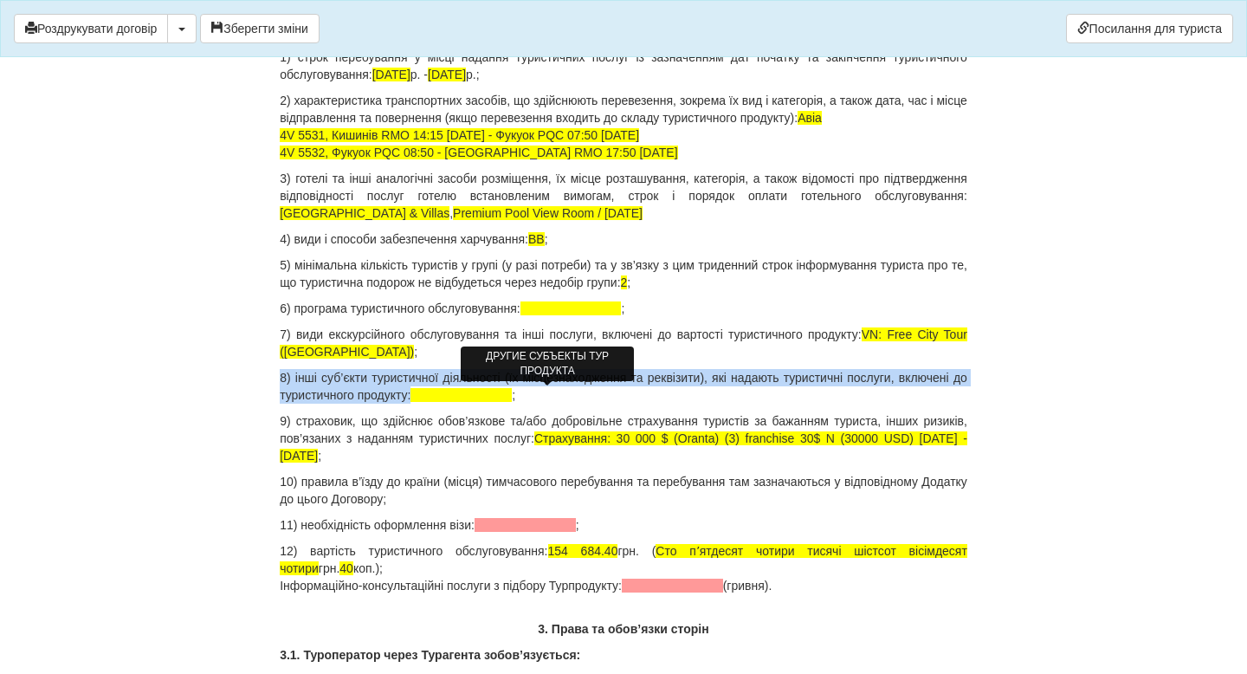
scroll to position [1883, 0]
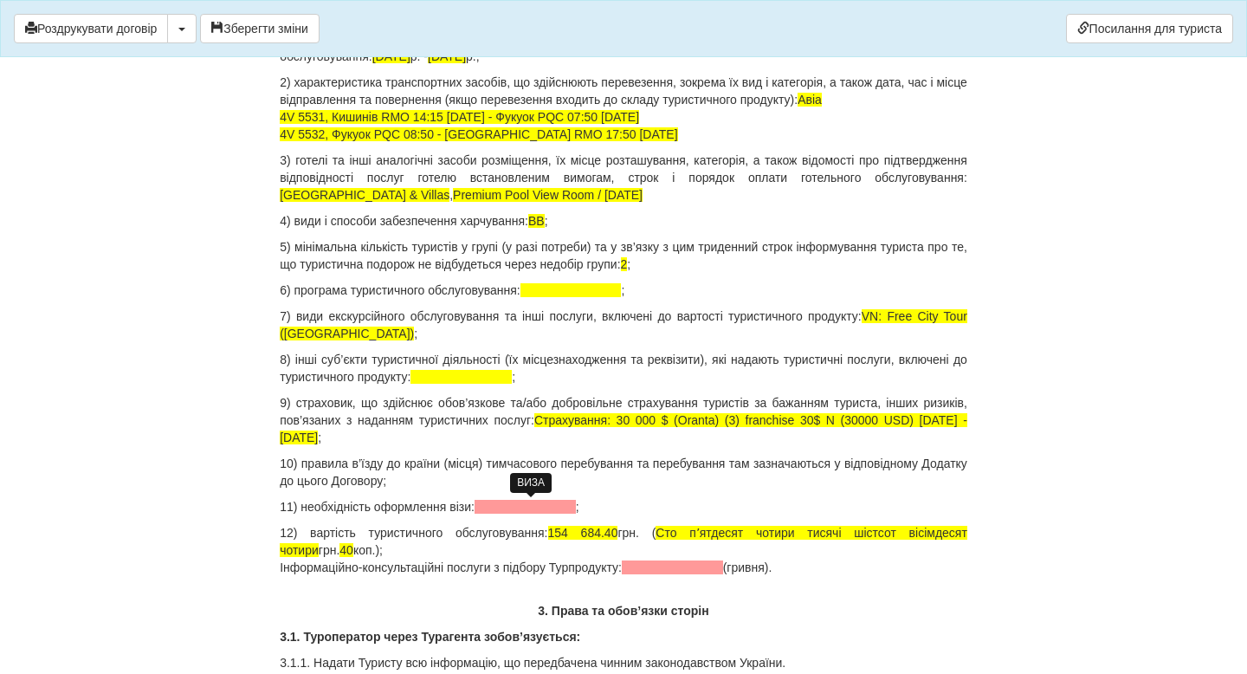
click at [504, 507] on span at bounding box center [525, 507] width 101 height 14
click at [604, 533] on p "12) вартість туристичного обслуговування: 154 684.40 грн. ( Сто пʼятдесят чотир…" at bounding box center [624, 550] width 688 height 52
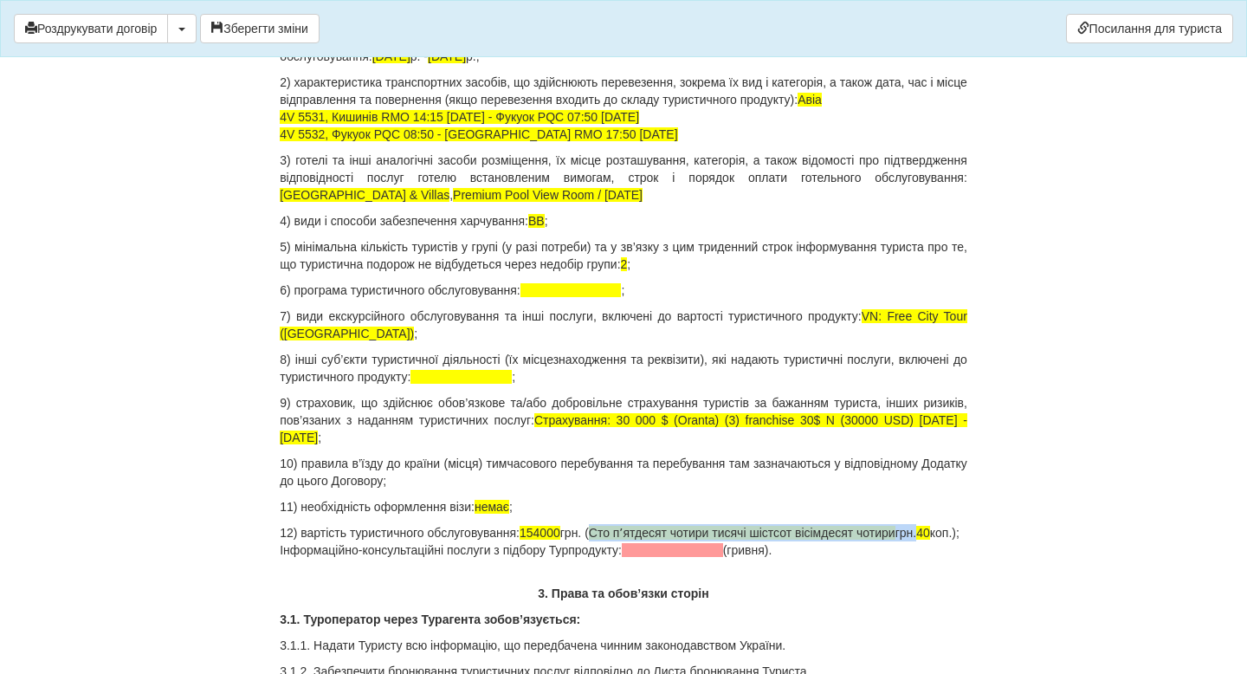
drag, startPoint x: 617, startPoint y: 531, endPoint x: 962, endPoint y: 532, distance: 344.7
click at [962, 532] on p "12) вартість туристичного обслуговування: 154000 грн. ( Сто пʼятдесят чотири ти…" at bounding box center [624, 541] width 688 height 35
click at [710, 552] on span at bounding box center [672, 550] width 101 height 14
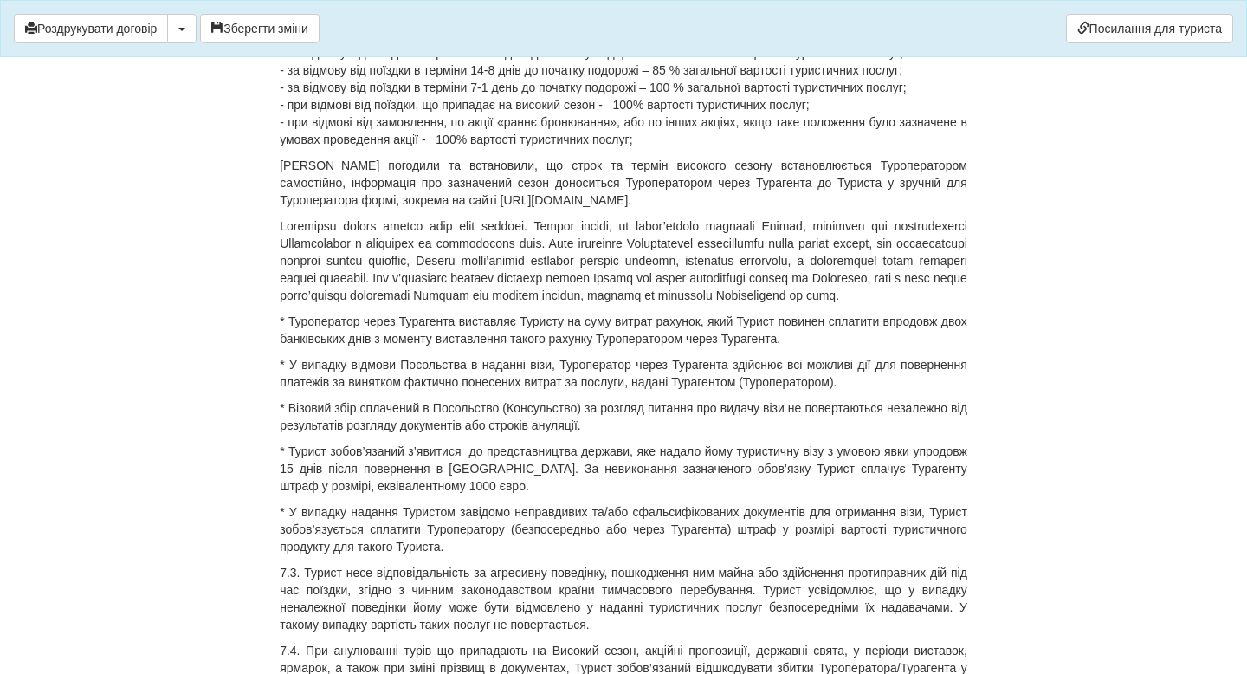
scroll to position [7204, 0]
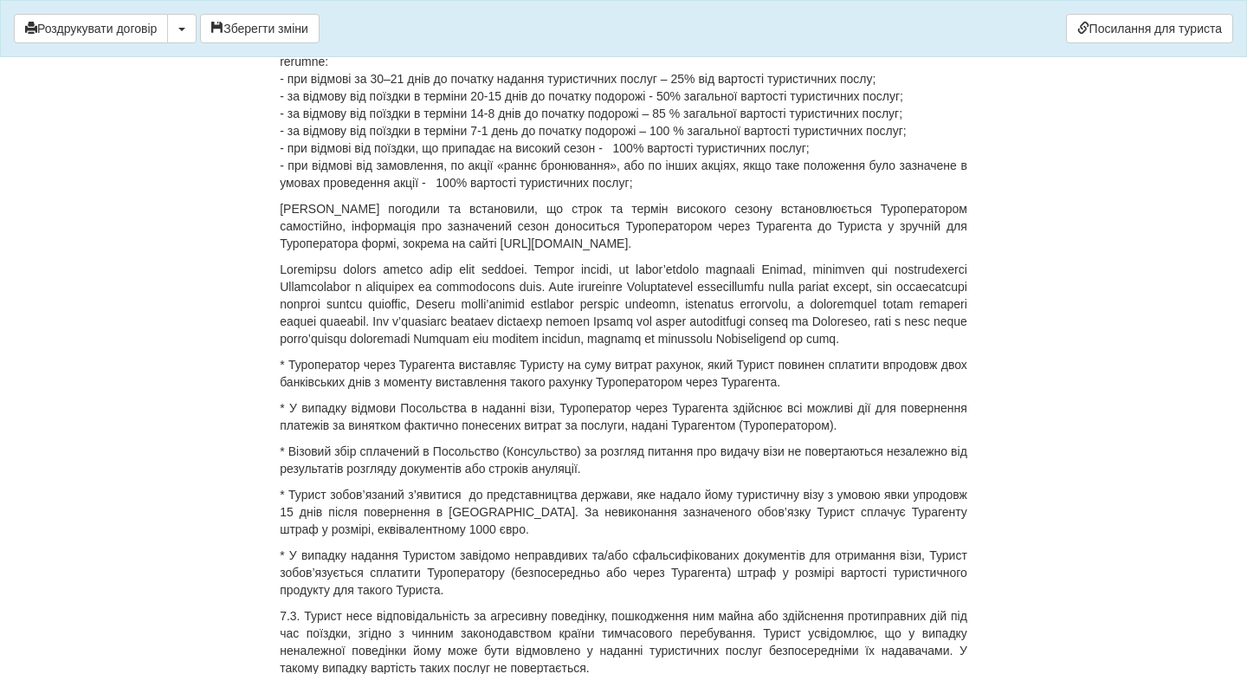
click at [398, 191] on p "- при відмові за 30–21 днів до початку надання туристичних послуг – 25% від вар…" at bounding box center [624, 78] width 688 height 225
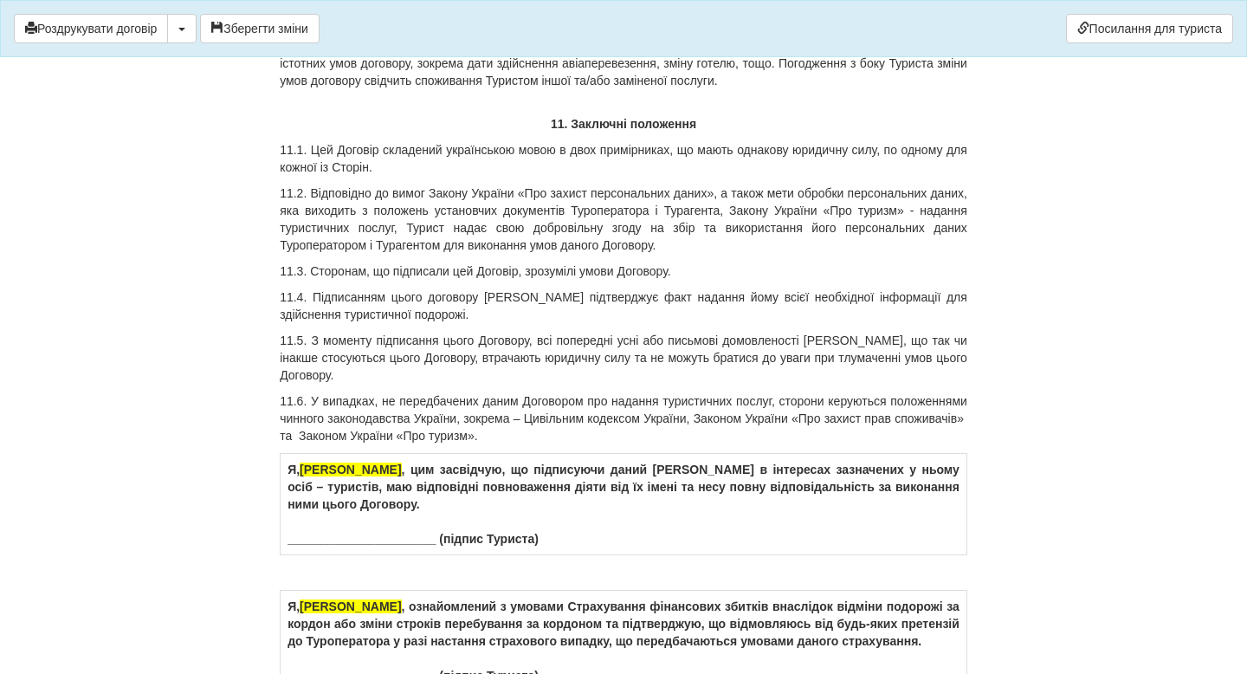
scroll to position [10078, 0]
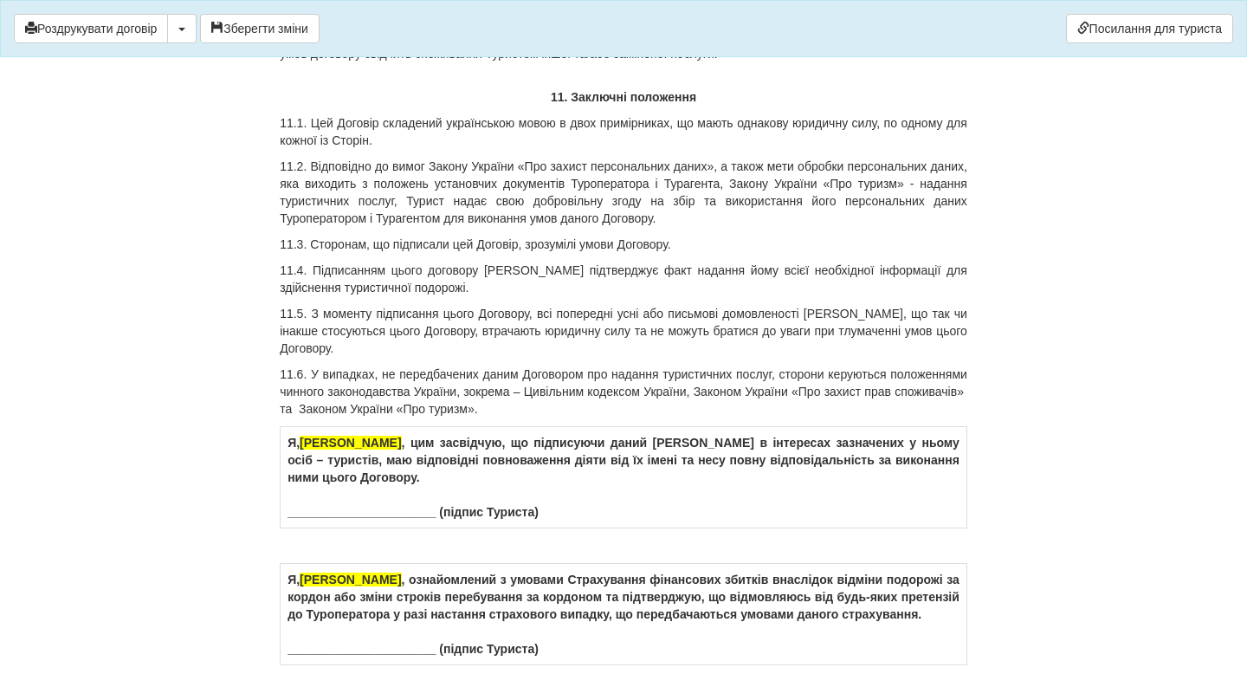
click at [803, 62] on p "10.4.1. Зміни до цього договору вносяться за згодою сторін, водночас Сторони по…" at bounding box center [624, 36] width 688 height 52
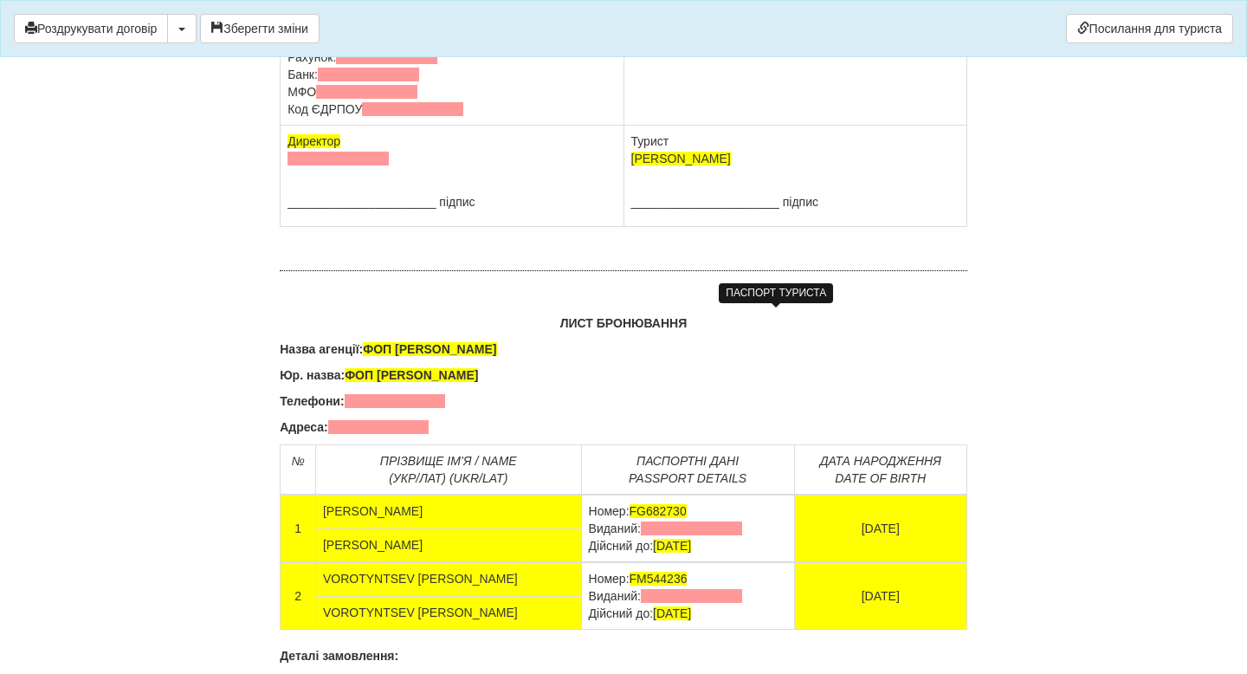
scroll to position [11121, 0]
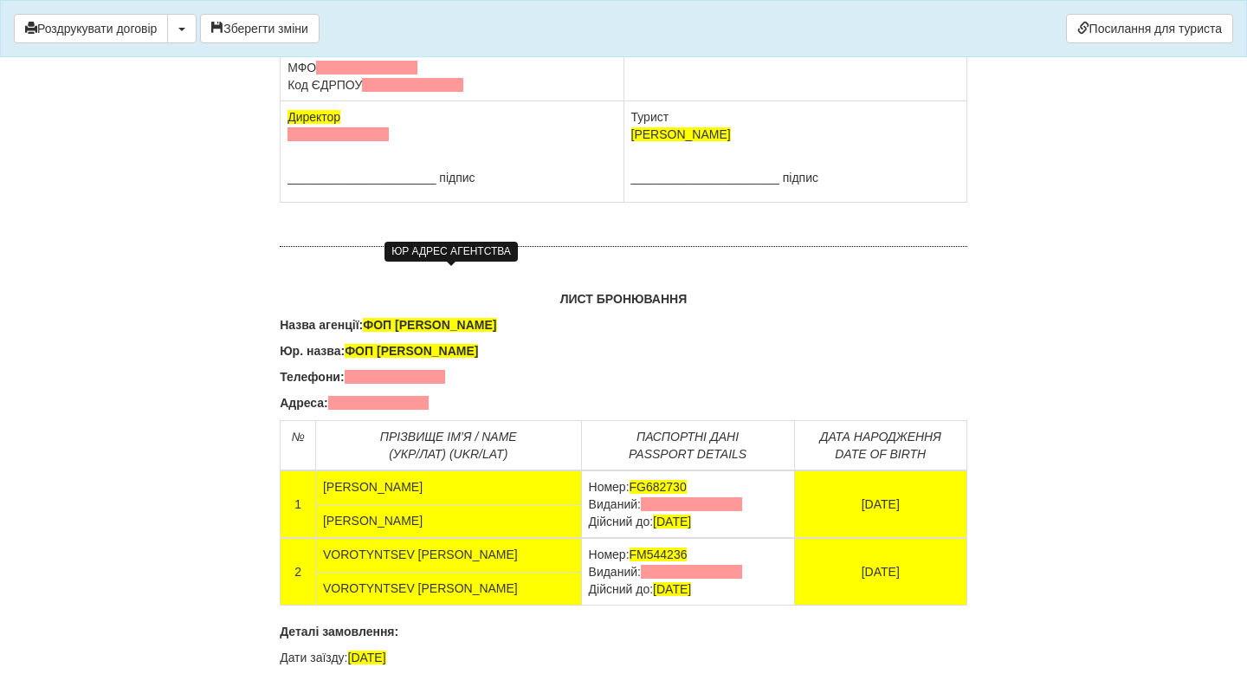
copy span
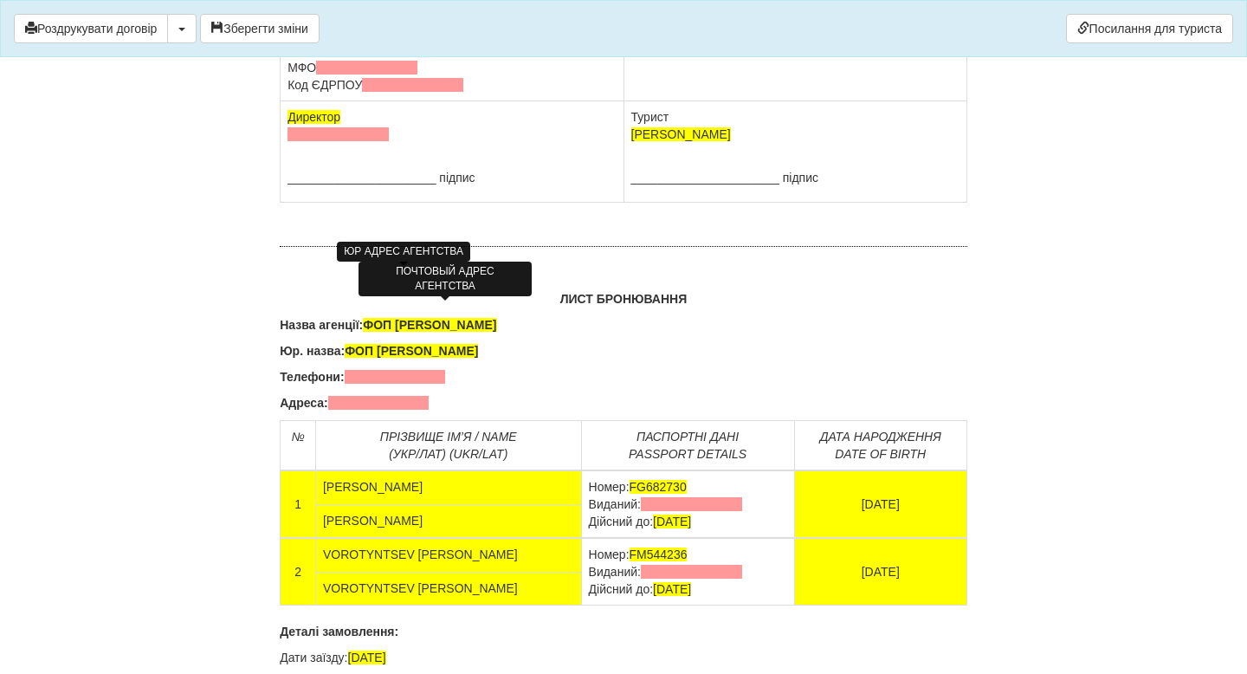
click at [372, 23] on span at bounding box center [396, 16] width 101 height 14
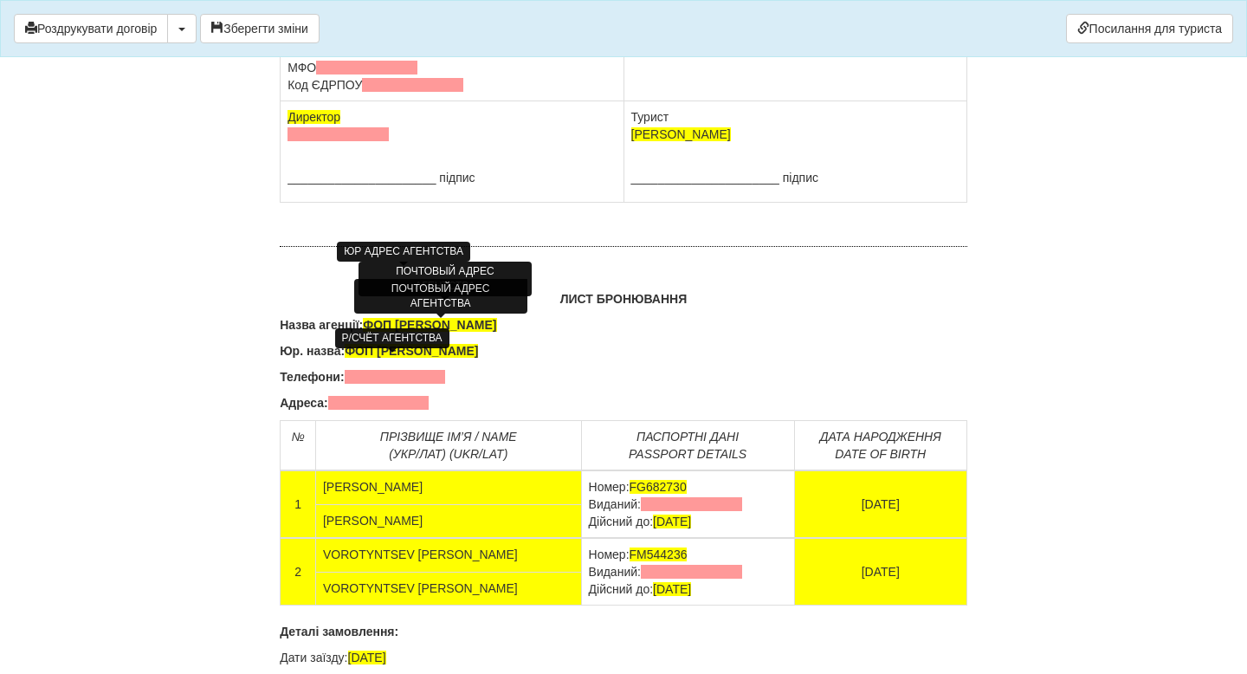
click at [369, 40] on span at bounding box center [386, 33] width 101 height 14
click at [367, 57] on span at bounding box center [368, 50] width 101 height 14
click at [332, 74] on span at bounding box center [366, 68] width 101 height 14
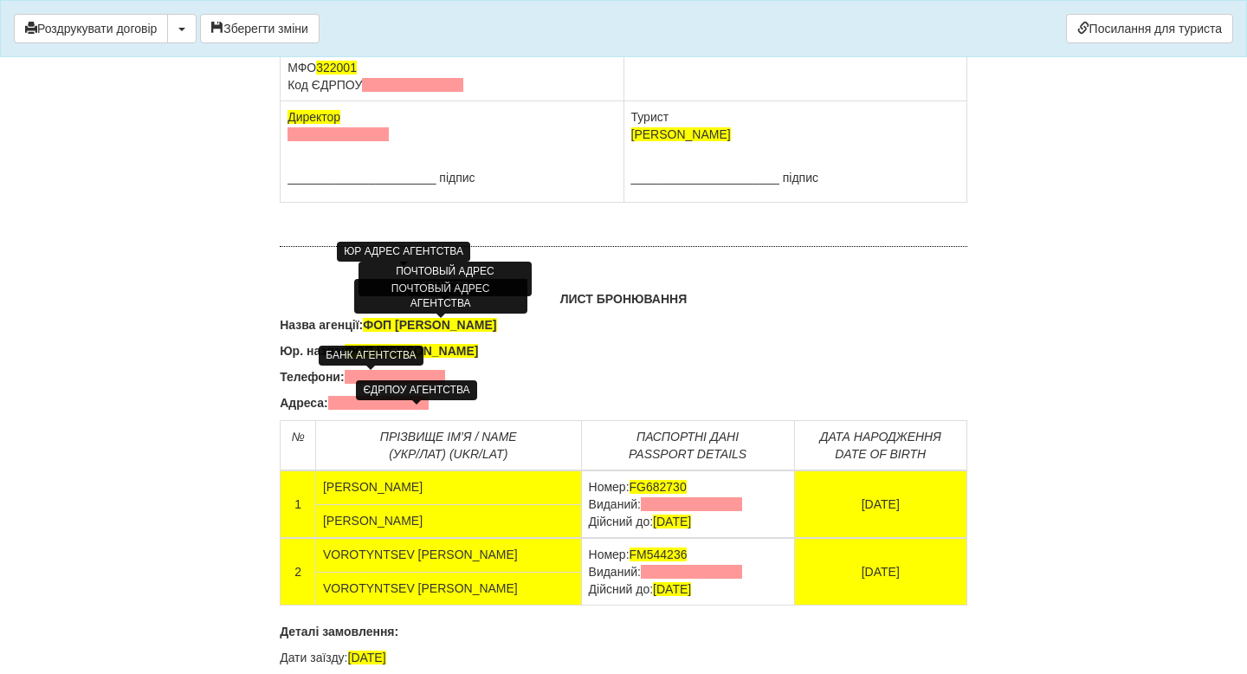
click at [385, 92] on span at bounding box center [412, 85] width 101 height 14
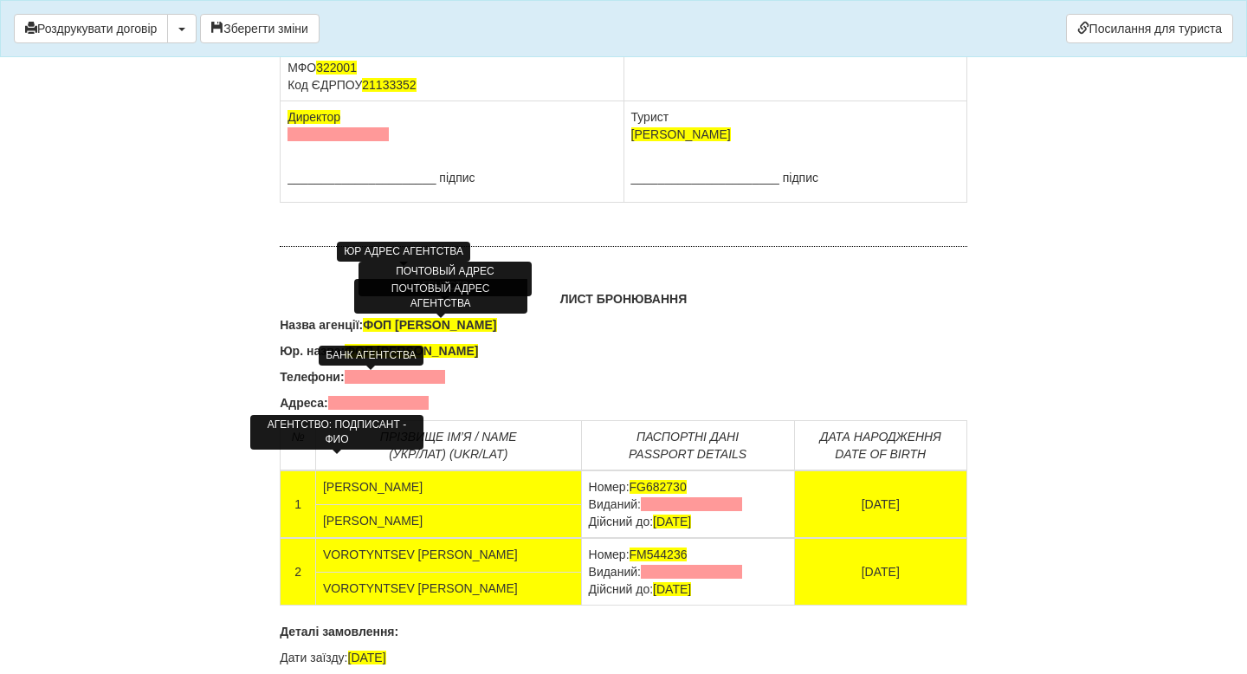
click at [355, 141] on span at bounding box center [338, 134] width 101 height 14
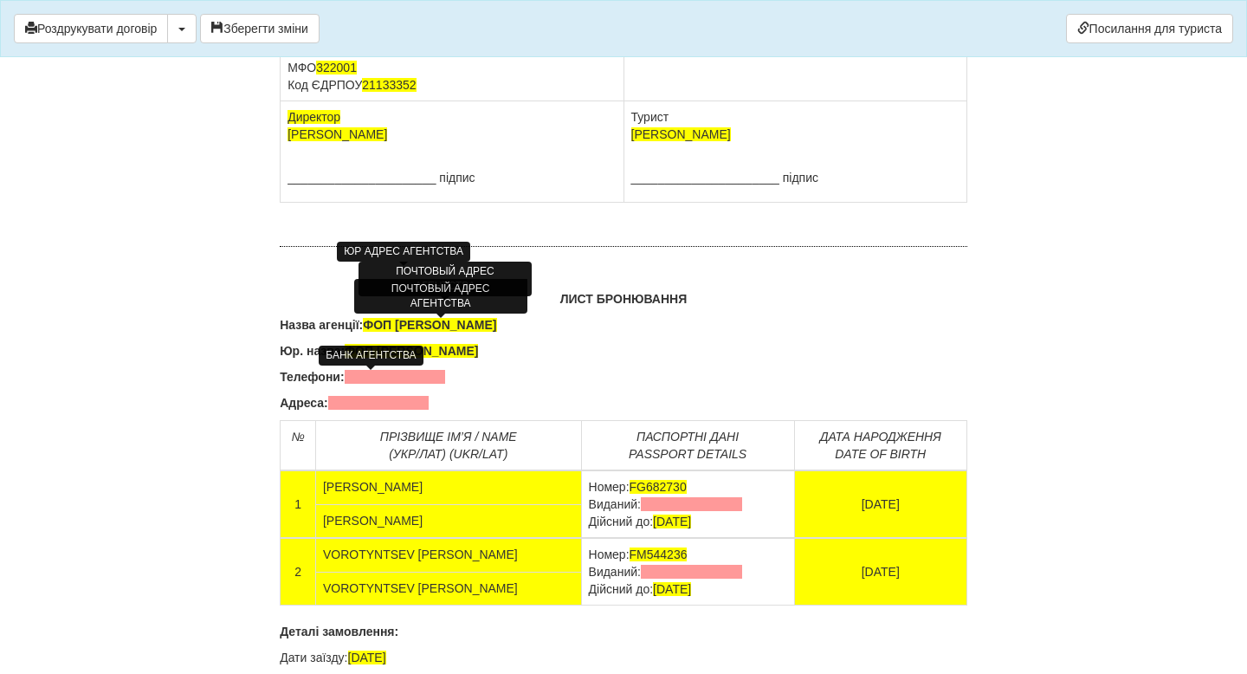
click at [659, 101] on td "CHOKAN OKSANA Паспорт FG682730 виданий , 22.06.2017" at bounding box center [795, 16] width 343 height 171
click at [671, 101] on td "CHOKAN OKSANA Паспорт FG682730 виданий , 22.06.2017" at bounding box center [795, 16] width 343 height 171
click at [719, 23] on span at bounding box center [681, 16] width 101 height 14
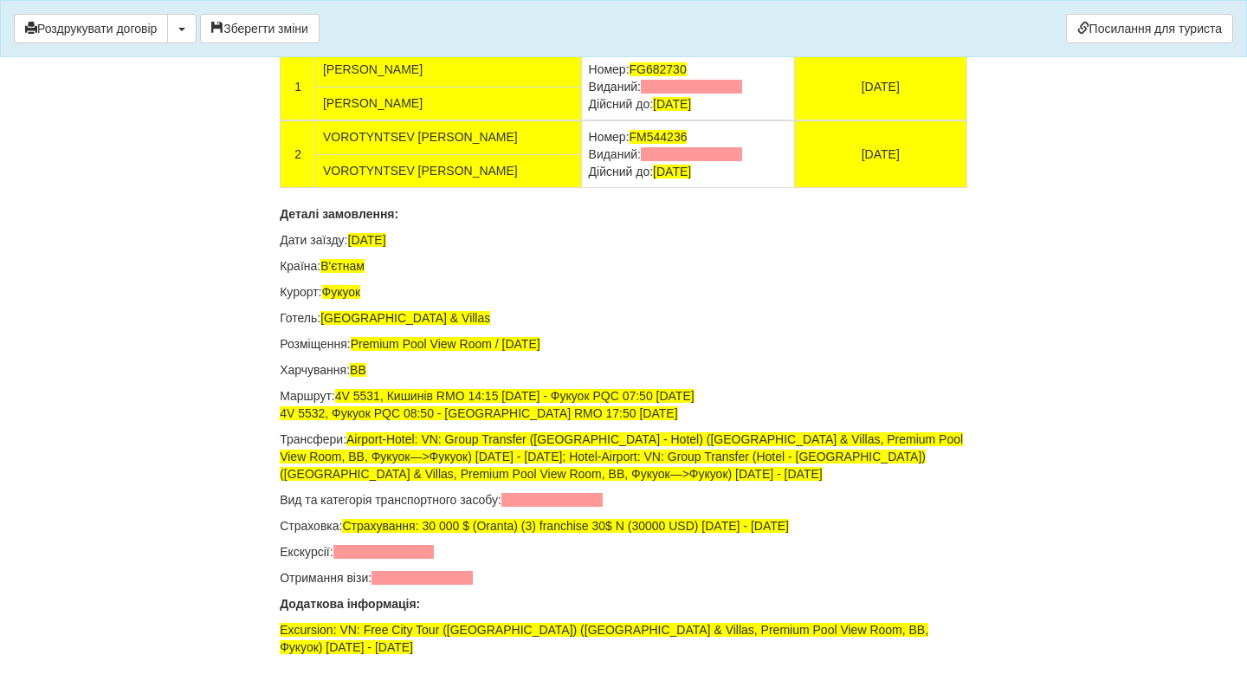
scroll to position [11539, 0]
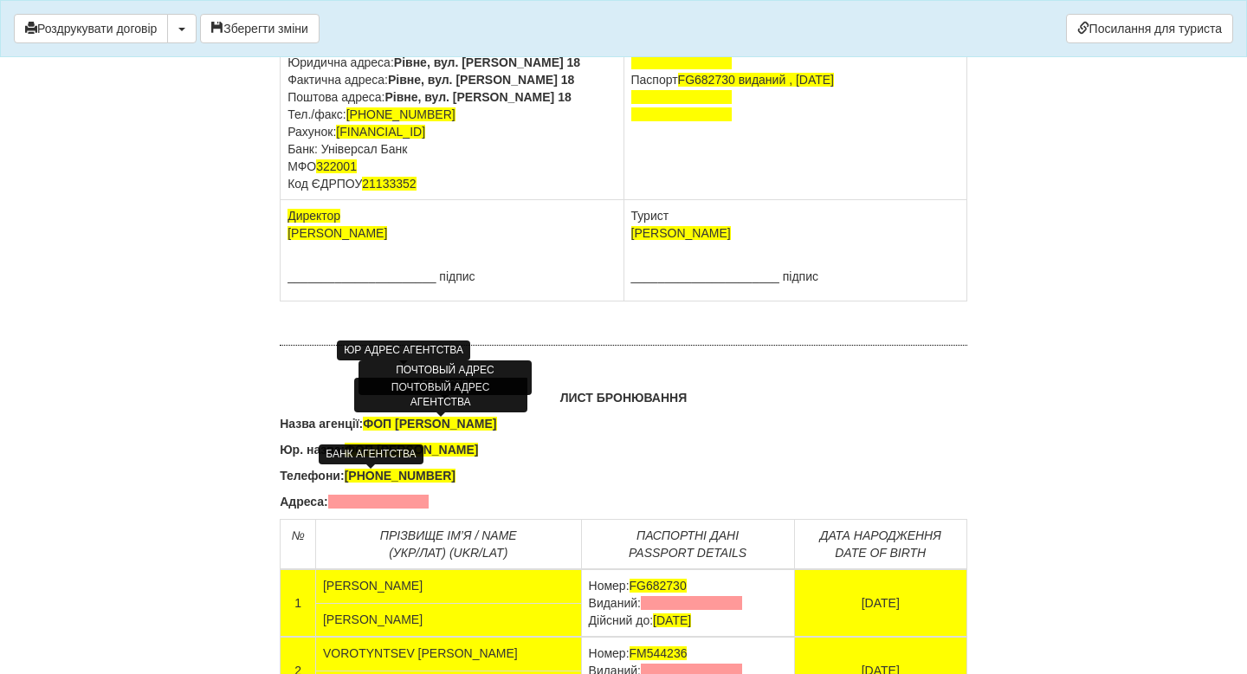
scroll to position [10930, 0]
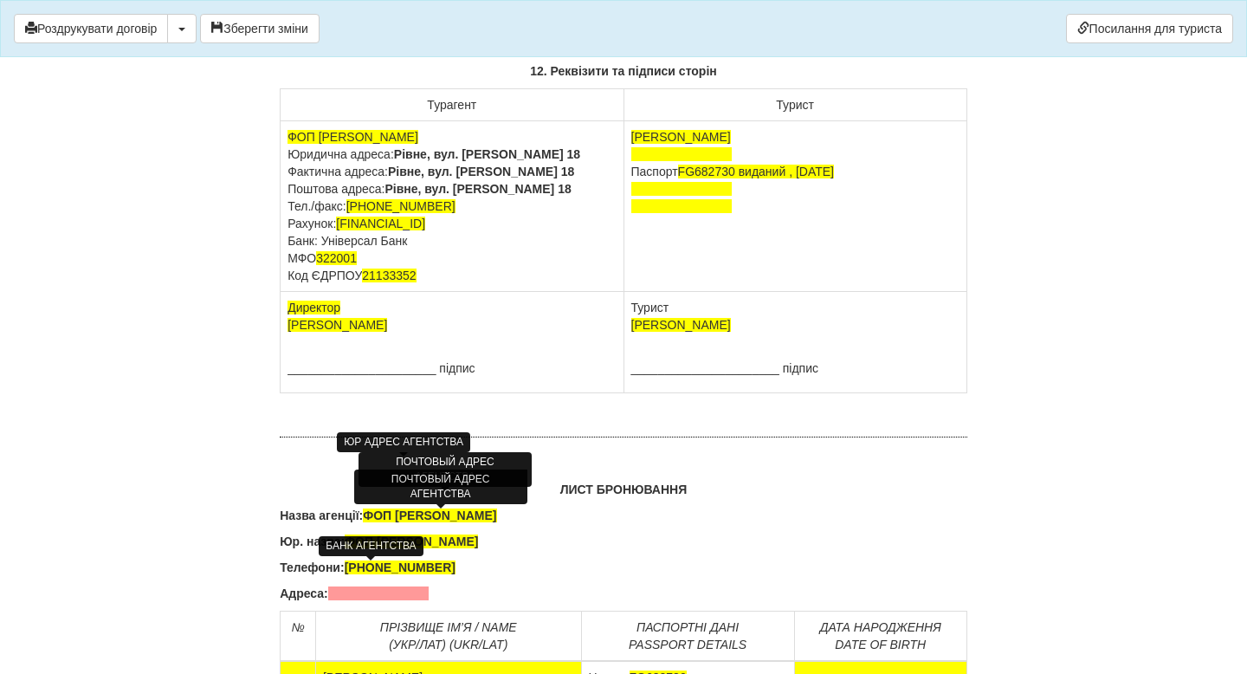
click at [546, 196] on b "Рівне, вул. [PERSON_NAME] 18" at bounding box center [478, 189] width 186 height 14
copy td "Поштова адреса: Рівне, вул. Федора Пекарського 18"
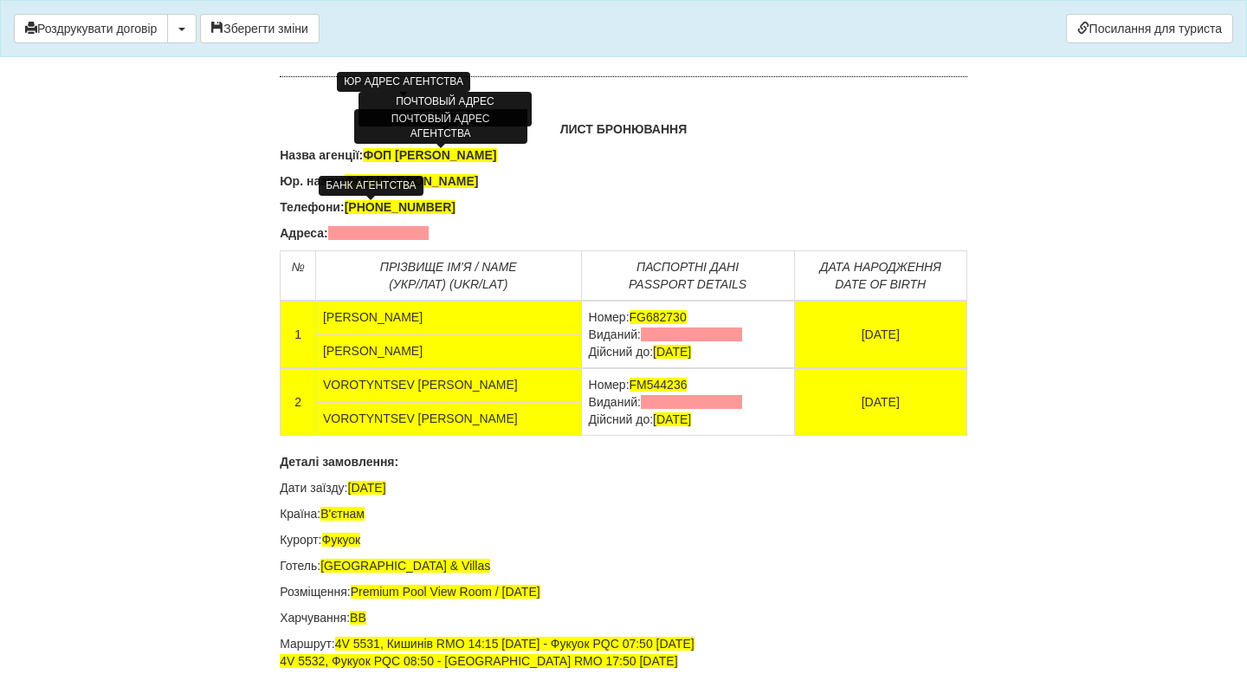
scroll to position [11405, 0]
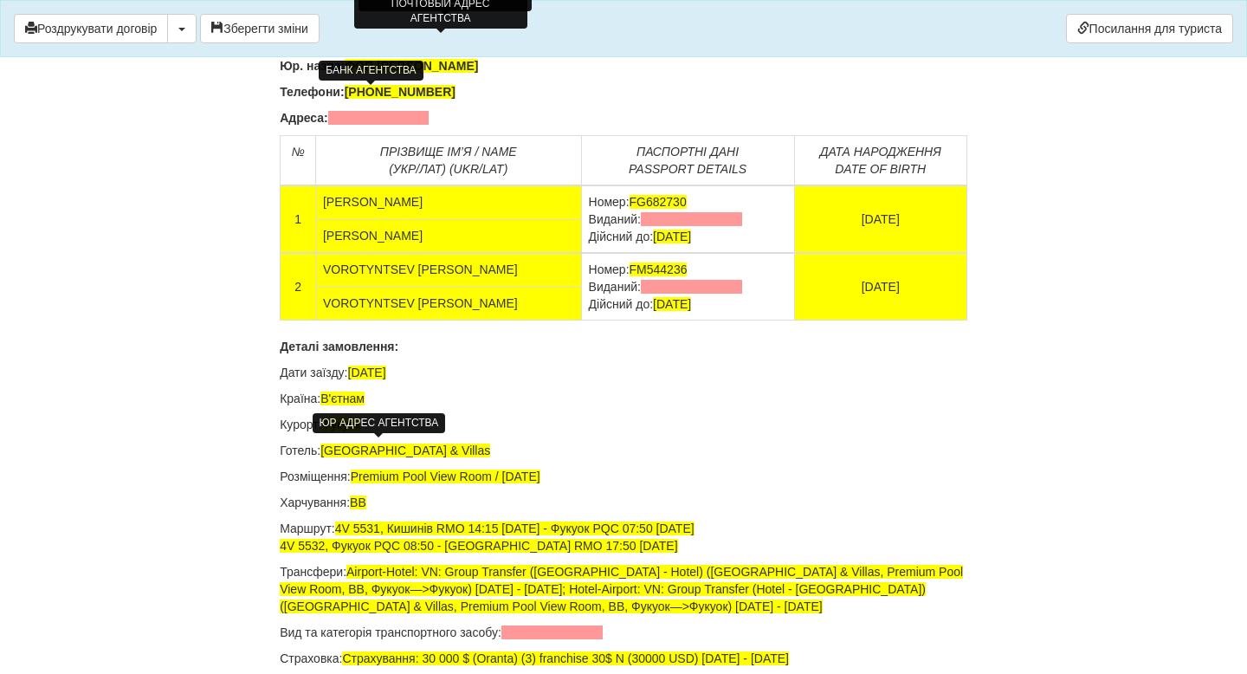
click at [396, 125] on span at bounding box center [378, 118] width 101 height 14
drag, startPoint x: 436, startPoint y: 449, endPoint x: 336, endPoint y: 448, distance: 99.6
click at [336, 125] on span "Поштова адреса:" at bounding box center [376, 118] width 97 height 14
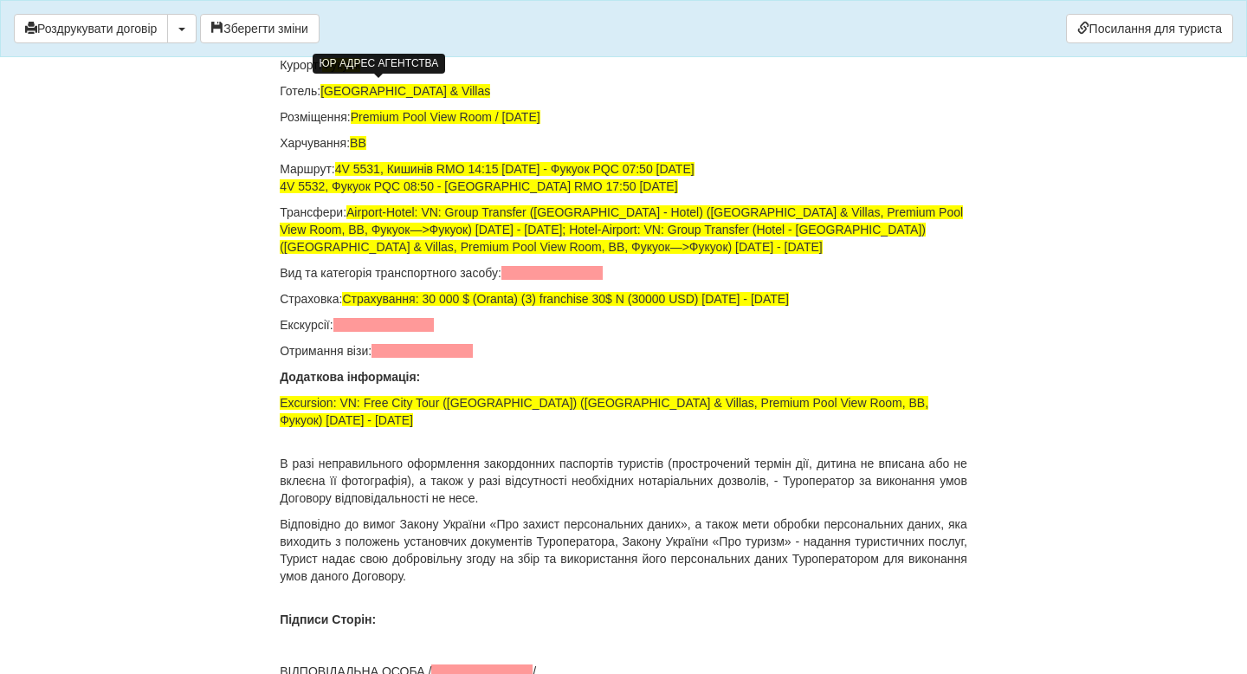
scroll to position [11819, 0]
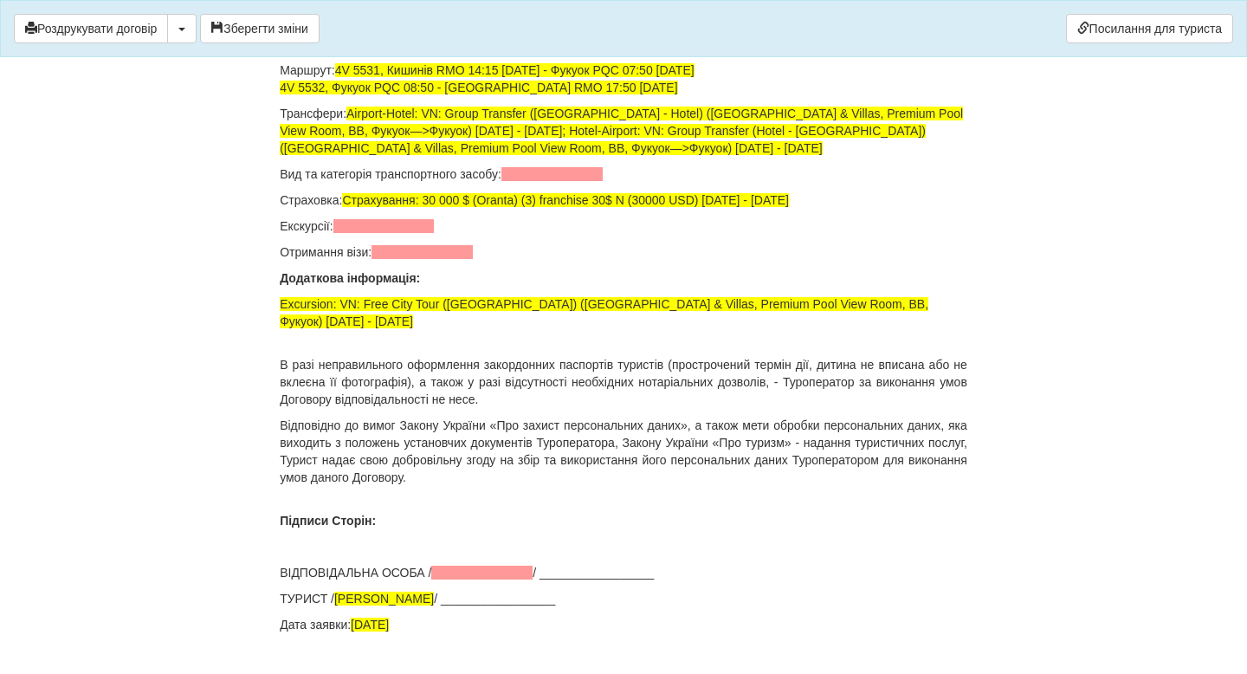
scroll to position [11936, 0]
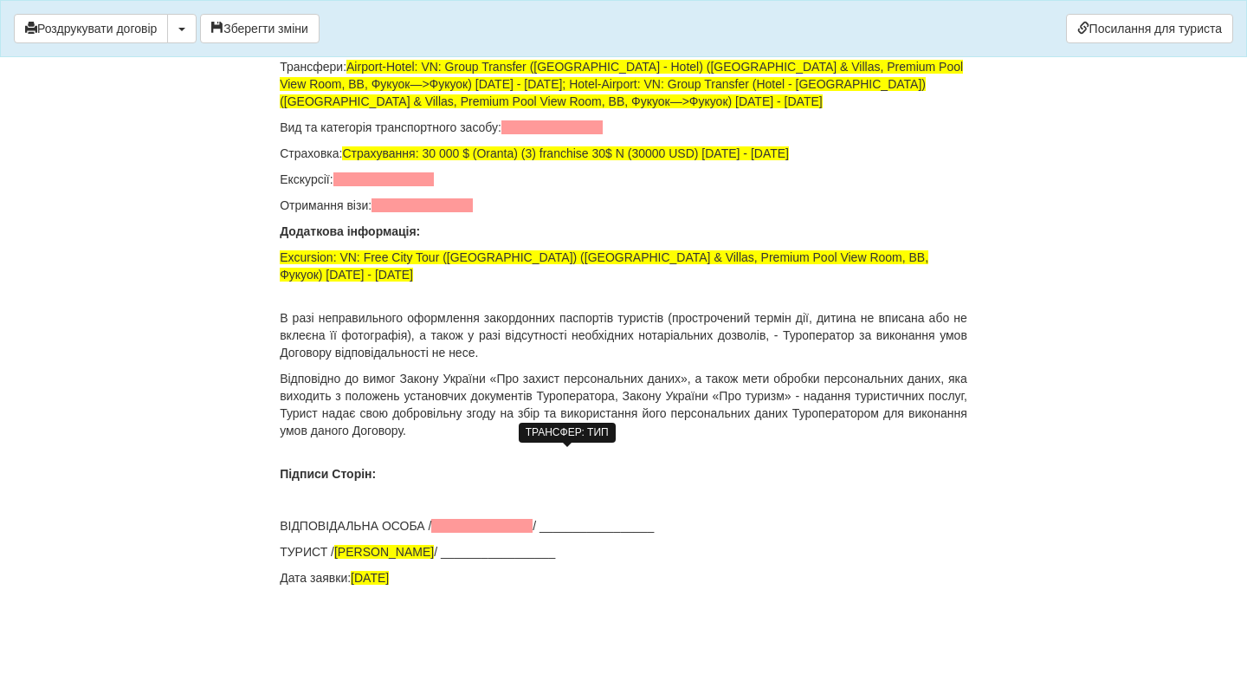
click at [576, 134] on span at bounding box center [551, 127] width 101 height 14
click at [404, 186] on span at bounding box center [383, 179] width 101 height 14
click at [416, 212] on span at bounding box center [422, 205] width 101 height 14
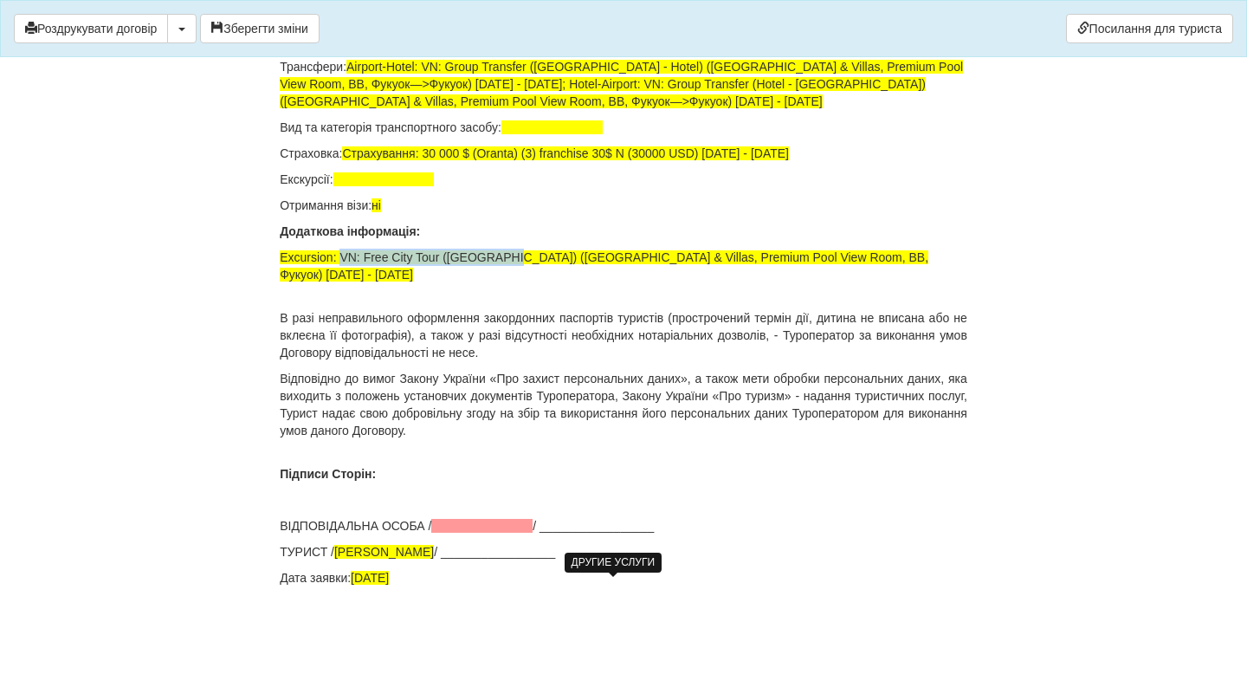
drag, startPoint x: 344, startPoint y: 559, endPoint x: 512, endPoint y: 561, distance: 168.0
click at [512, 281] on span "Excursion: VN: Free City Tour ([GEOGRAPHIC_DATA]) ([GEOGRAPHIC_DATA] & Villas, …" at bounding box center [604, 265] width 649 height 31
copy span "VN: Free City Tour ([GEOGRAPHIC_DATA])"
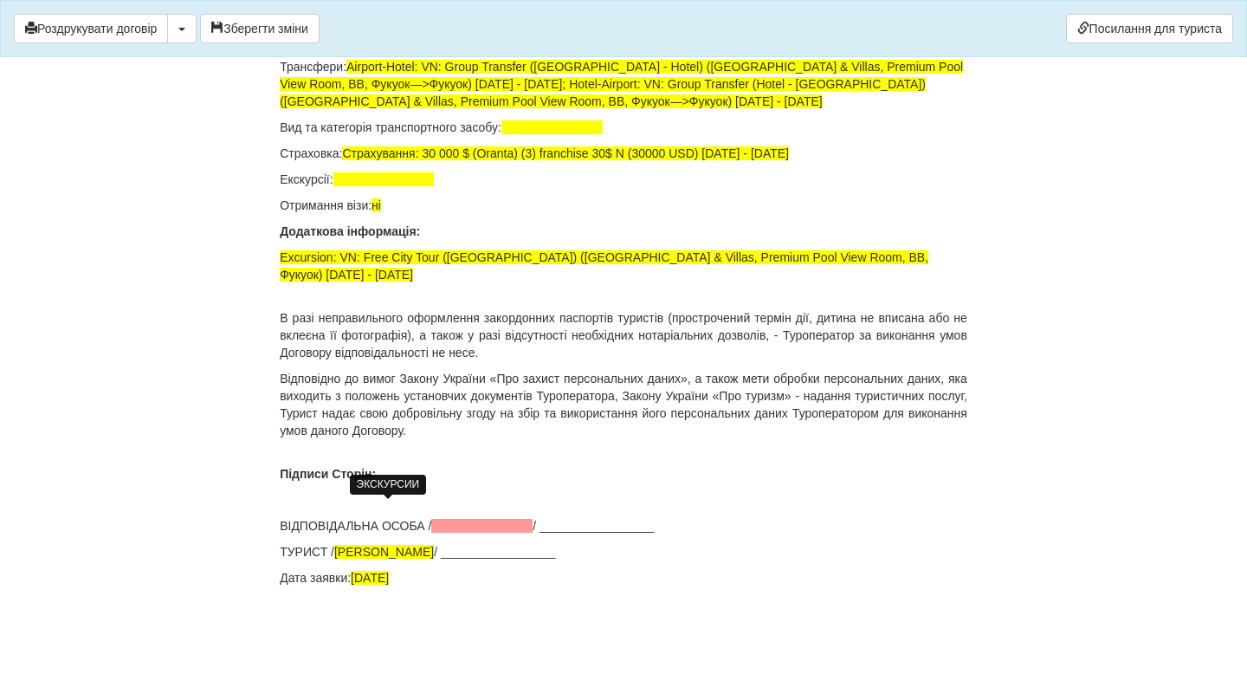
click at [368, 186] on span at bounding box center [383, 179] width 101 height 14
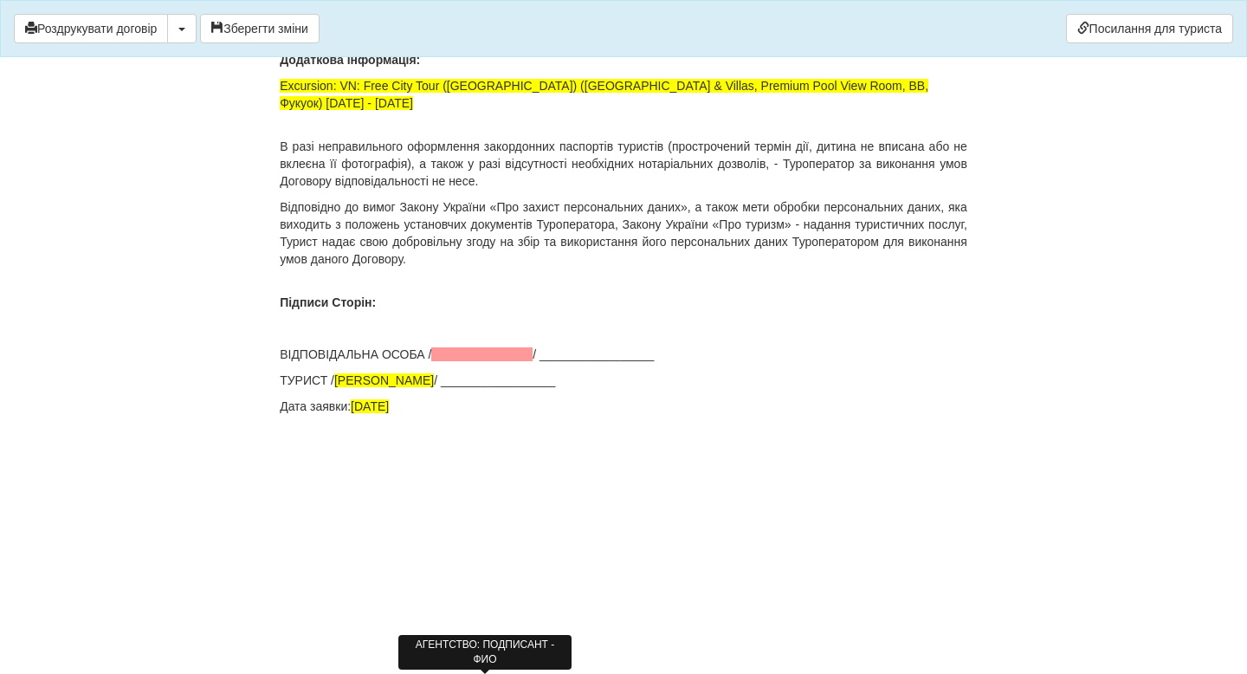
click at [468, 361] on span at bounding box center [481, 354] width 101 height 14
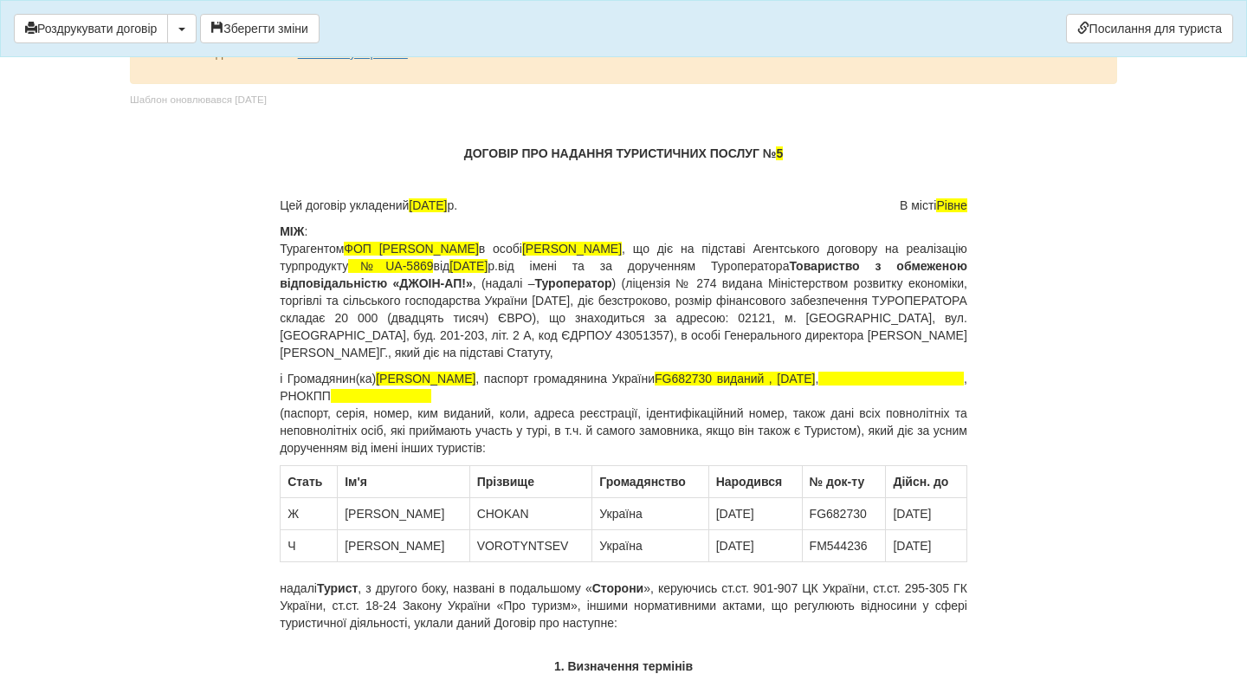
scroll to position [0, 0]
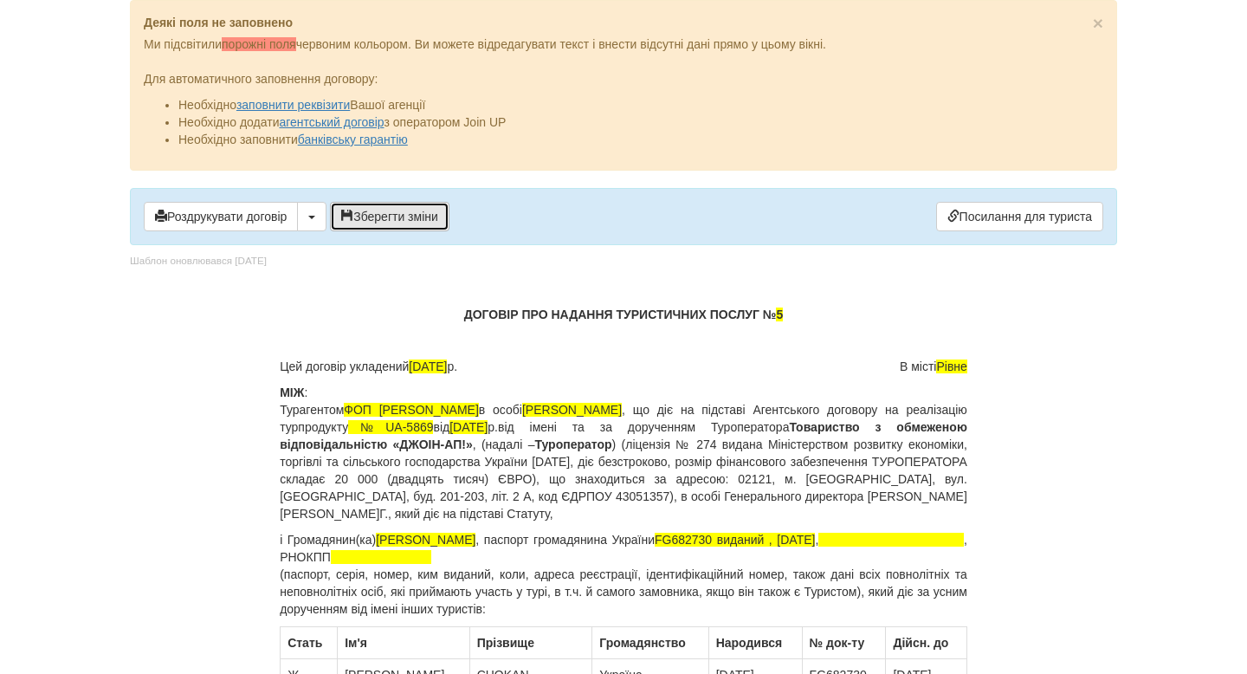
click at [392, 223] on button "Зберегти зміни" at bounding box center [390, 216] width 120 height 29
click at [315, 217] on span "button" at bounding box center [311, 217] width 7 height 3
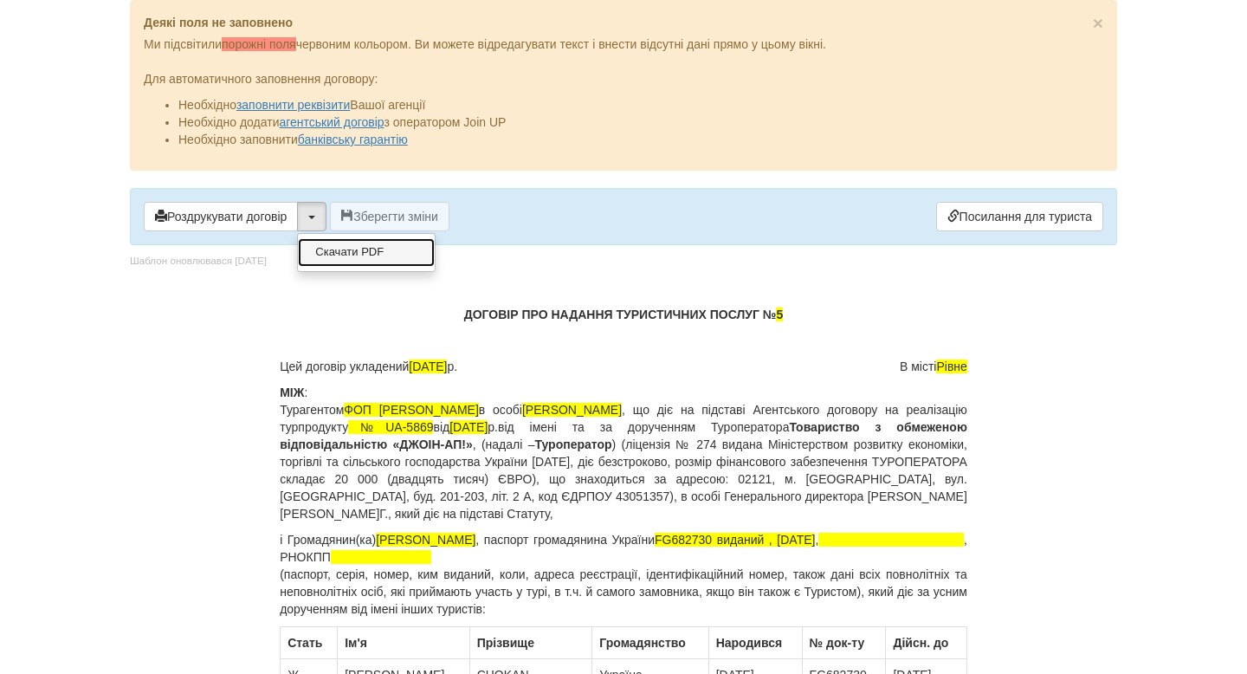
click at [358, 257] on link "Скачати PDF" at bounding box center [366, 252] width 137 height 29
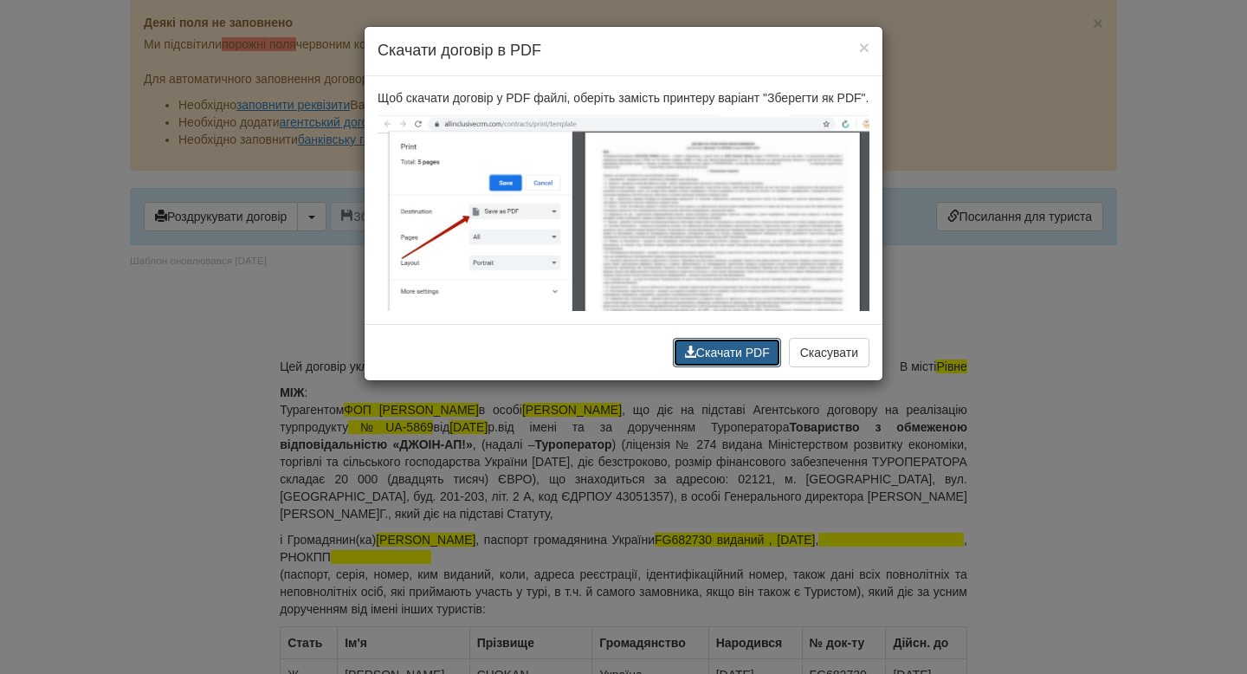
click at [695, 367] on button "Скачати PDF" at bounding box center [727, 352] width 108 height 29
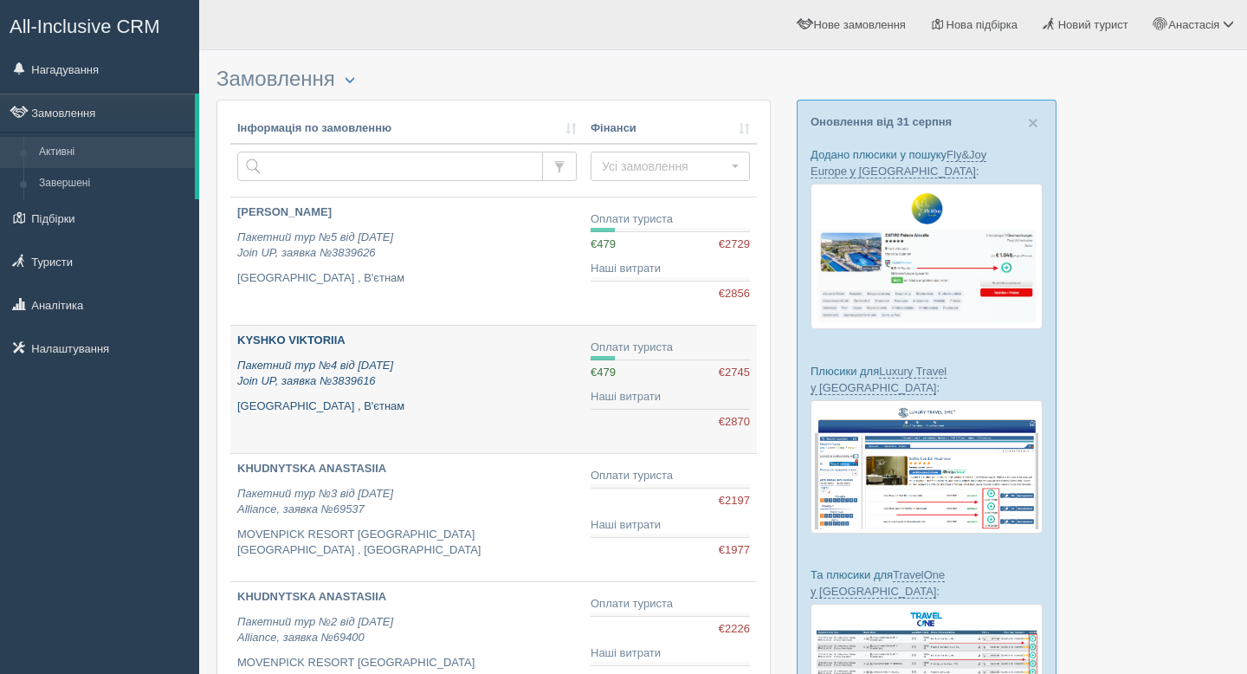
click at [393, 371] on icon "Пакетний тур №4 від [DATE] Join UP, заявка №3839616" at bounding box center [315, 373] width 156 height 29
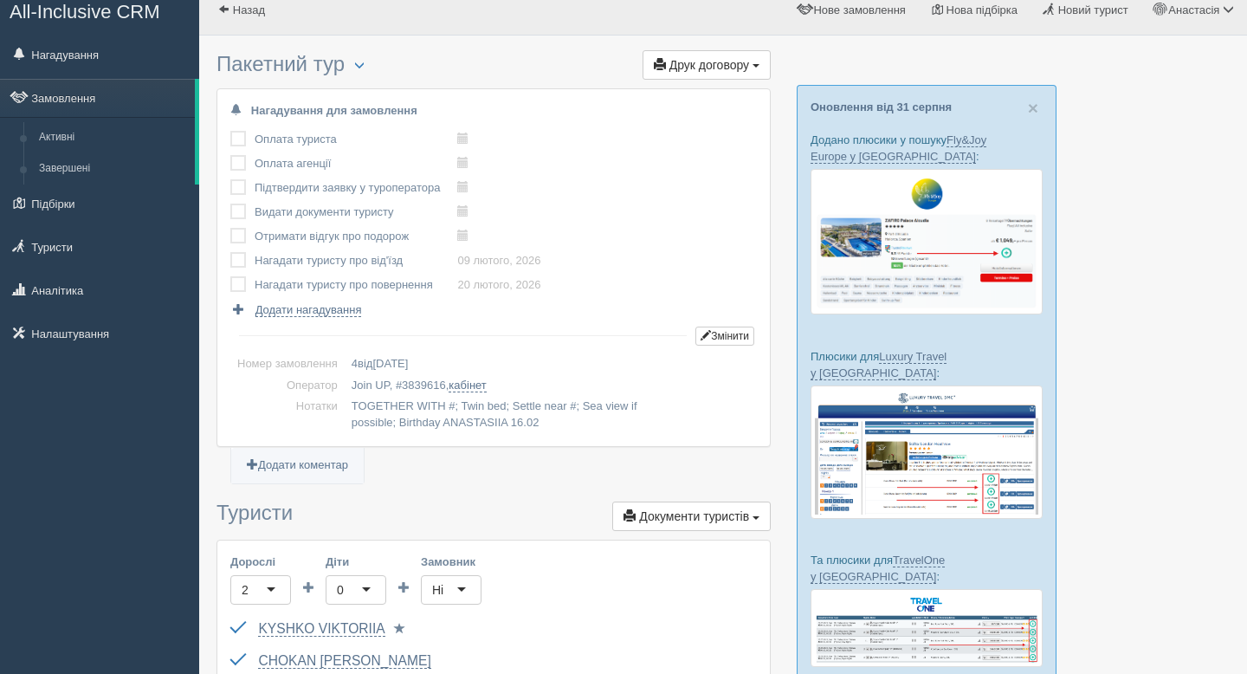
scroll to position [18, 0]
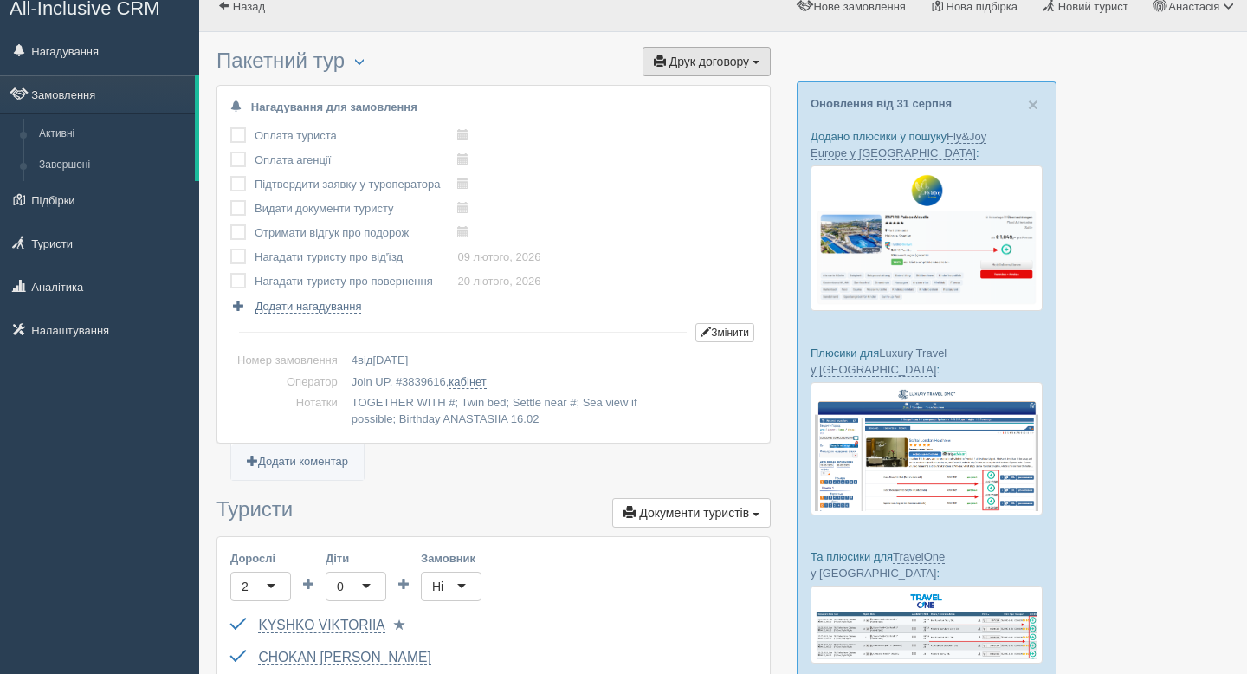
click at [707, 59] on span "Друк договору" at bounding box center [709, 62] width 80 height 14
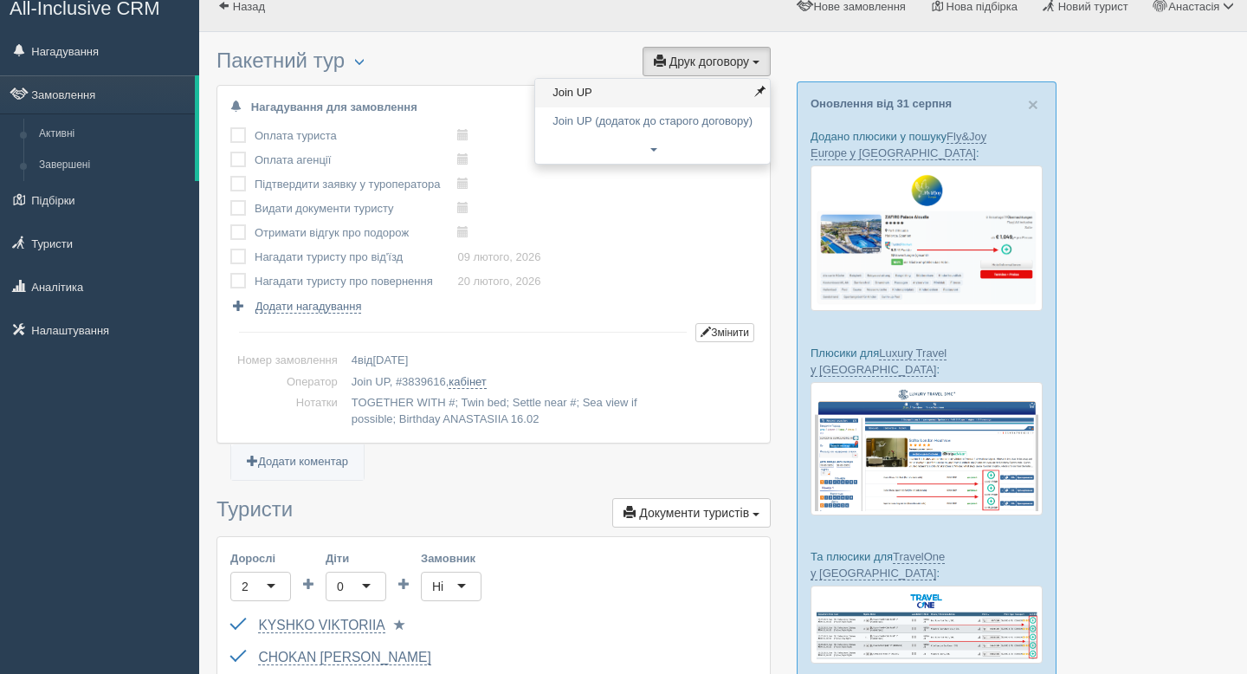
click at [678, 103] on link "Join UP" at bounding box center [652, 93] width 235 height 29
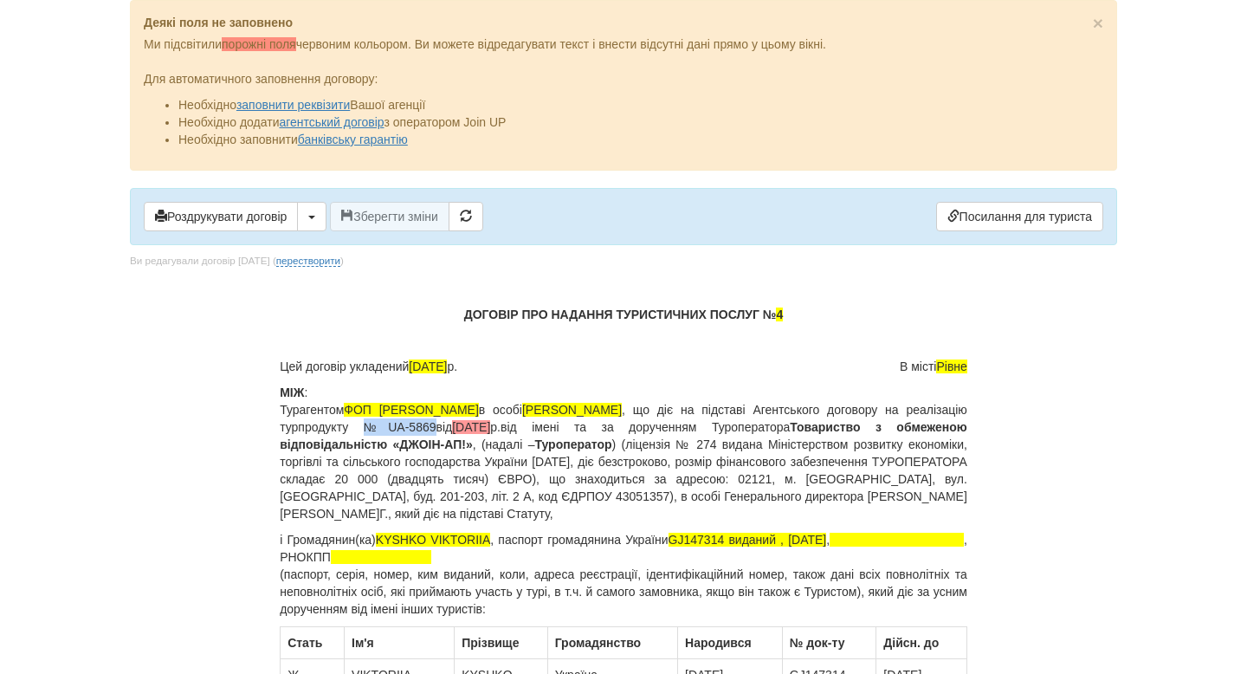
drag, startPoint x: 501, startPoint y: 428, endPoint x: 567, endPoint y: 427, distance: 66.7
click at [567, 427] on p "МІЖ : Турагентом ФОП [PERSON_NAME] в особі [PERSON_NAME] , що діє на підставі А…" at bounding box center [624, 453] width 688 height 139
copy p "№ UA-5869"
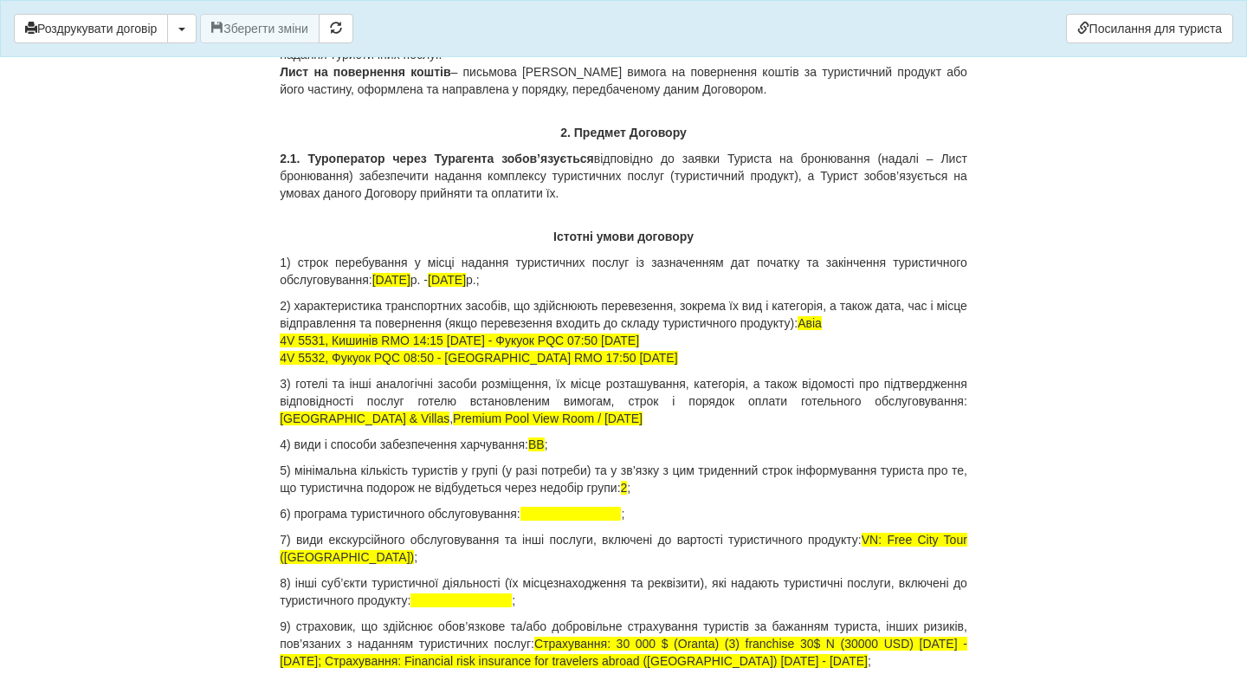
scroll to position [1813, 0]
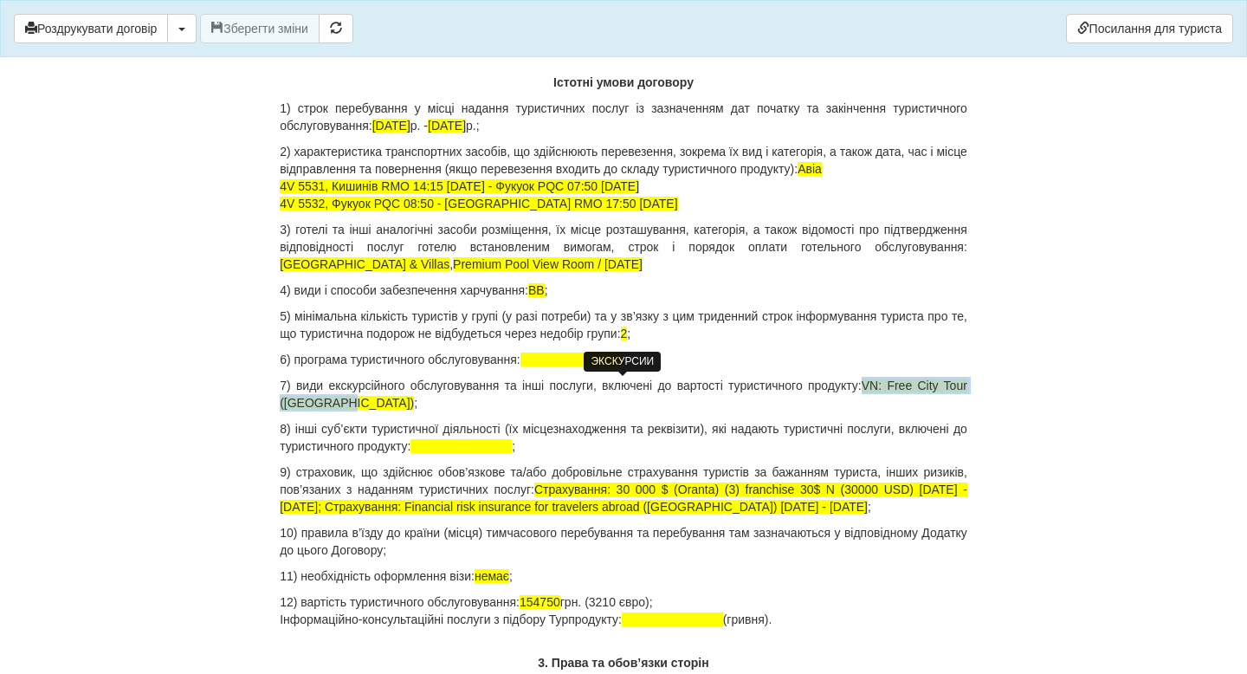
drag, startPoint x: 894, startPoint y: 385, endPoint x: 371, endPoint y: 403, distance: 523.4
click at [372, 403] on span "VN: Free City Tour ([GEOGRAPHIC_DATA])" at bounding box center [624, 393] width 688 height 31
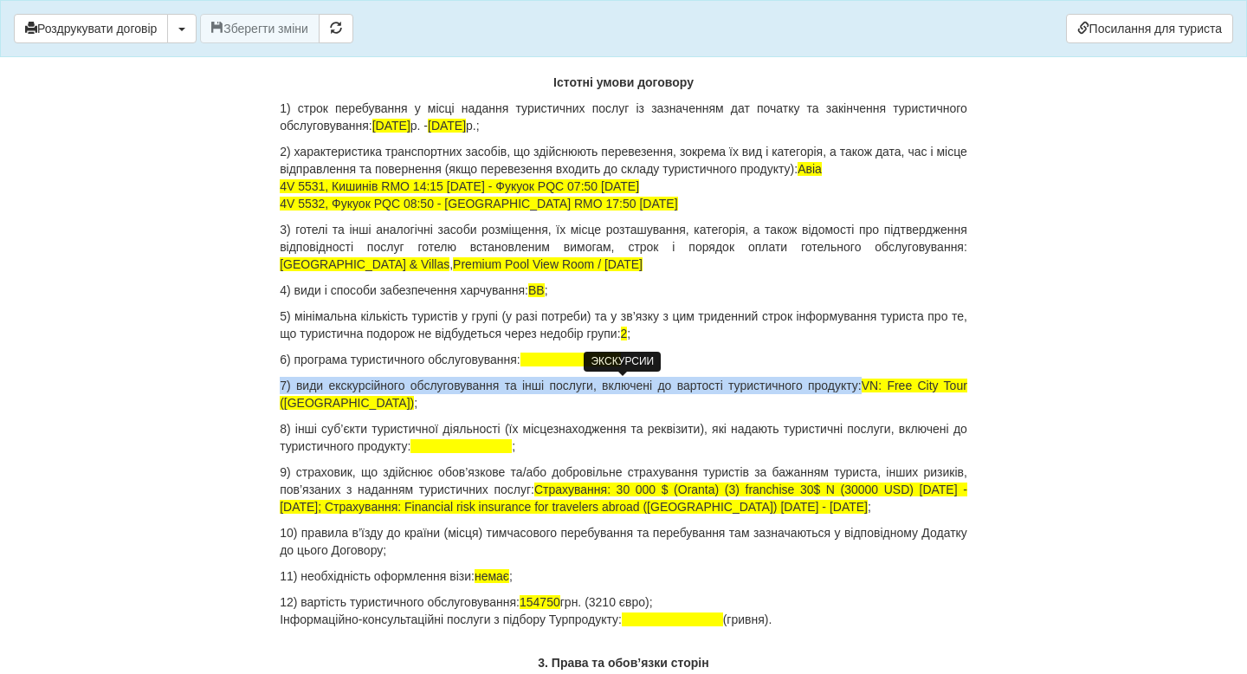
copy p "7) види екскурсійного обслуговування та інші послуги, включені до вартості тури…"
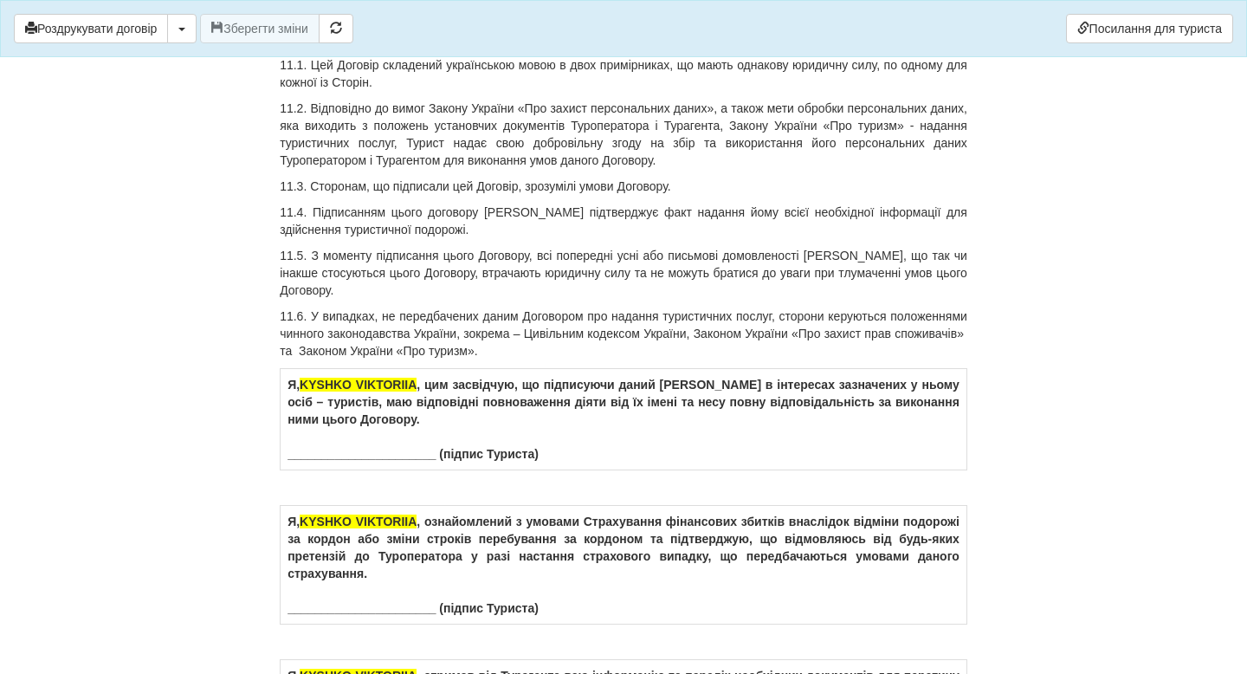
scroll to position [10158, 0]
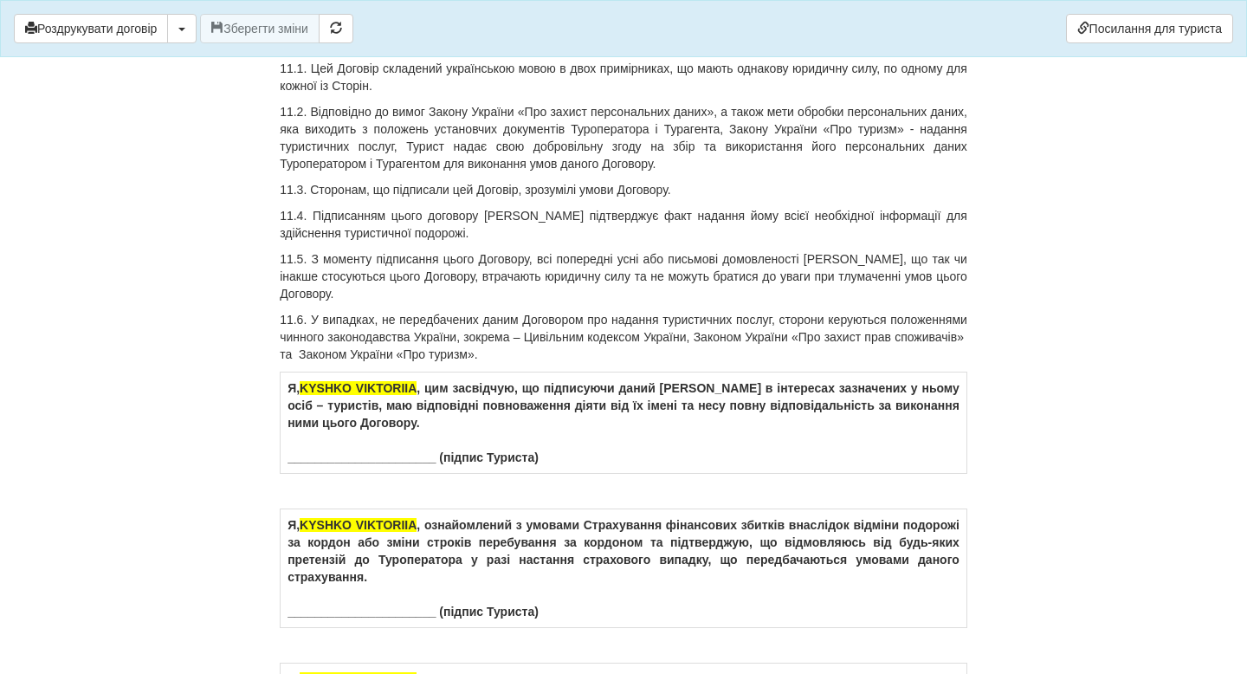
drag, startPoint x: 280, startPoint y: 291, endPoint x: 666, endPoint y: 294, distance: 386.3
copy p "Оплата у розмірі 15% здійснена [DATE] у розмірі 23100 грн"
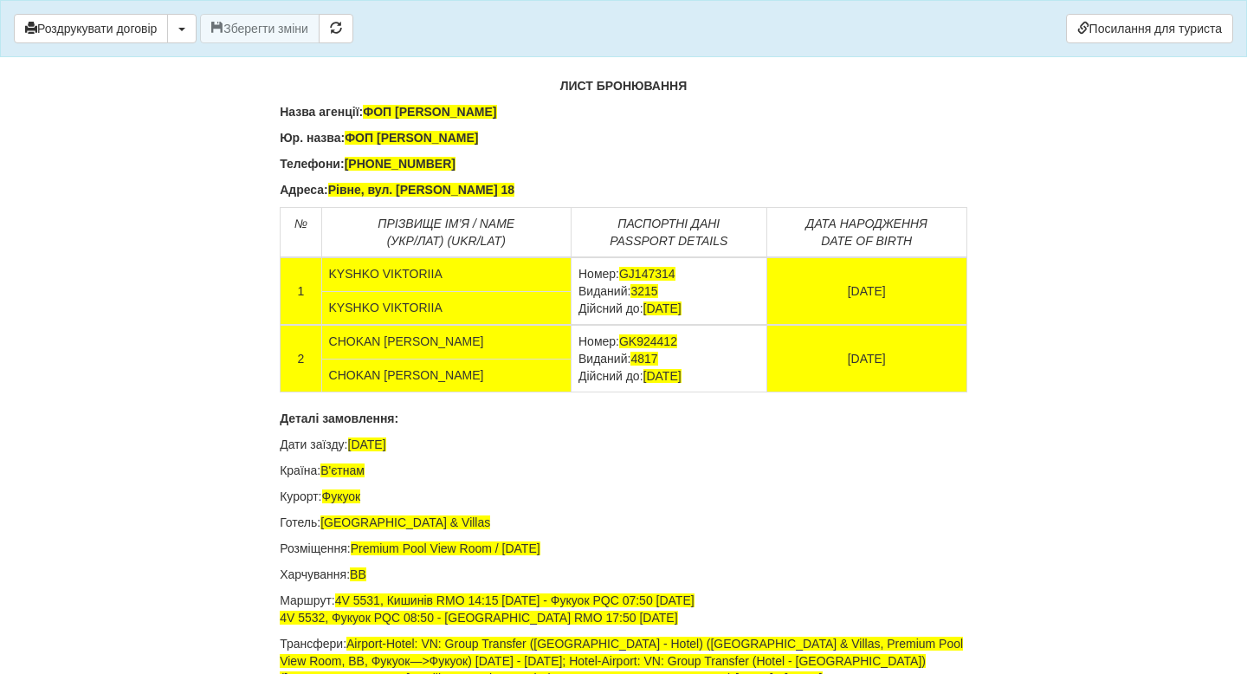
scroll to position [11228, 0]
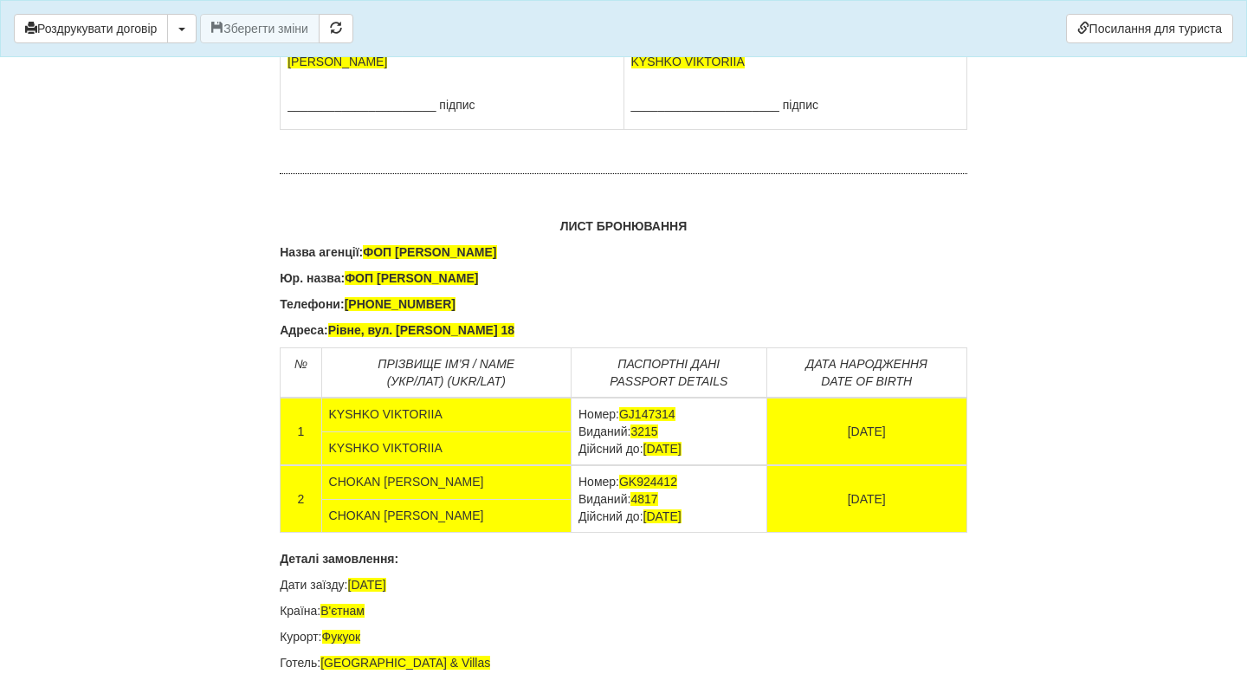
drag, startPoint x: 397, startPoint y: 203, endPoint x: 613, endPoint y: 200, distance: 216.5
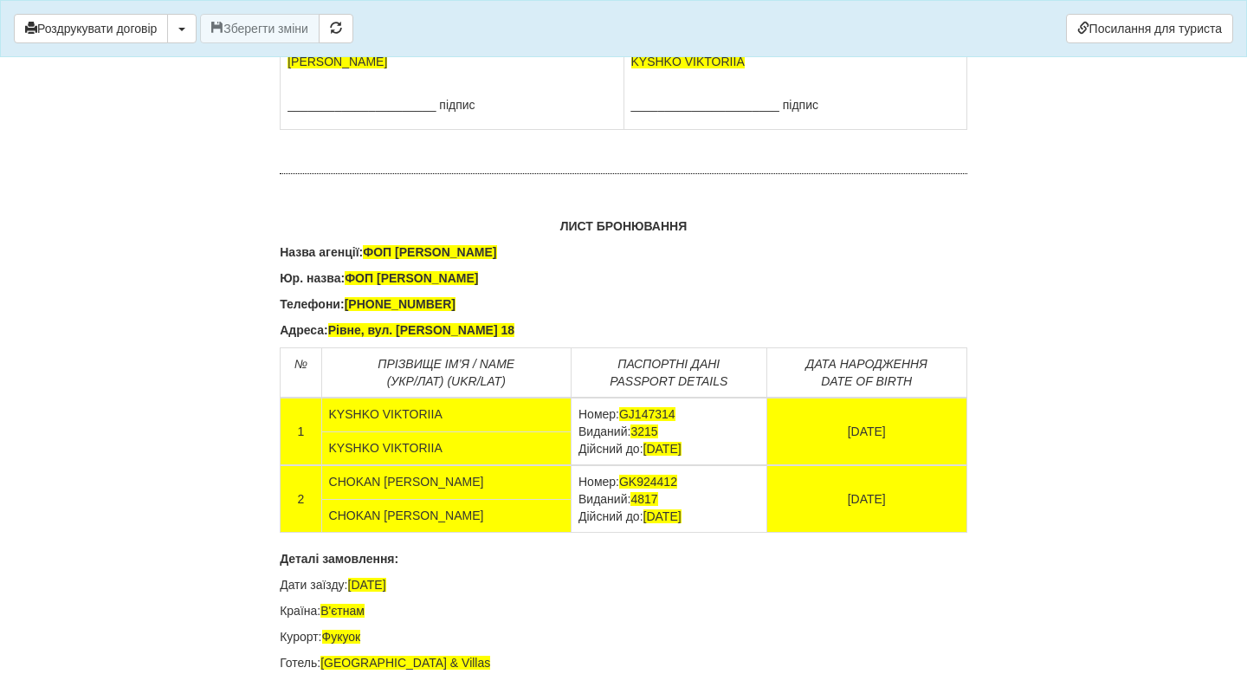
copy b "Рівне, вул. [PERSON_NAME] 18"
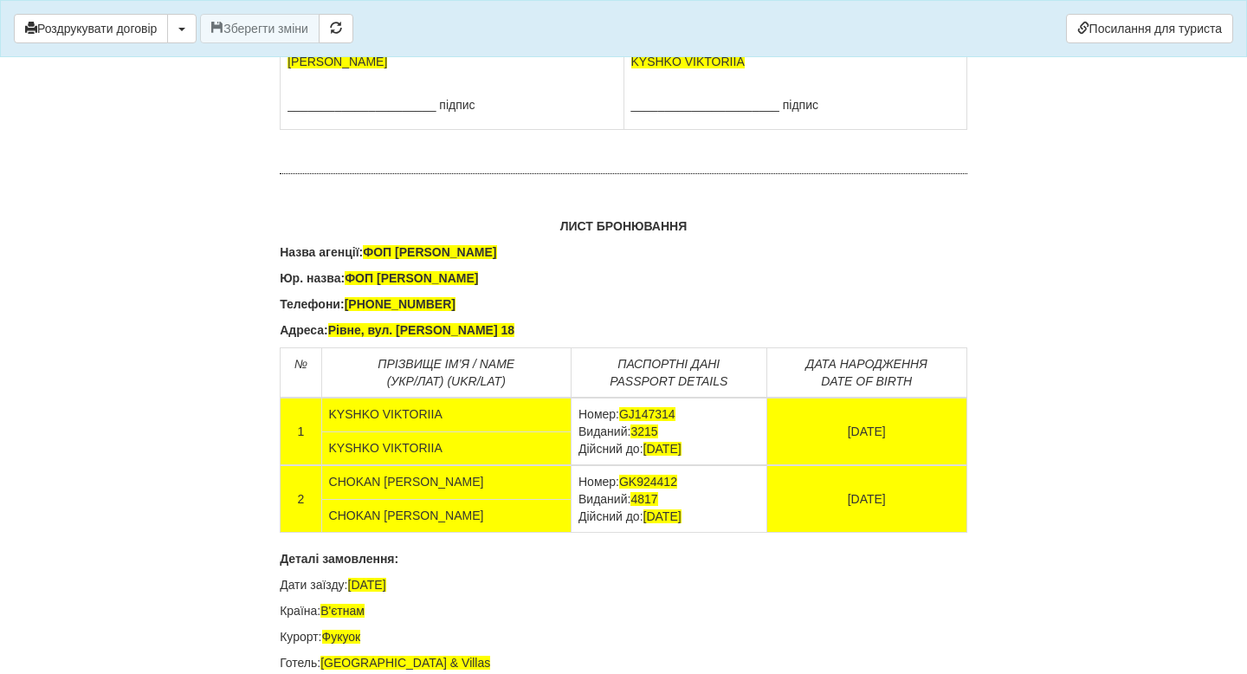
copy td "[FINANCIAL_ID]"
click at [397, 19] on span "21133352" at bounding box center [389, 12] width 54 height 14
copy td "Код ЄДРПОУ"
